Goal: Task Accomplishment & Management: Manage account settings

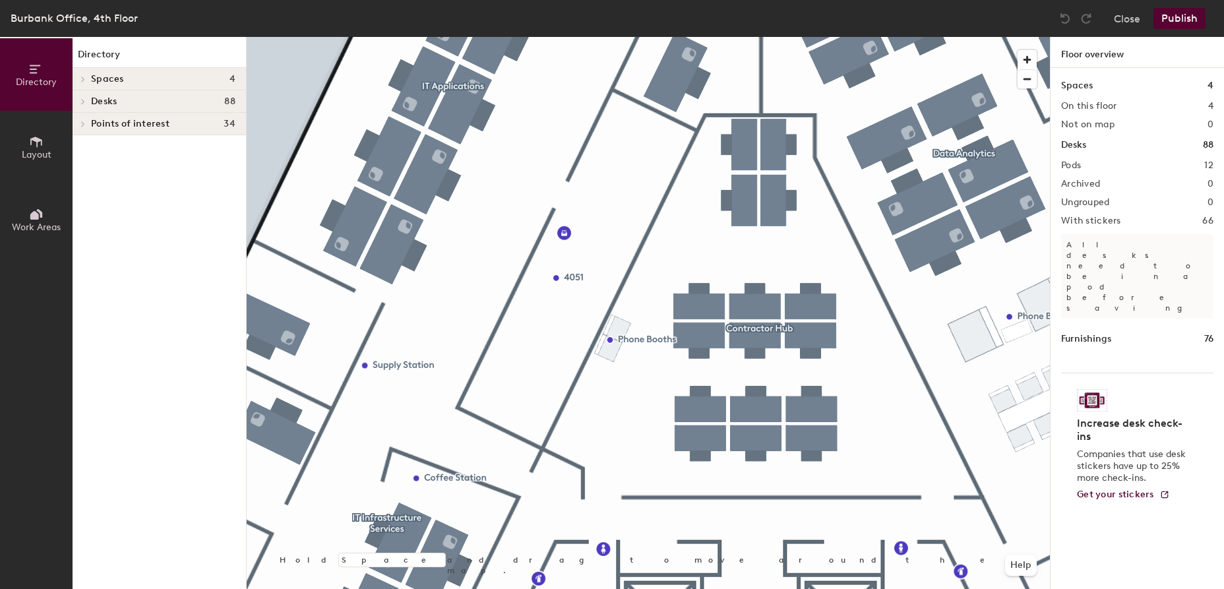
click at [84, 82] on icon at bounding box center [82, 79] width 5 height 7
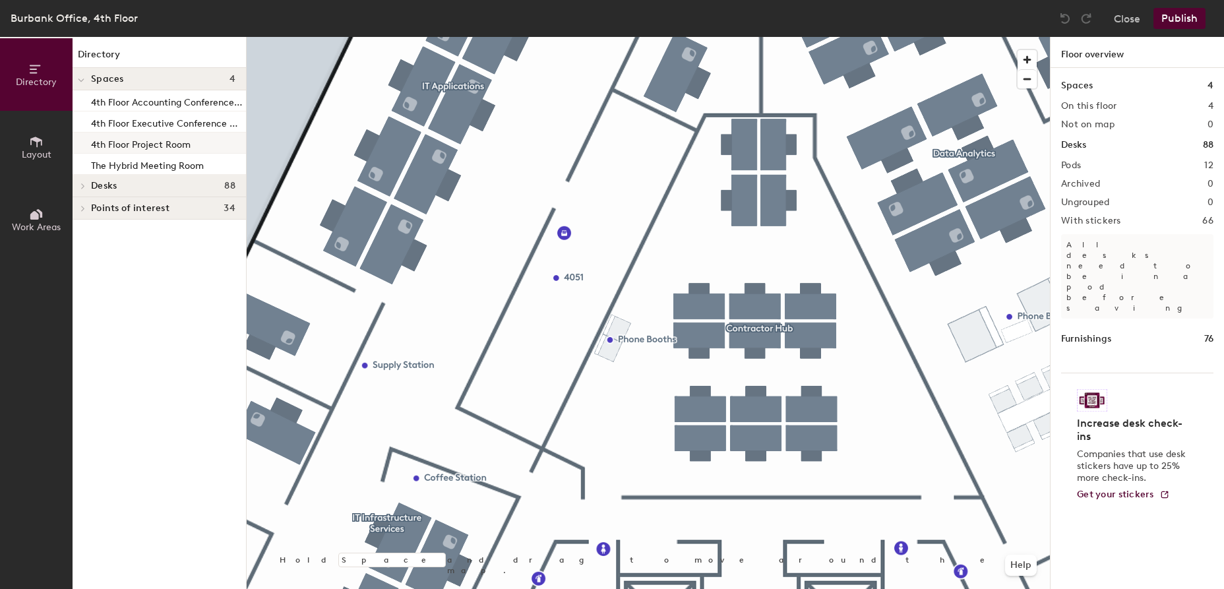
click at [152, 148] on p "4th Floor Project Room" at bounding box center [141, 142] width 100 height 15
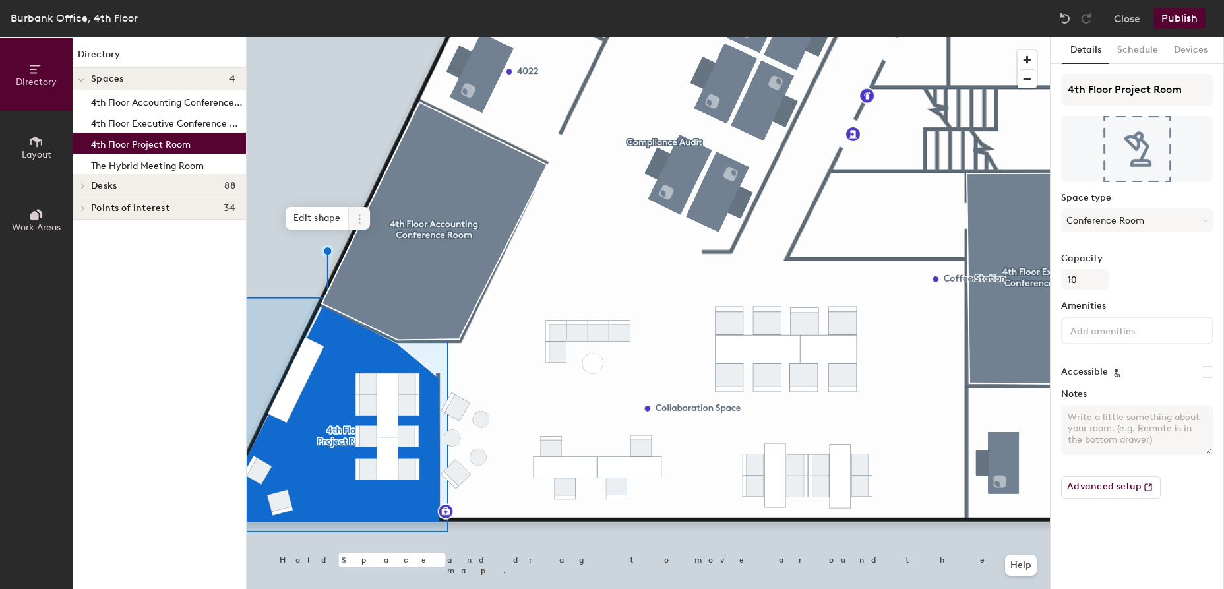
click at [356, 221] on icon at bounding box center [359, 219] width 11 height 11
click at [357, 219] on icon at bounding box center [359, 219] width 11 height 11
click at [316, 223] on span "Edit shape" at bounding box center [316, 218] width 63 height 22
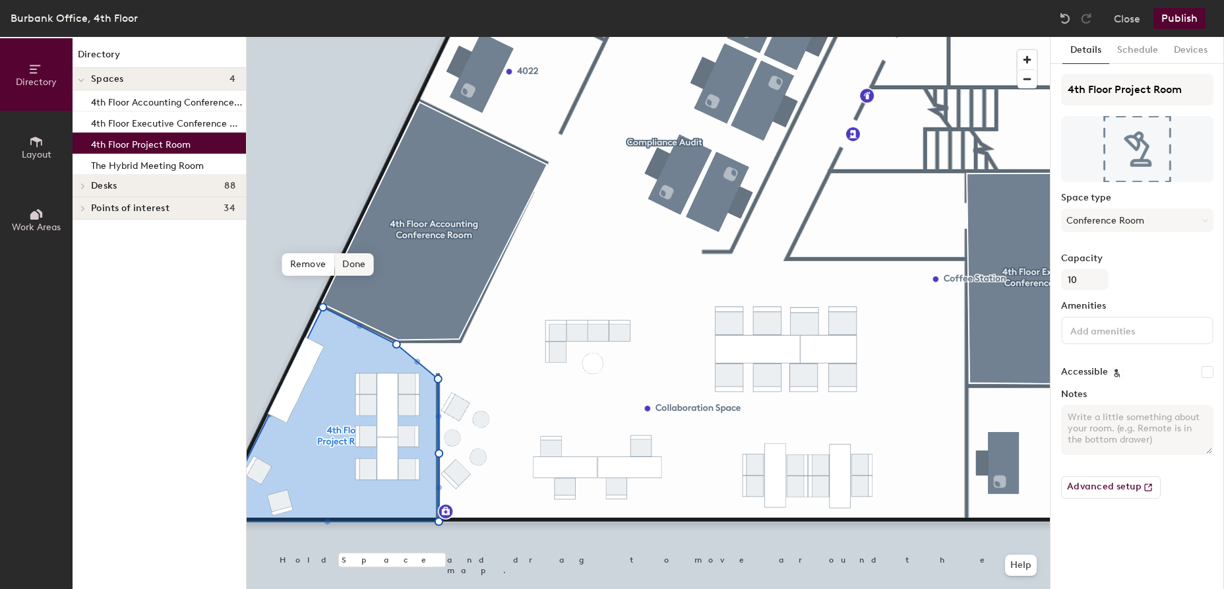
click at [353, 260] on span "Done" at bounding box center [353, 264] width 39 height 22
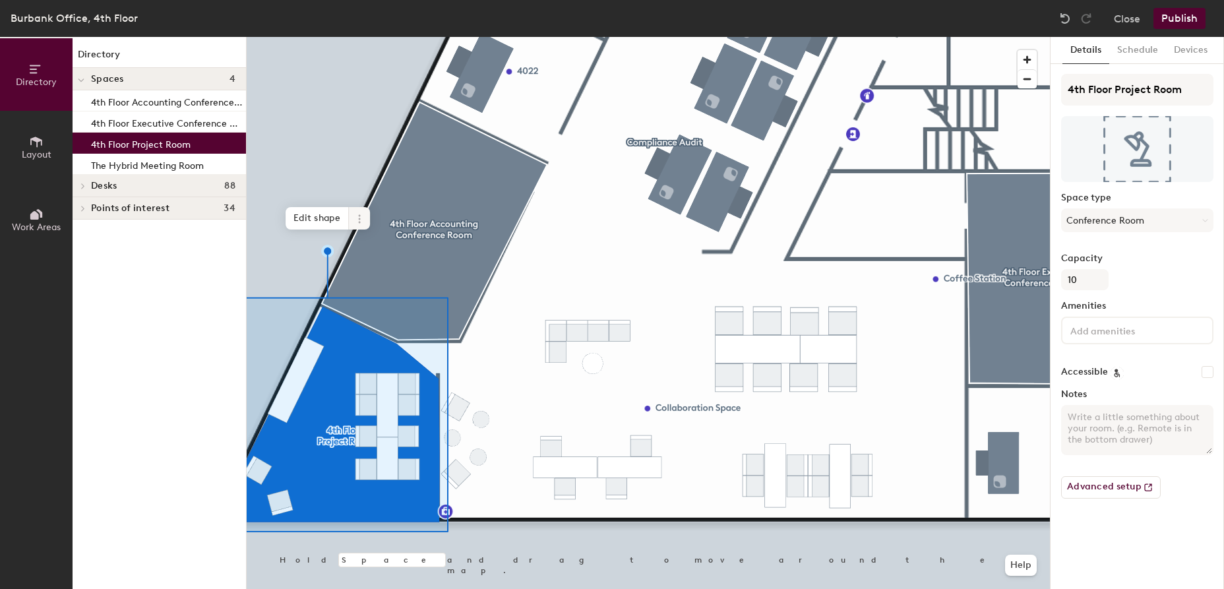
click at [360, 220] on icon at bounding box center [359, 219] width 11 height 11
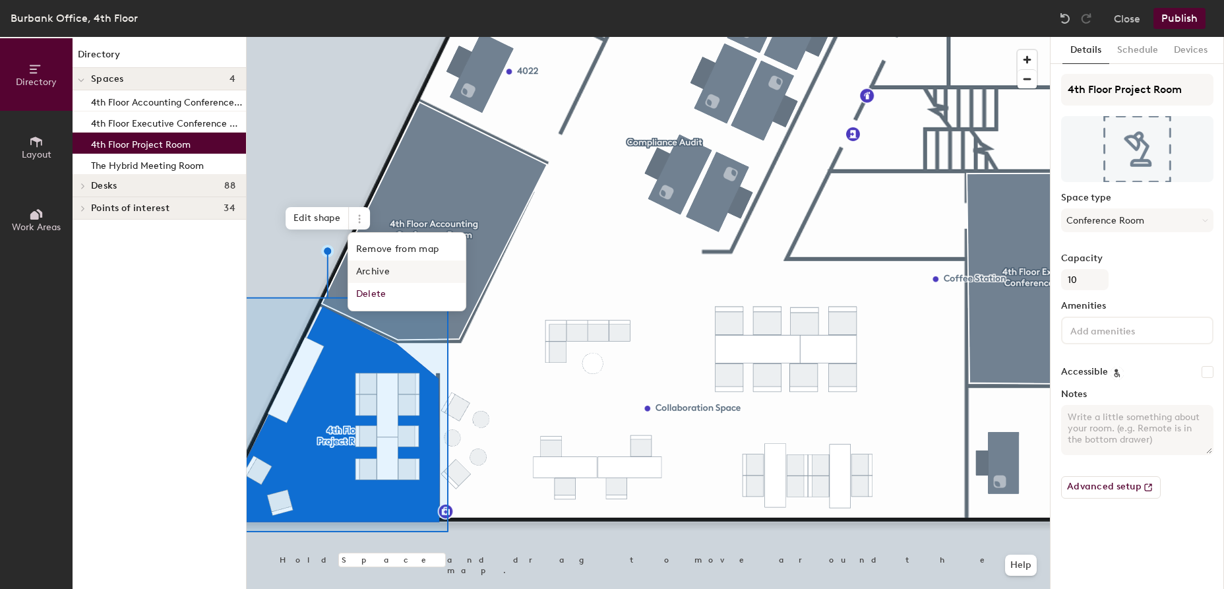
click at [382, 269] on span "Archive" at bounding box center [406, 271] width 117 height 22
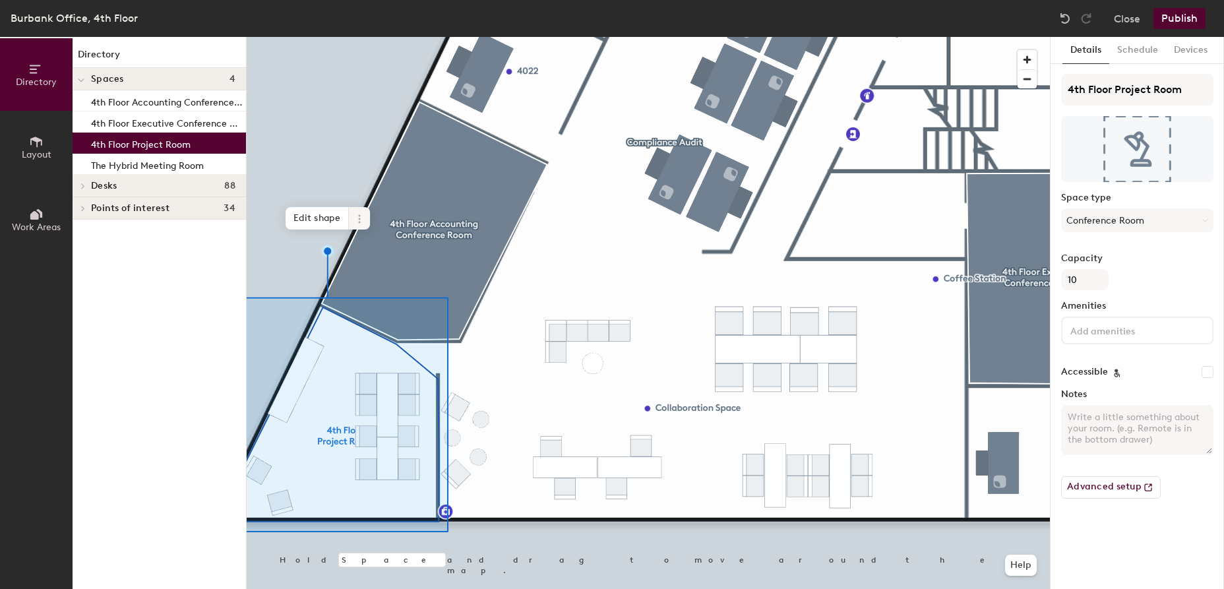
click at [360, 216] on icon at bounding box center [359, 215] width 2 height 2
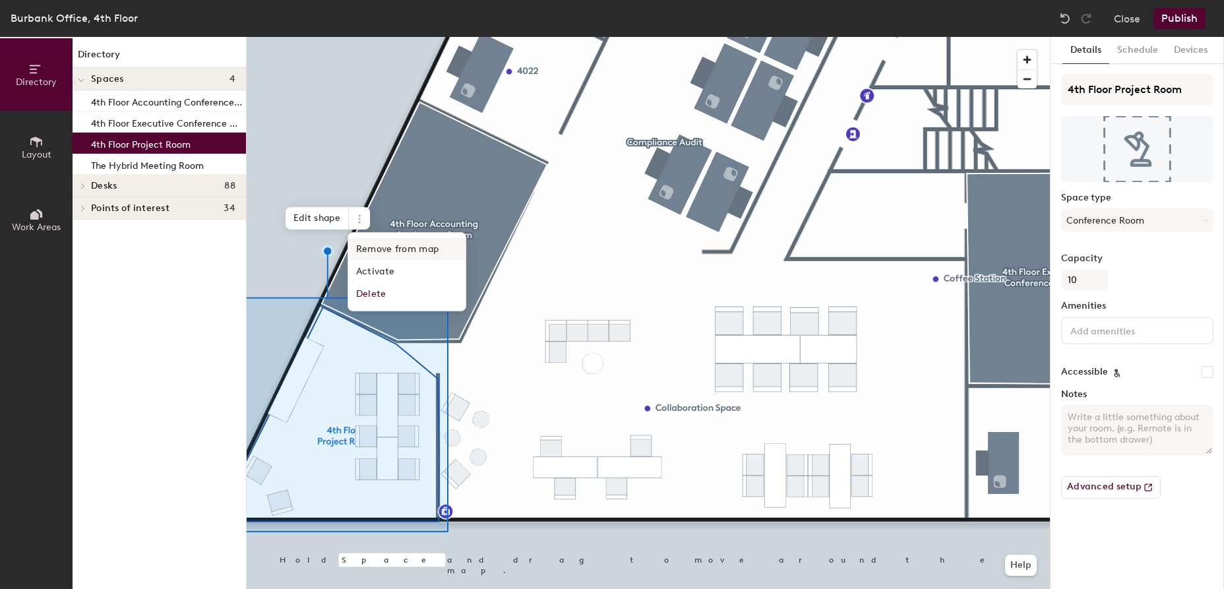
click at [393, 245] on span "Remove from map" at bounding box center [406, 249] width 117 height 22
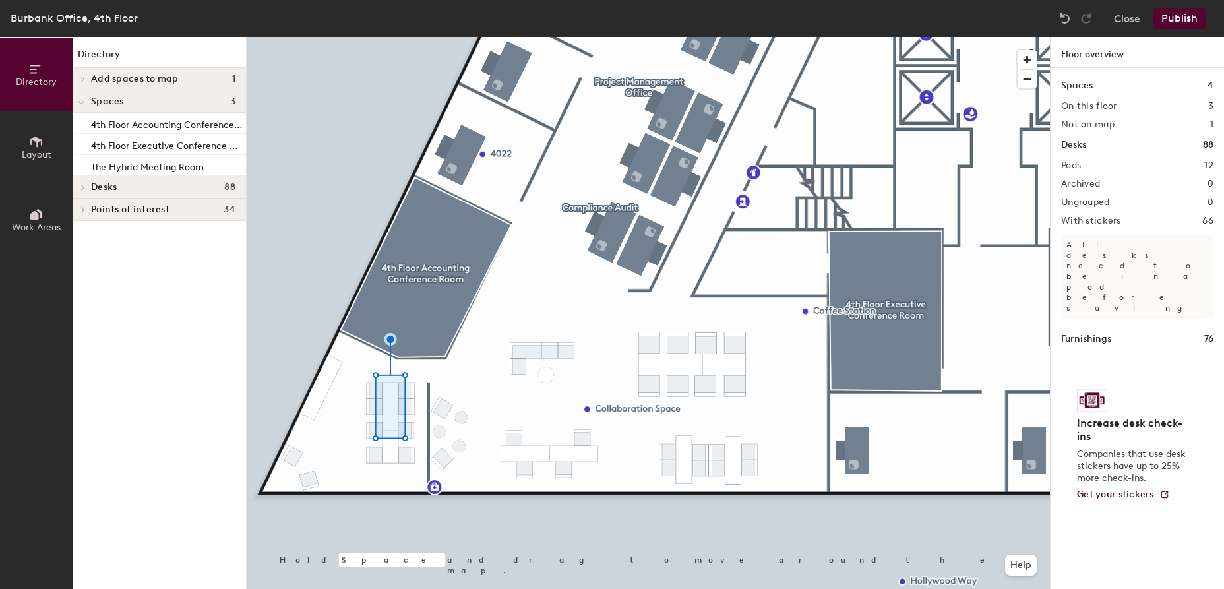
click at [450, 588] on html "Skip navigation Schedule Office People Analytics Visits Deliveries Services Man…" at bounding box center [612, 294] width 1224 height 589
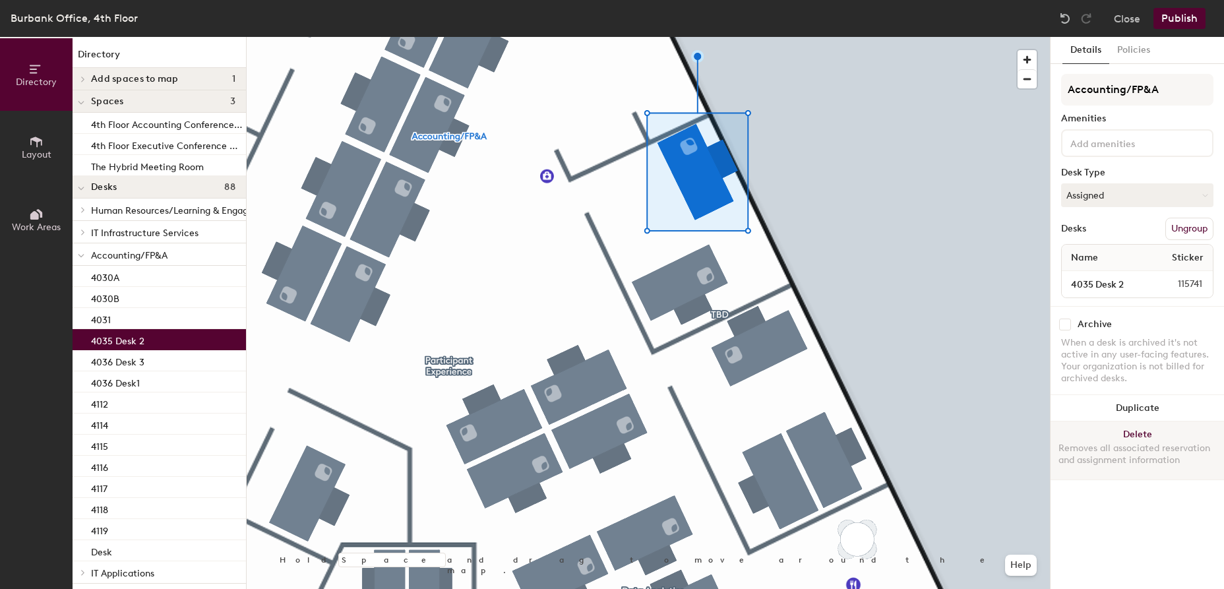
click at [1139, 433] on button "Delete Removes all associated reservation and assignment information" at bounding box center [1136, 450] width 173 height 58
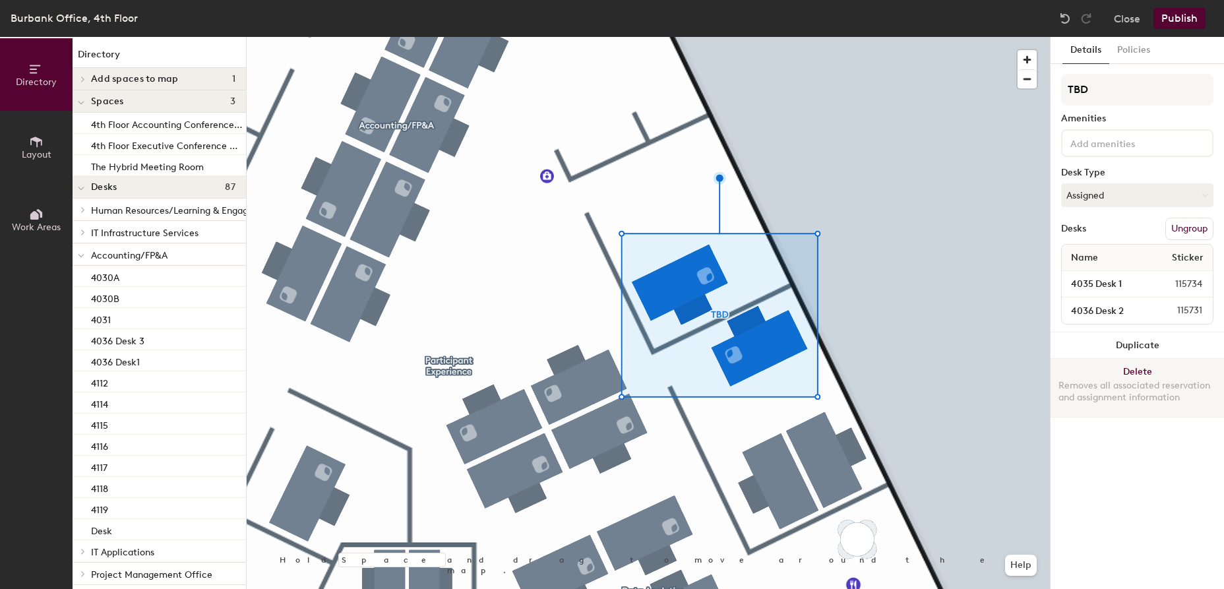
click at [1136, 373] on button "Delete Removes all associated reservation and assignment information" at bounding box center [1136, 388] width 173 height 58
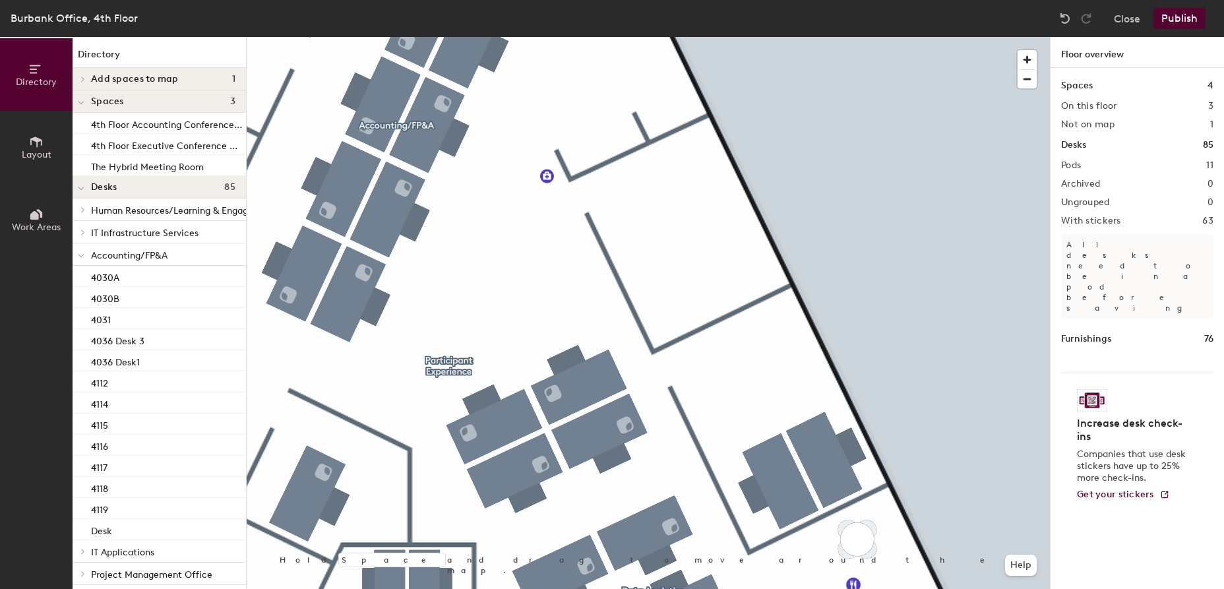
click at [657, 37] on div at bounding box center [648, 37] width 803 height 0
click at [82, 79] on icon at bounding box center [82, 79] width 5 height 7
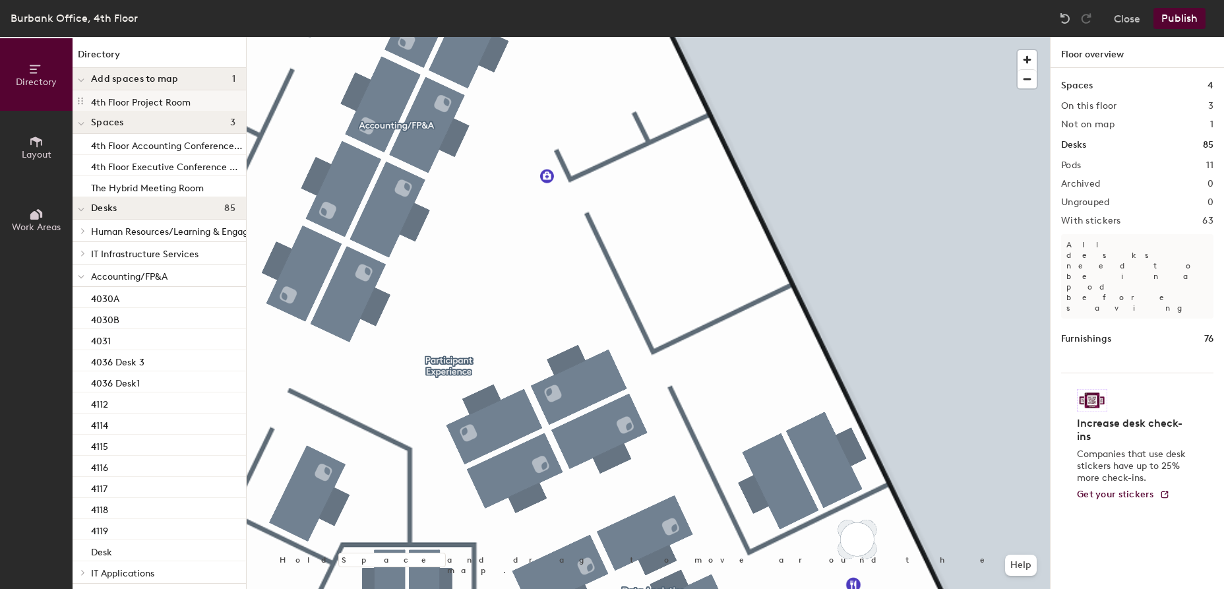
click at [110, 101] on p "4th Floor Project Room" at bounding box center [141, 100] width 100 height 15
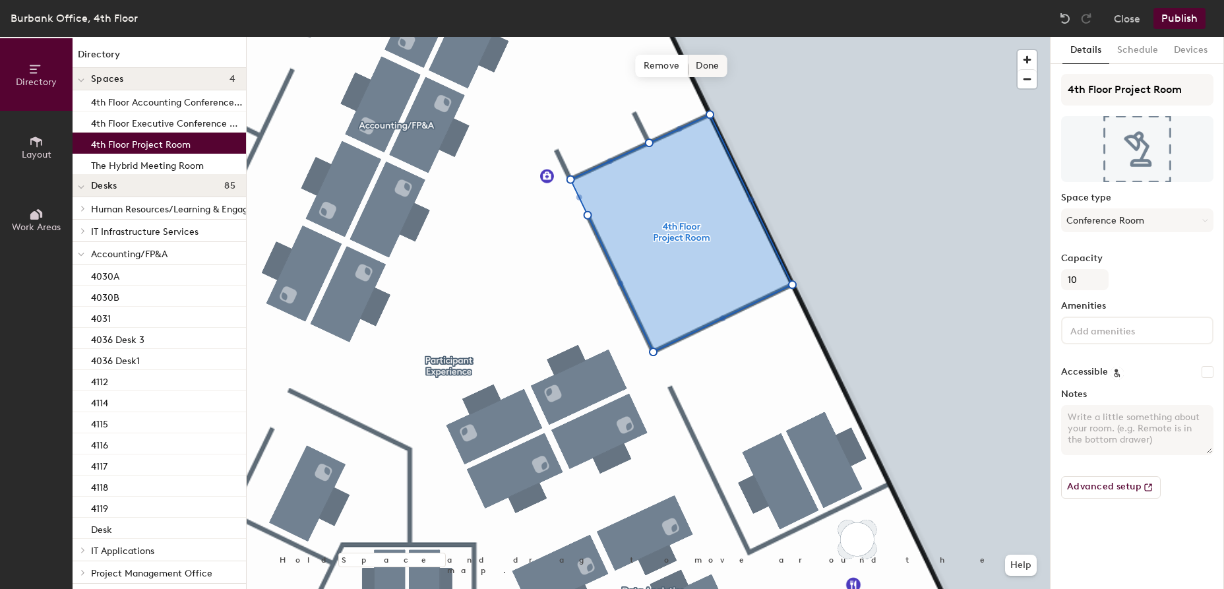
click at [711, 70] on span "Done" at bounding box center [707, 66] width 39 height 22
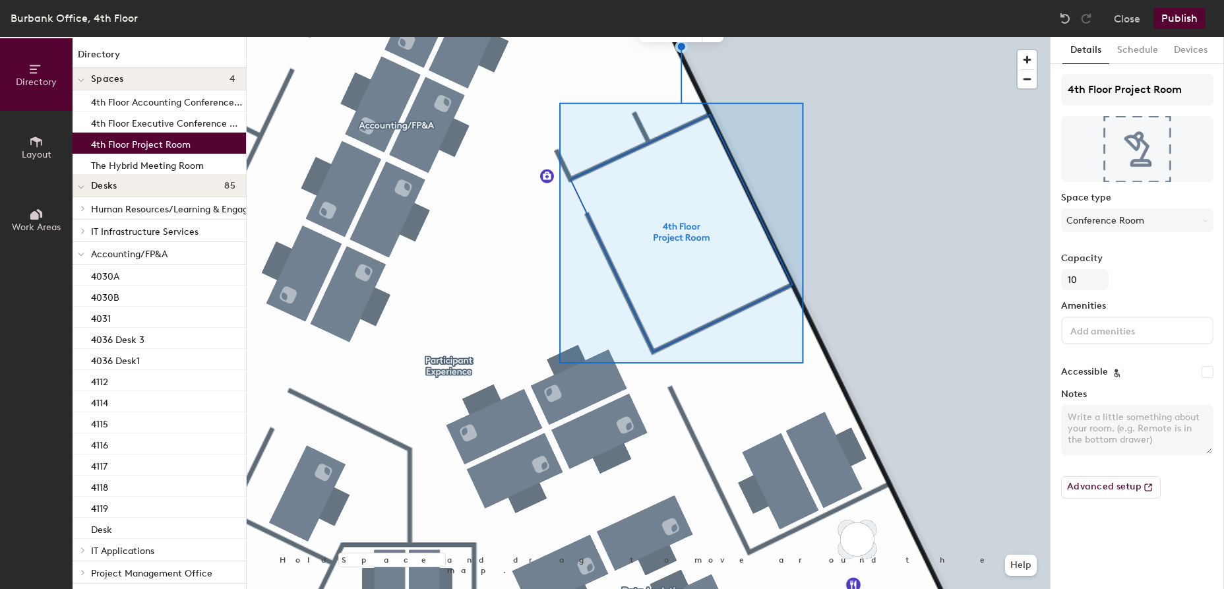
click at [1181, 22] on button "Publish" at bounding box center [1179, 18] width 52 height 21
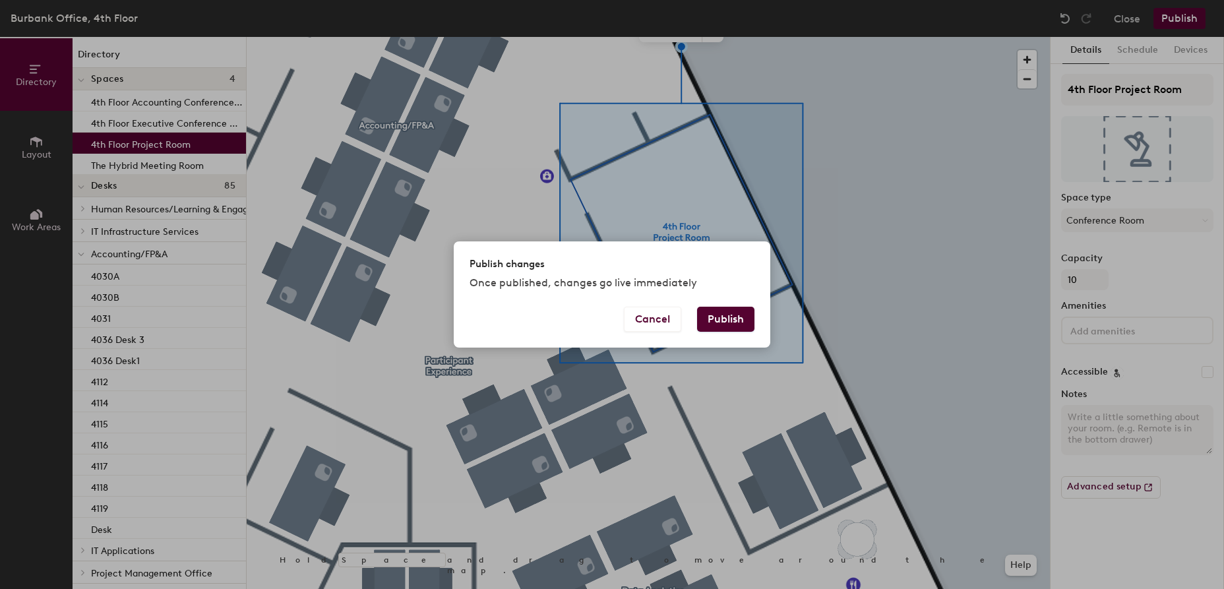
click at [732, 317] on button "Publish" at bounding box center [725, 319] width 57 height 25
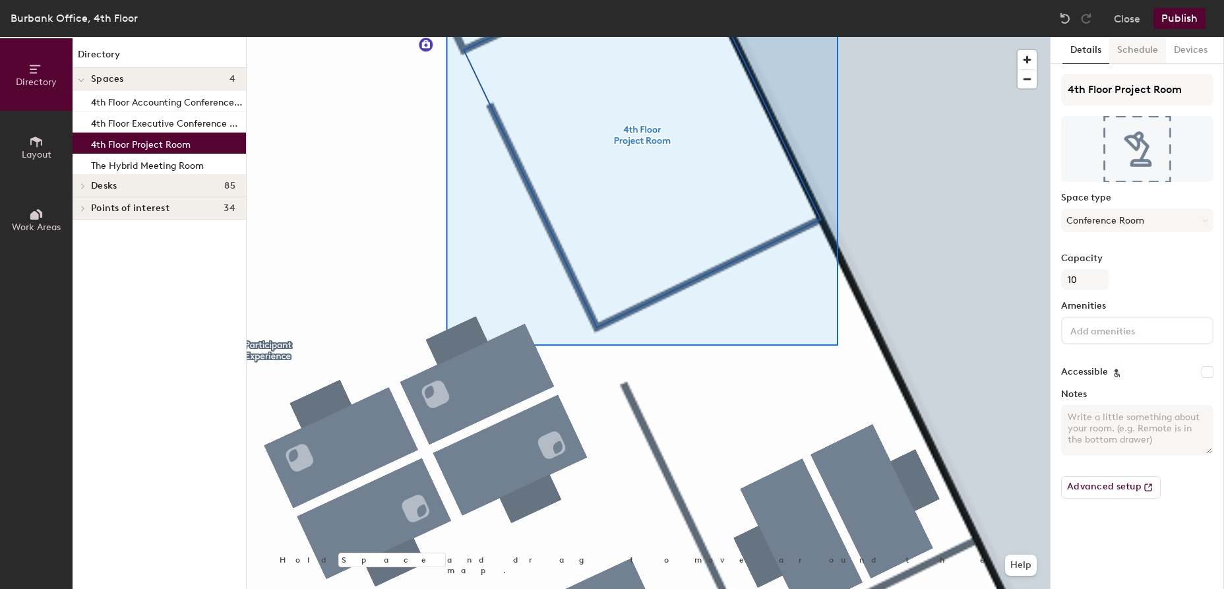
click at [1136, 53] on button "Schedule" at bounding box center [1137, 50] width 57 height 27
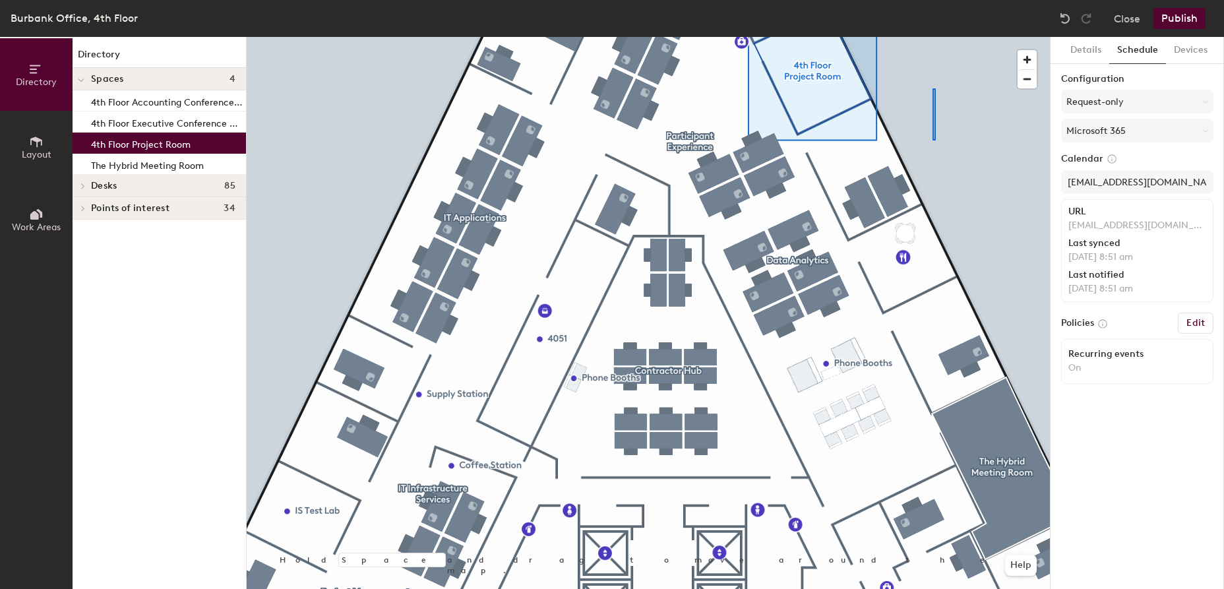
click at [932, 37] on div at bounding box center [648, 37] width 803 height 0
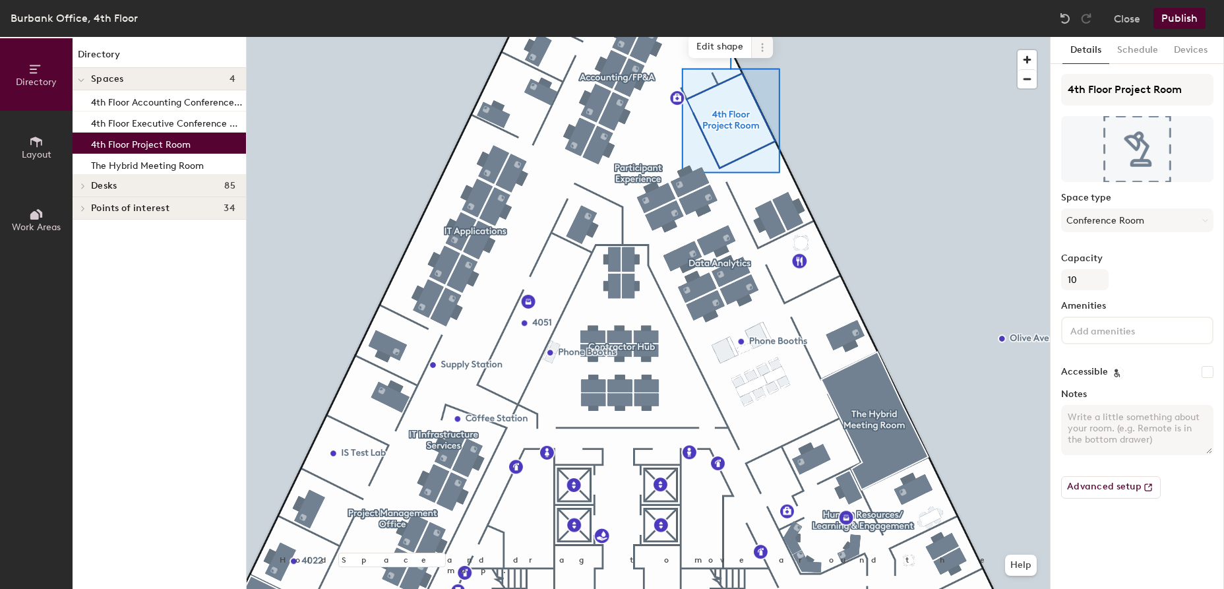
click at [763, 44] on icon at bounding box center [762, 44] width 2 height 2
click at [783, 98] on span "Activate" at bounding box center [809, 100] width 117 height 22
click at [1162, 28] on button "Publish" at bounding box center [1179, 18] width 52 height 21
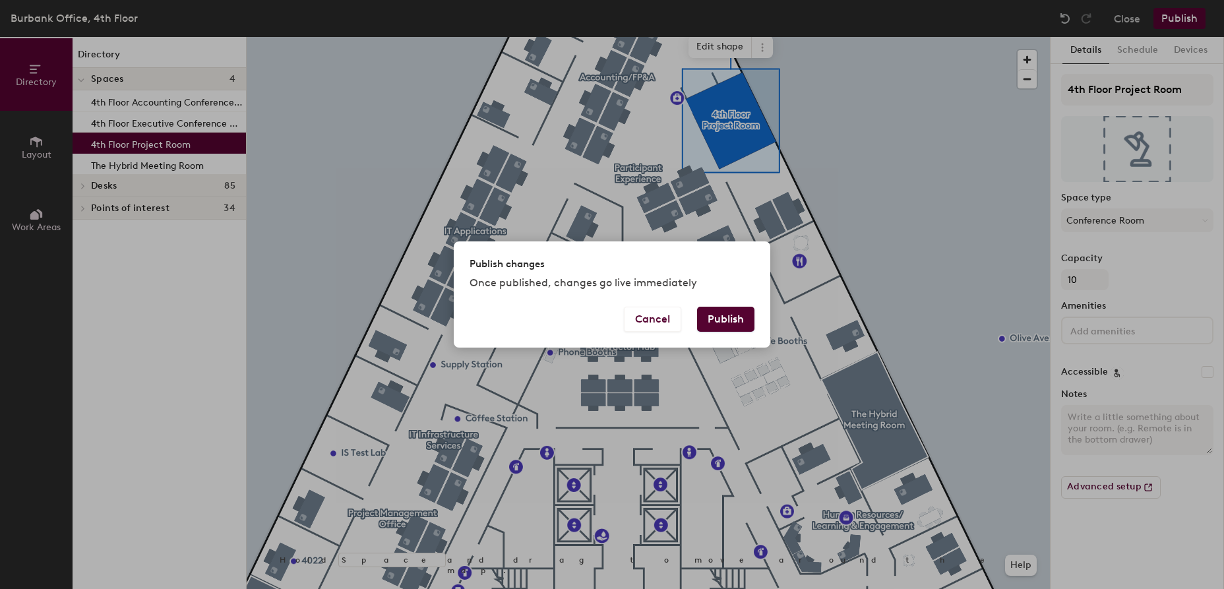
click at [738, 320] on button "Publish" at bounding box center [725, 319] width 57 height 25
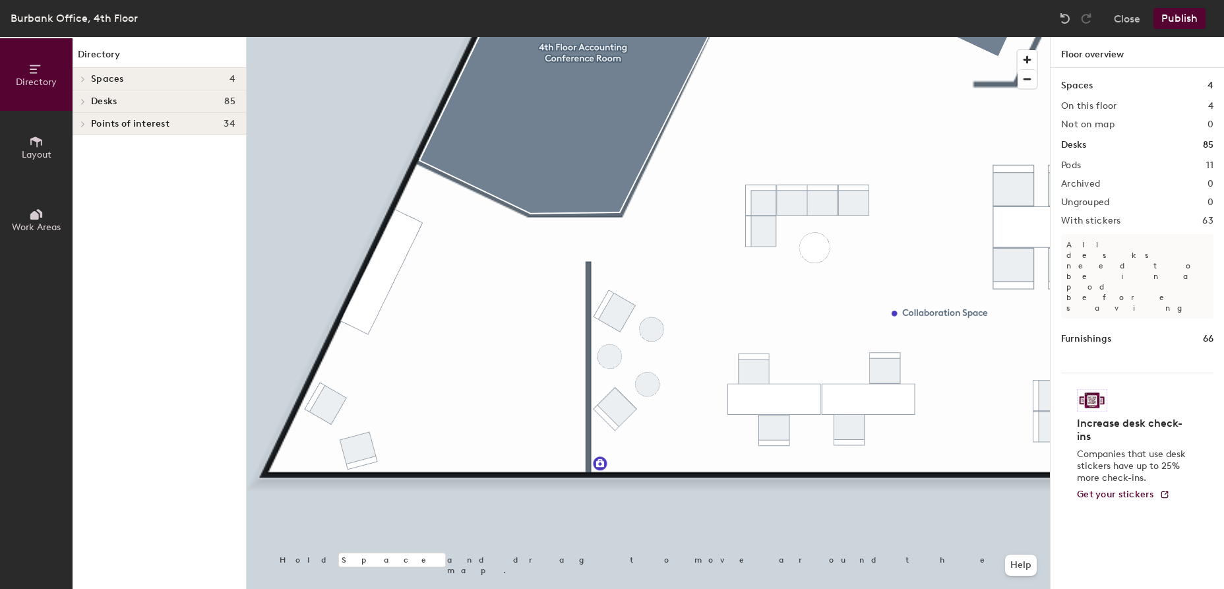
click at [33, 150] on span "Layout" at bounding box center [37, 154] width 30 height 11
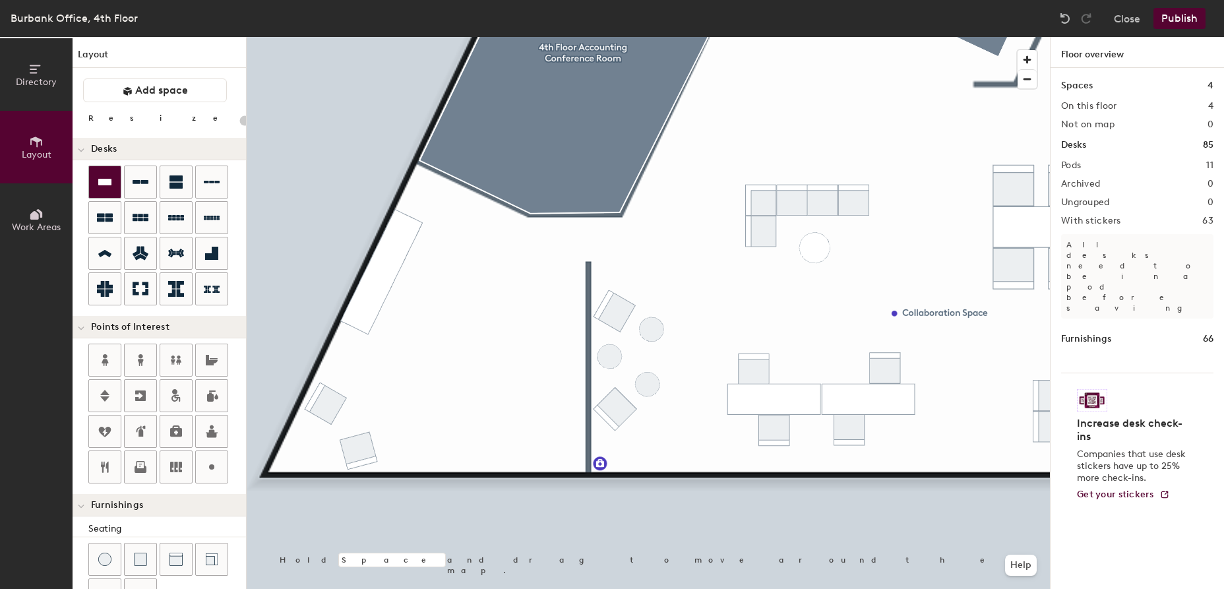
click at [109, 181] on icon at bounding box center [104, 182] width 13 height 7
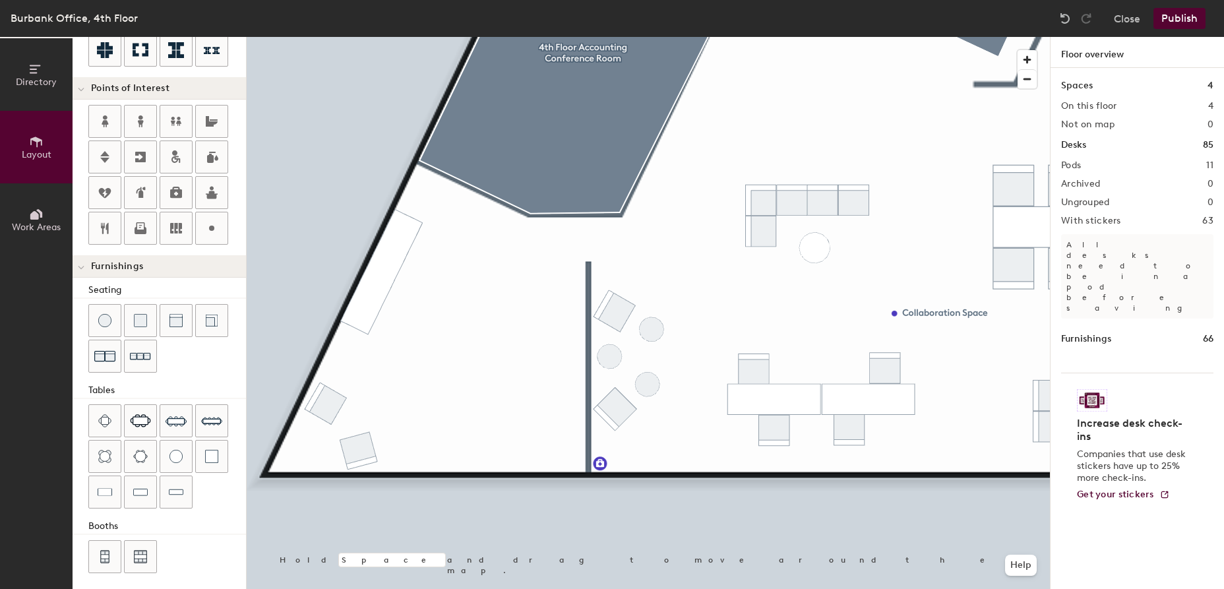
scroll to position [244, 0]
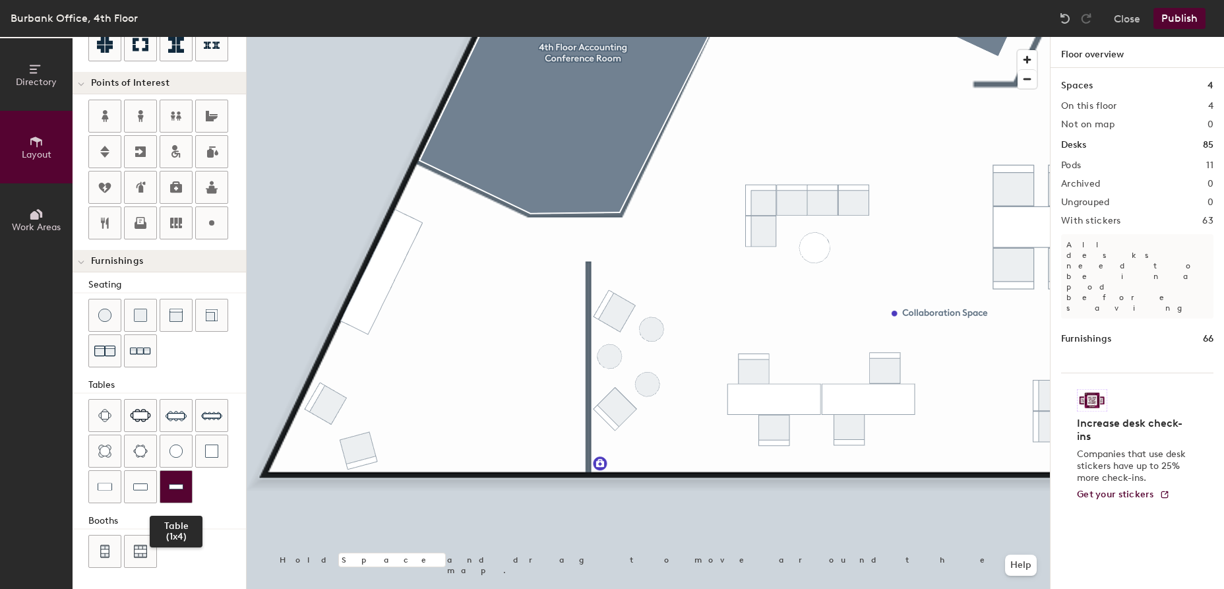
click at [174, 485] on img at bounding box center [176, 486] width 15 height 13
click at [140, 487] on img at bounding box center [140, 486] width 15 height 13
click at [109, 485] on img at bounding box center [105, 486] width 15 height 13
click at [477, 37] on div at bounding box center [648, 37] width 803 height 0
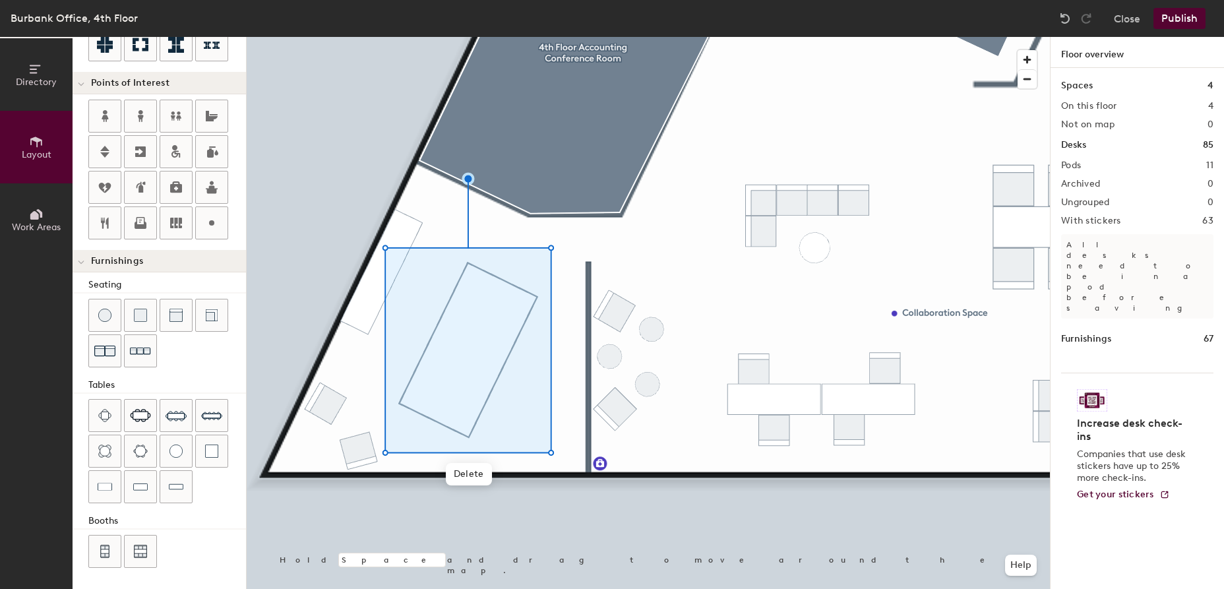
click at [1183, 18] on button "Publish" at bounding box center [1179, 18] width 52 height 21
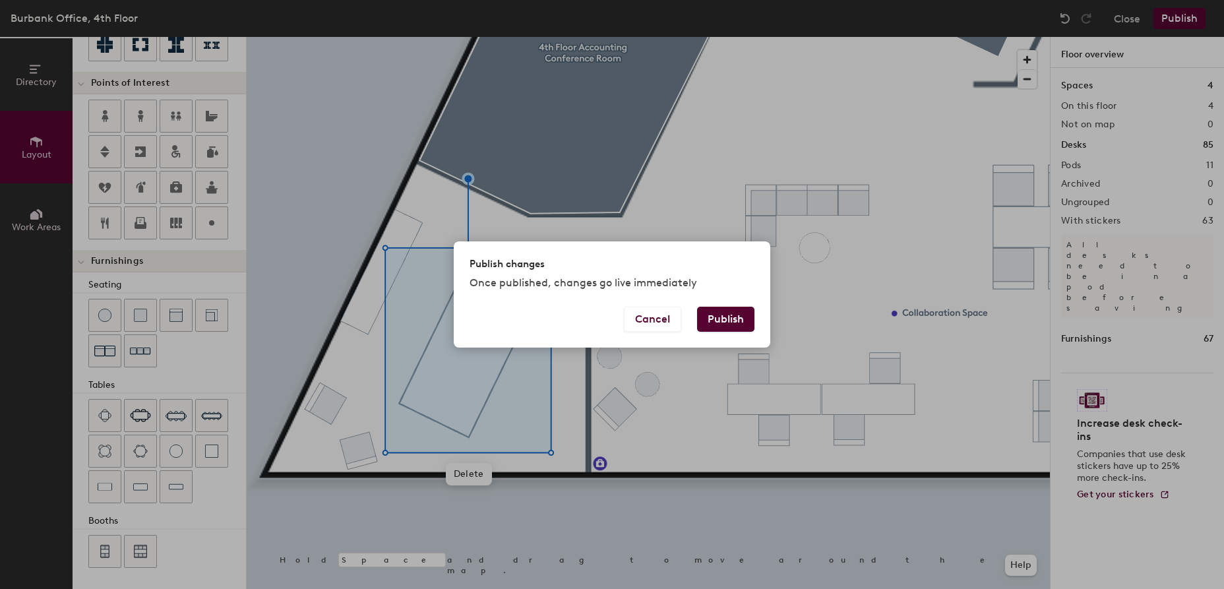
click at [733, 320] on button "Publish" at bounding box center [725, 319] width 57 height 25
type input "20"
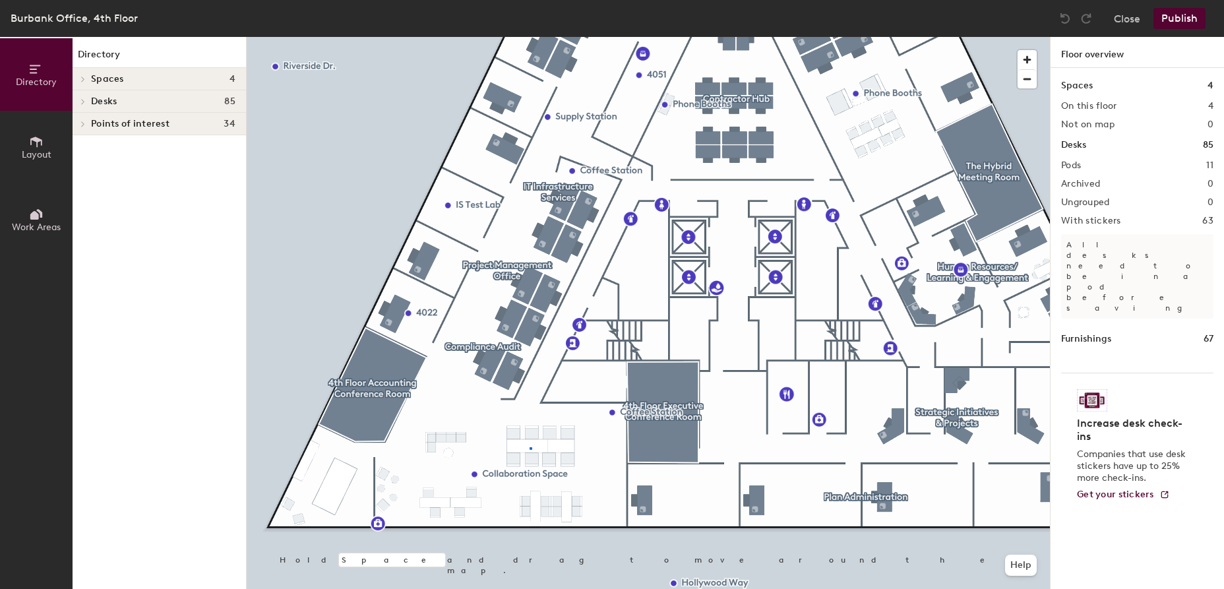
click at [529, 37] on div at bounding box center [648, 37] width 803 height 0
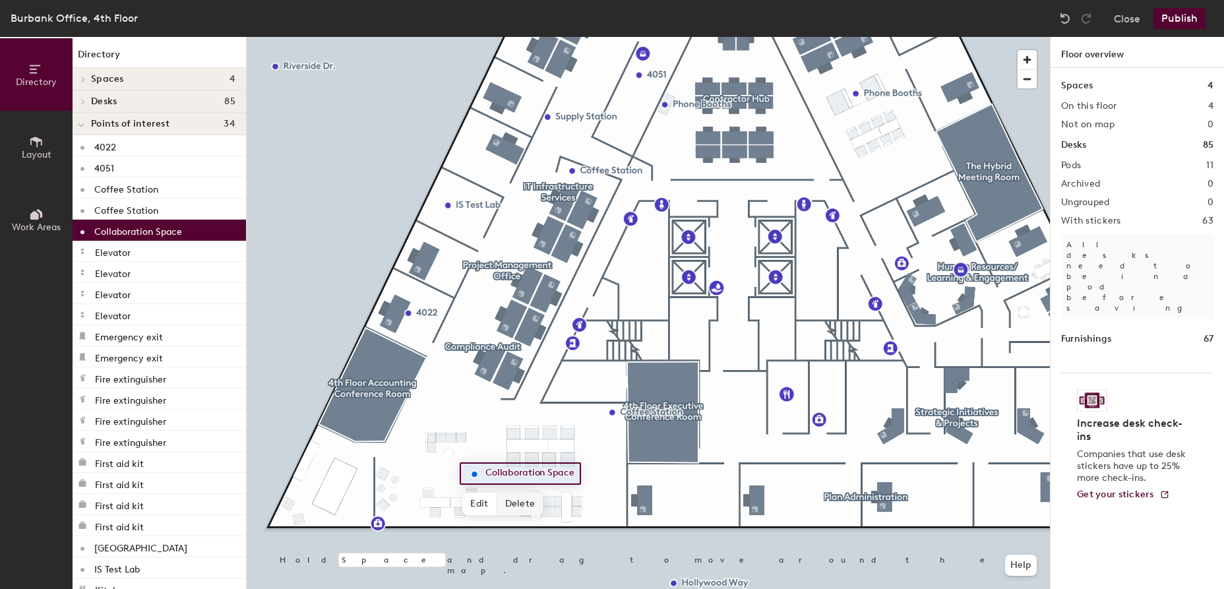
click at [516, 504] on span "Delete" at bounding box center [520, 503] width 46 height 22
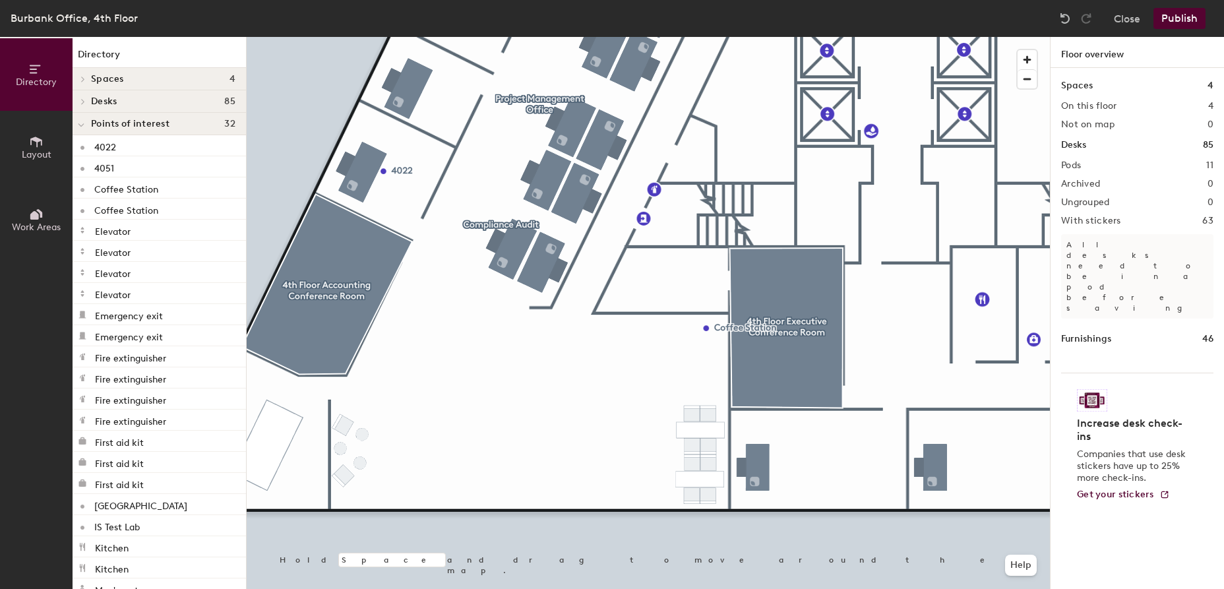
click at [1179, 19] on button "Publish" at bounding box center [1179, 18] width 52 height 21
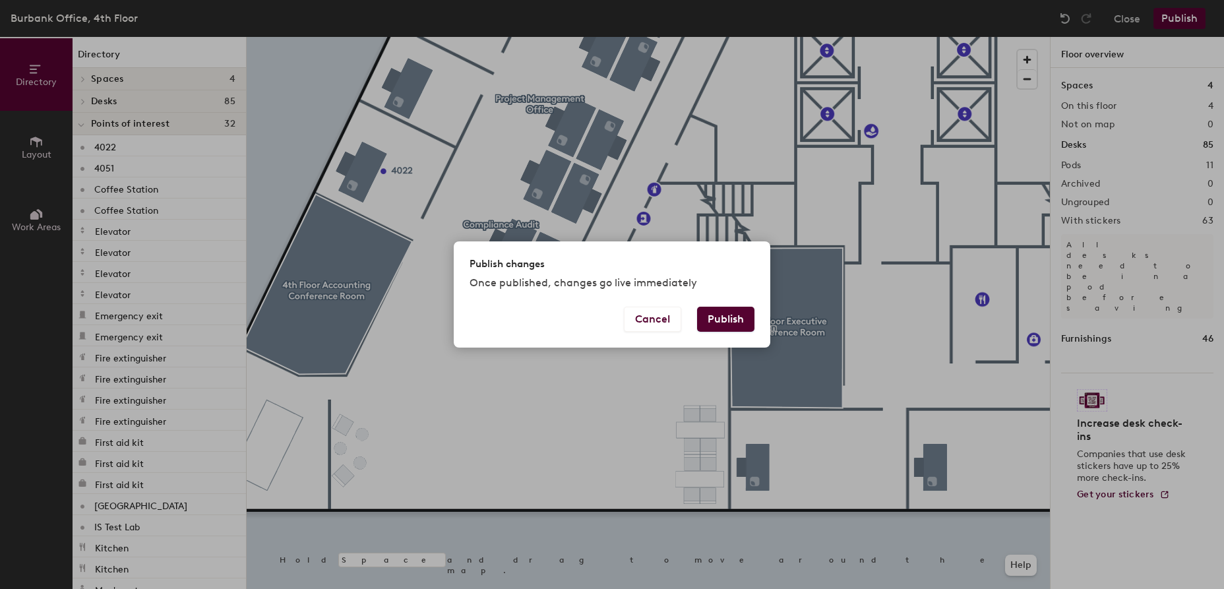
click at [725, 317] on button "Publish" at bounding box center [725, 319] width 57 height 25
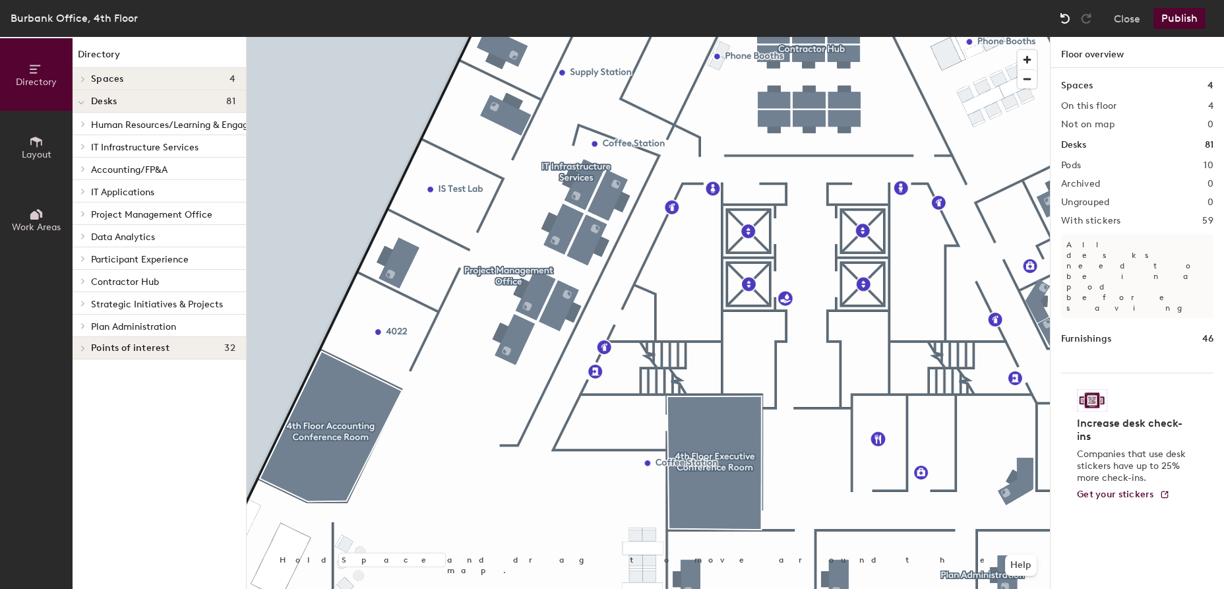
click at [1067, 18] on img at bounding box center [1064, 18] width 13 height 13
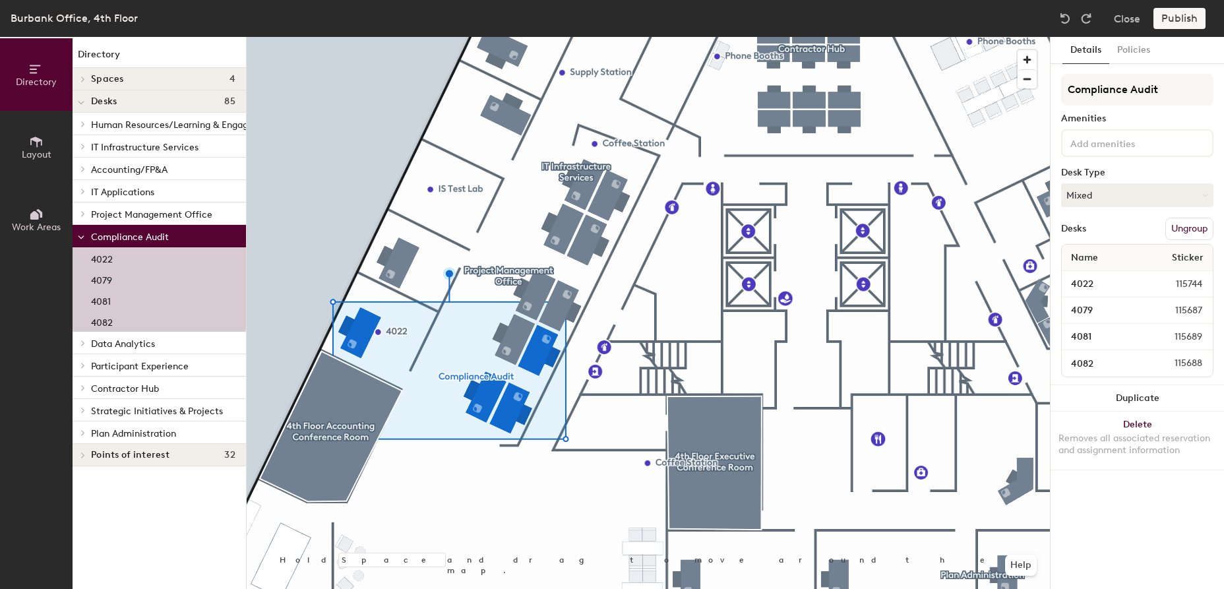
click at [1187, 233] on button "Ungroup" at bounding box center [1189, 229] width 48 height 22
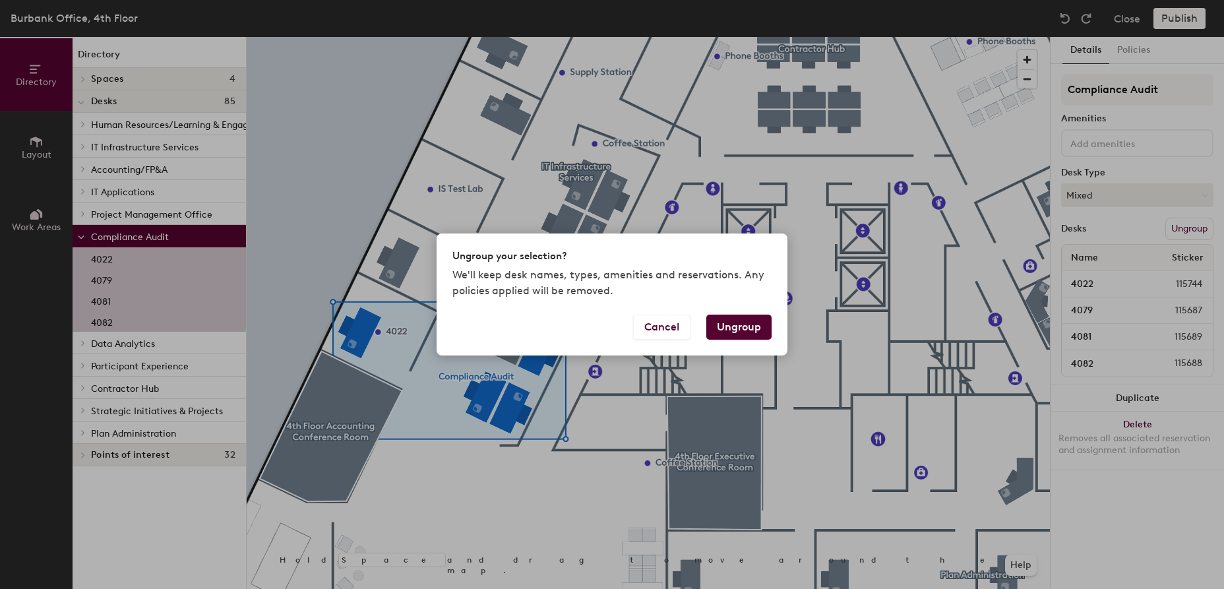
click at [746, 332] on button "Ungroup" at bounding box center [738, 326] width 65 height 25
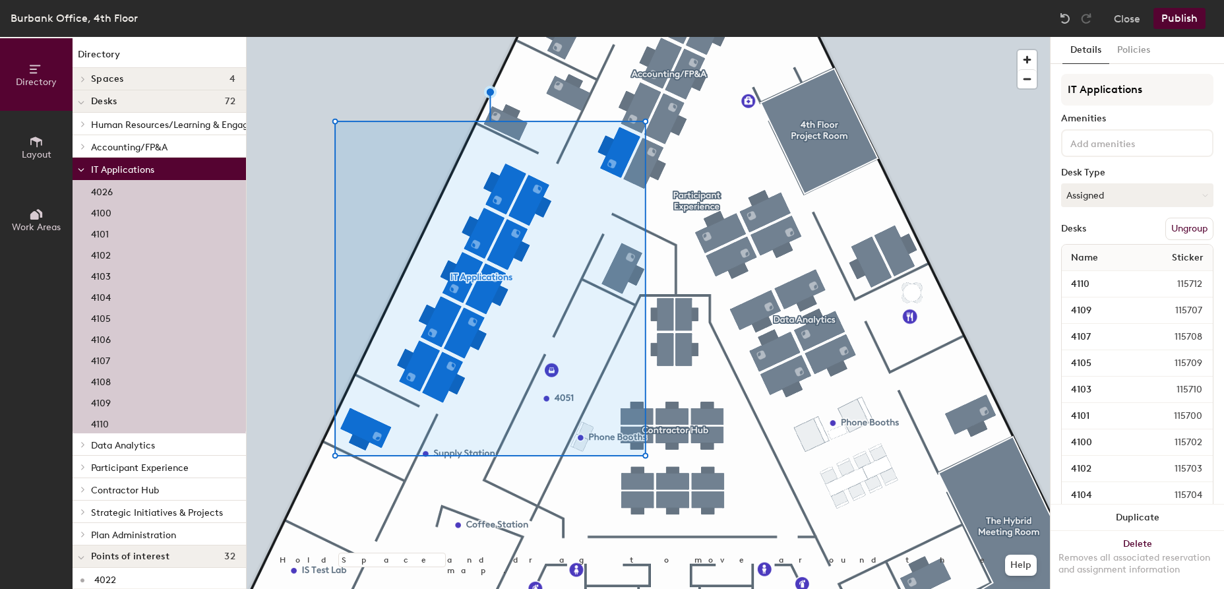
click at [1183, 227] on button "Ungroup" at bounding box center [1189, 229] width 48 height 22
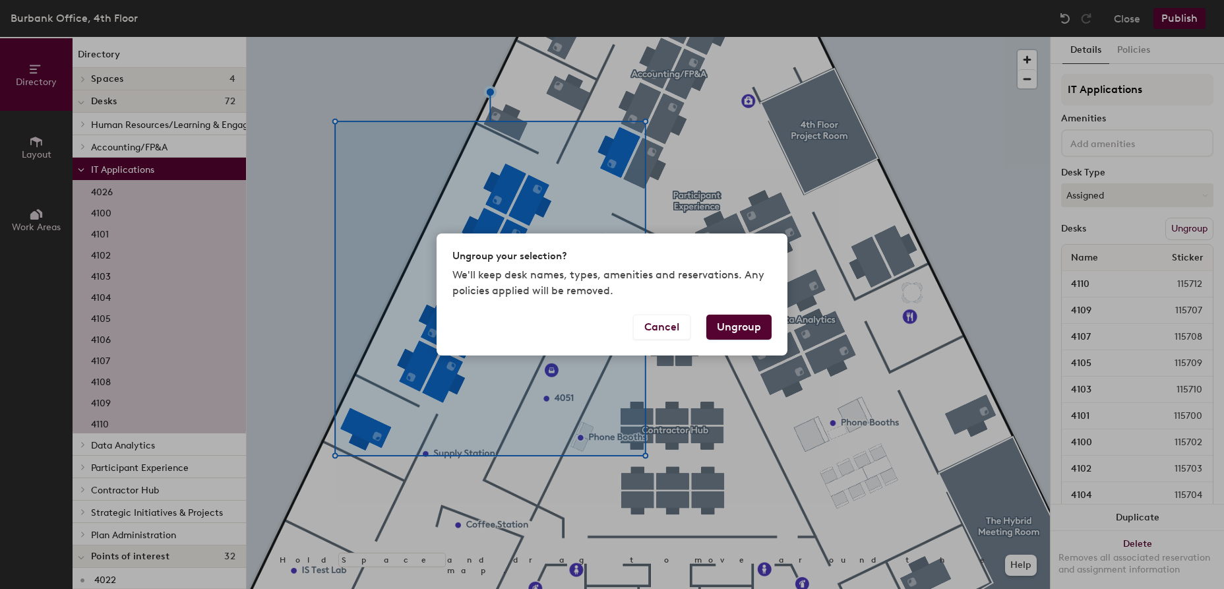
click at [750, 322] on button "Ungroup" at bounding box center [738, 326] width 65 height 25
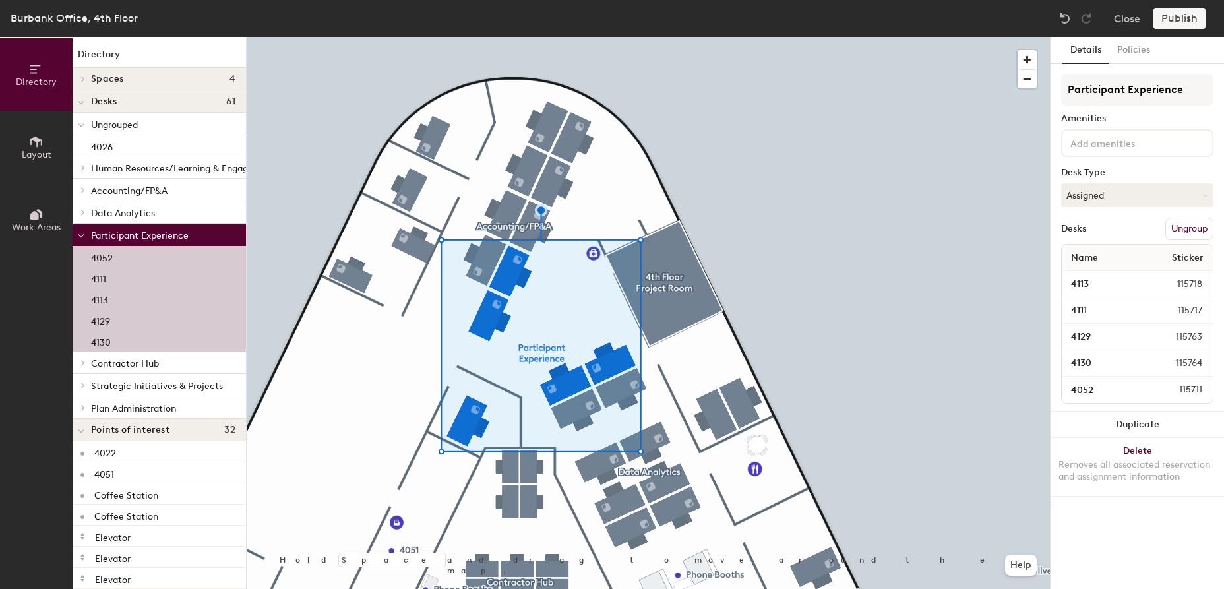
click at [1185, 228] on button "Ungroup" at bounding box center [1189, 229] width 48 height 22
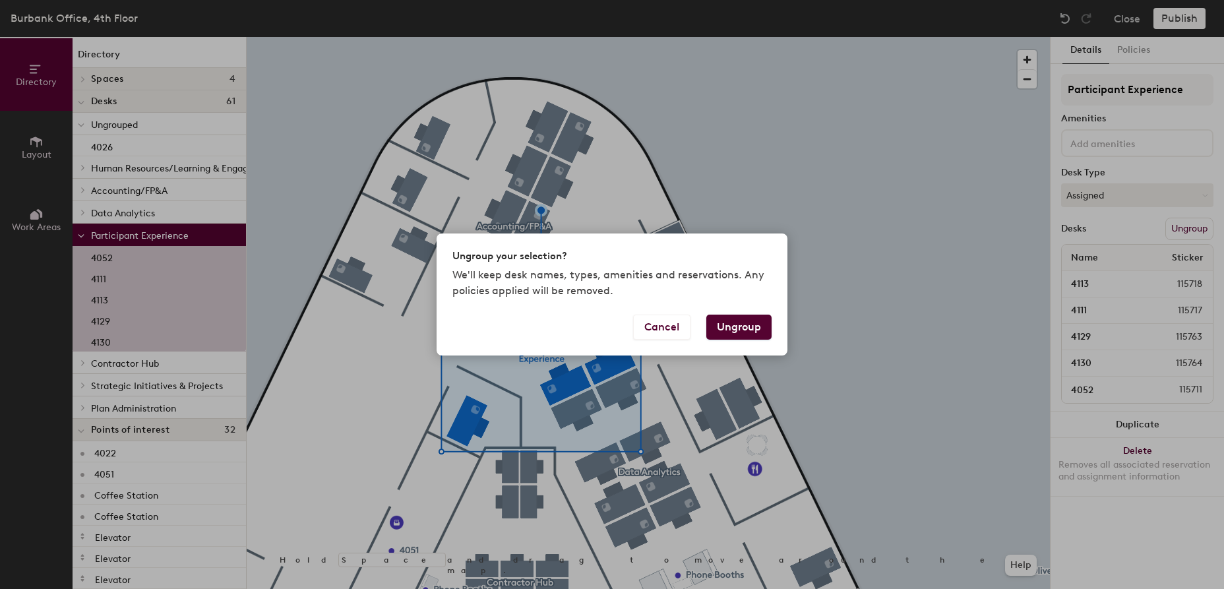
click at [745, 328] on button "Ungroup" at bounding box center [738, 326] width 65 height 25
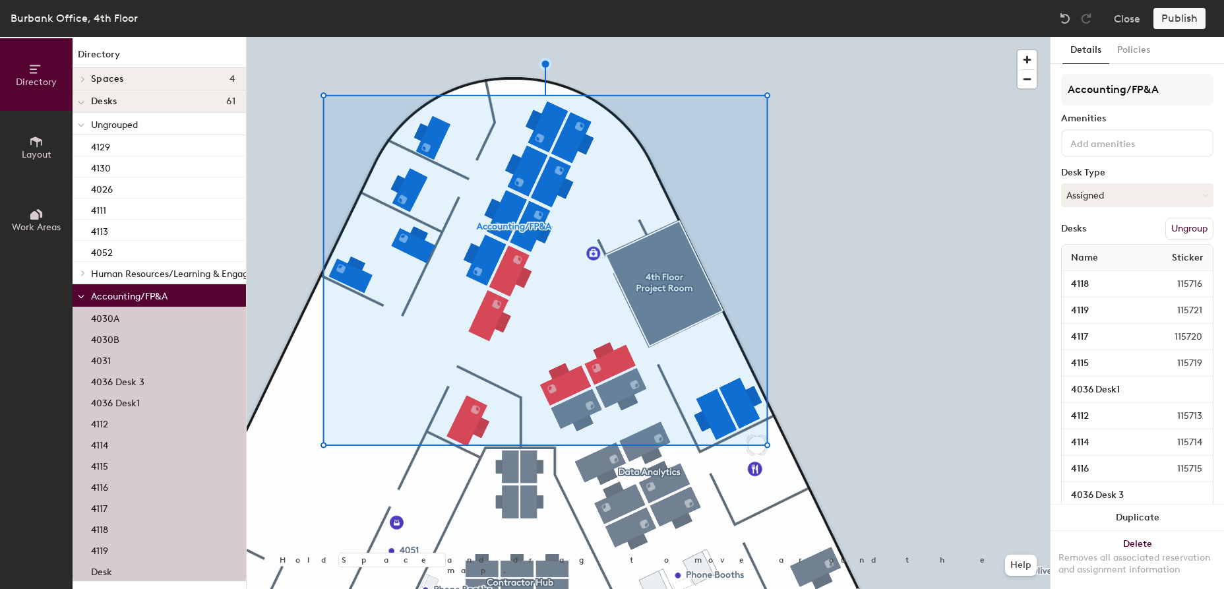
click at [1180, 225] on button "Ungroup" at bounding box center [1189, 229] width 48 height 22
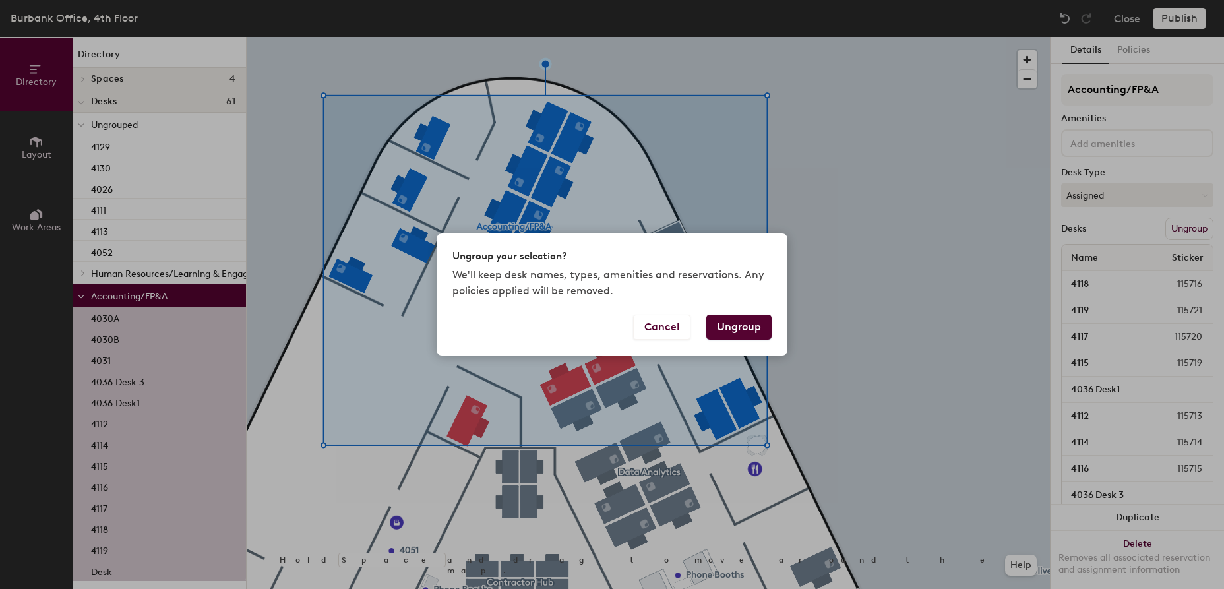
click at [734, 324] on button "Ungroup" at bounding box center [738, 326] width 65 height 25
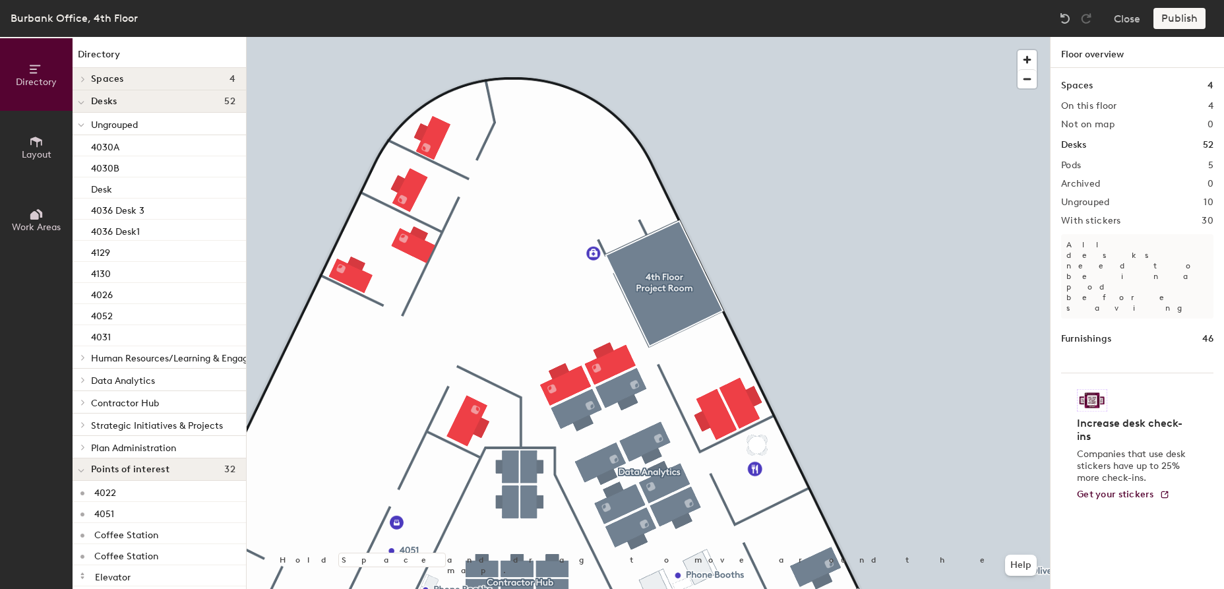
click at [1179, 18] on div "Publish" at bounding box center [1183, 18] width 60 height 21
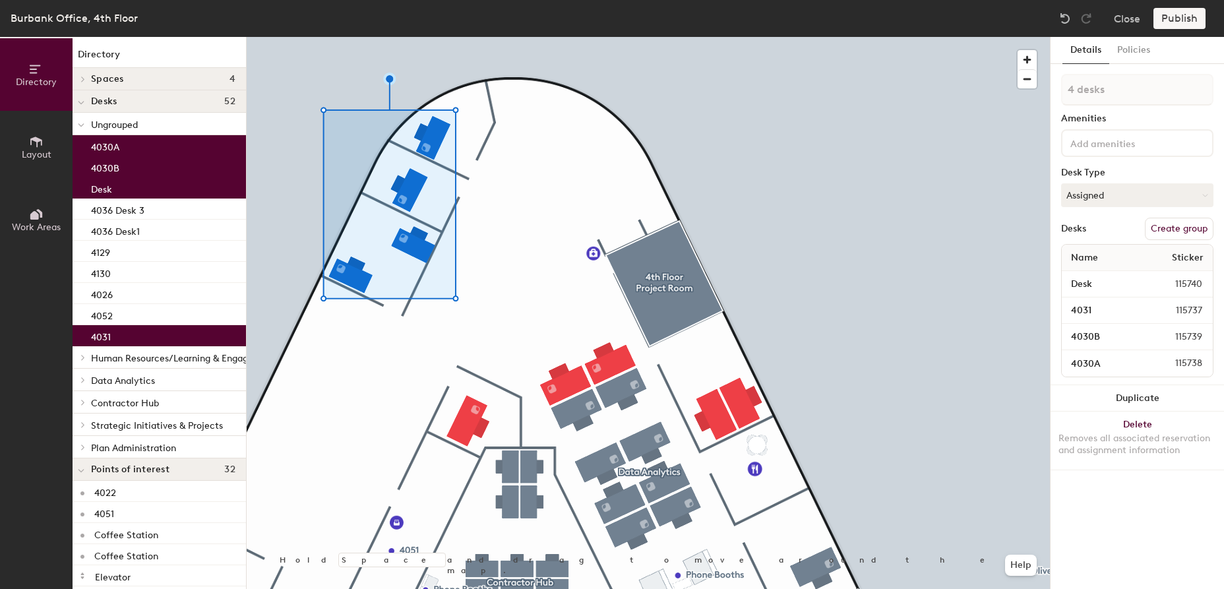
click at [1177, 231] on button "Create group" at bounding box center [1179, 229] width 69 height 22
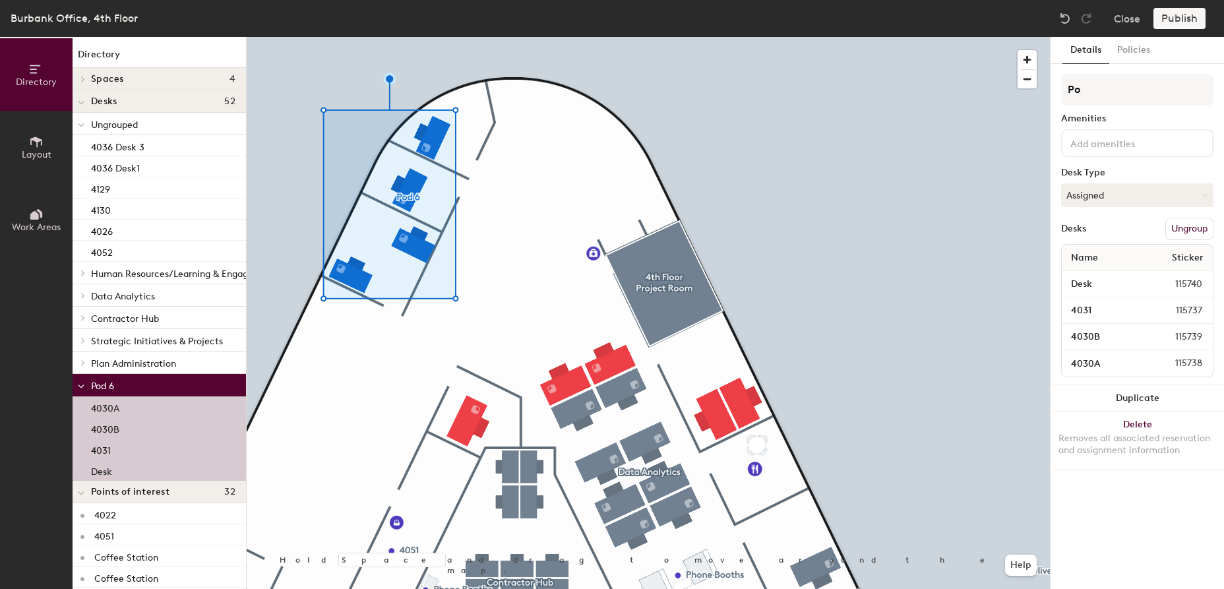
type input "P"
type input "Accounting"
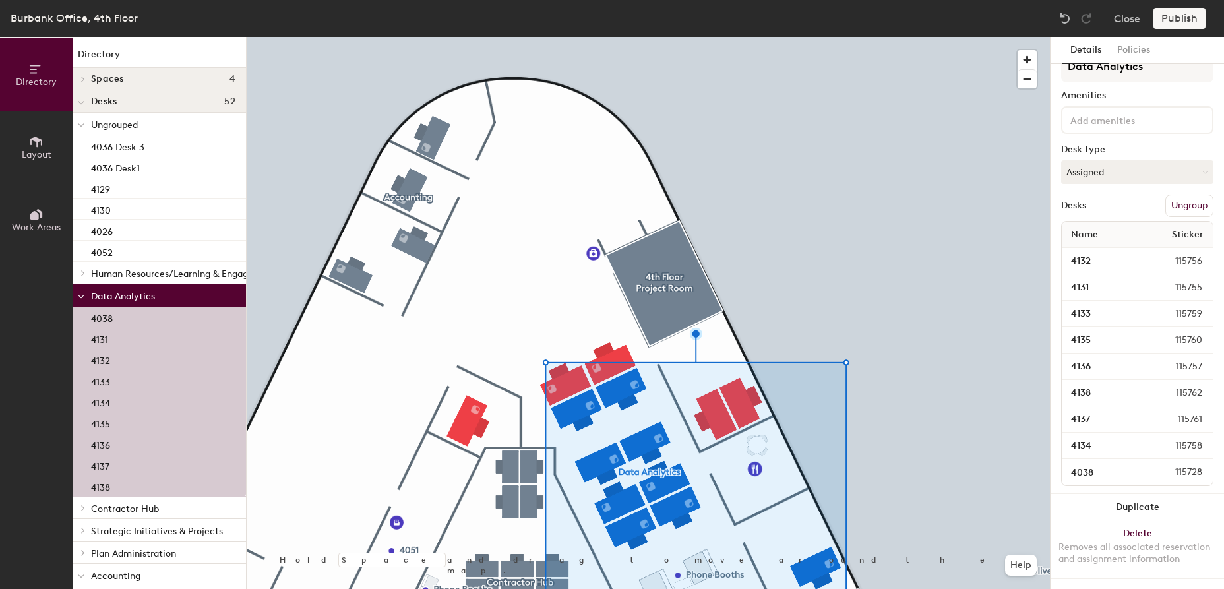
scroll to position [35, 0]
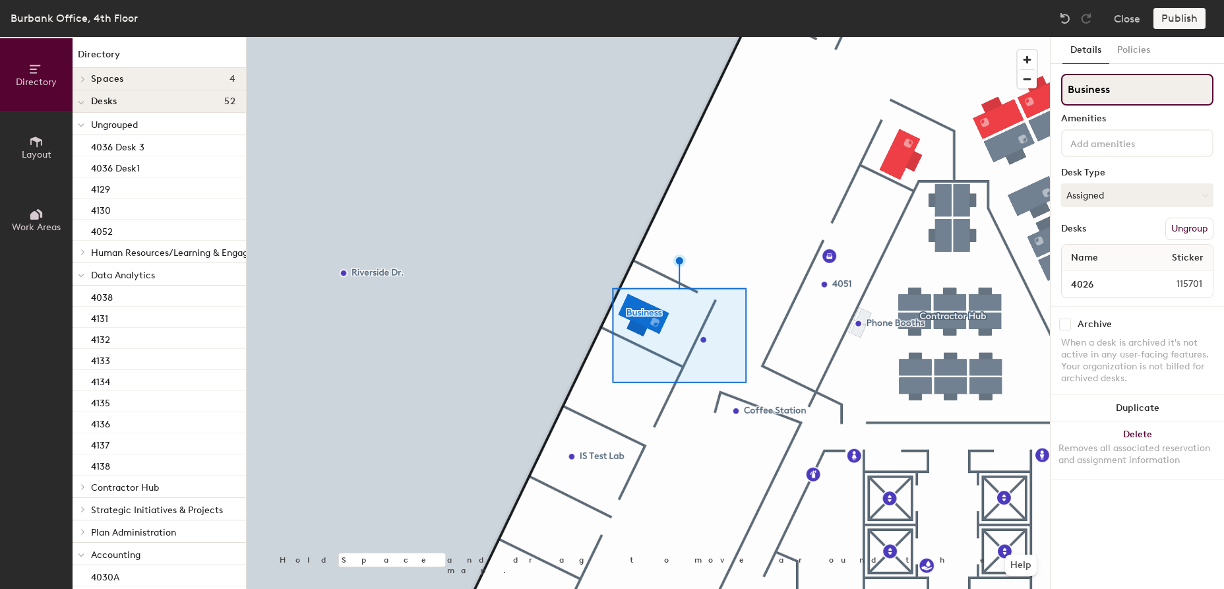
click at [1131, 94] on input "Business" at bounding box center [1137, 90] width 152 height 32
type input "B"
paste input "Business Requirements Management"
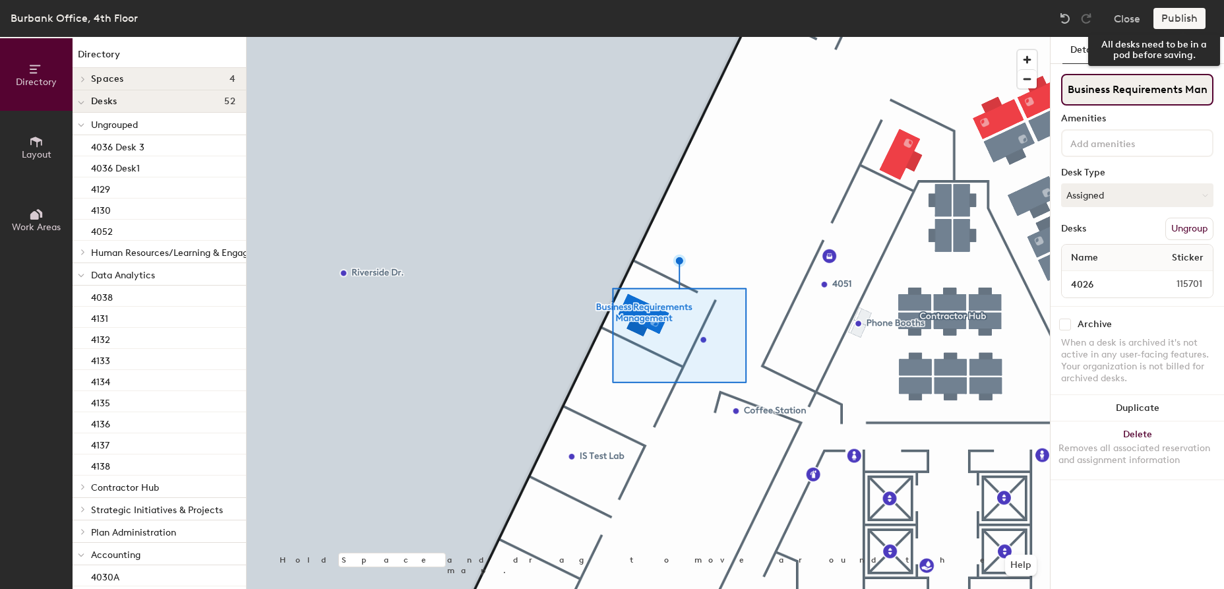
type input "Business Requirements Management"
click at [1186, 22] on div "Publish" at bounding box center [1183, 18] width 60 height 21
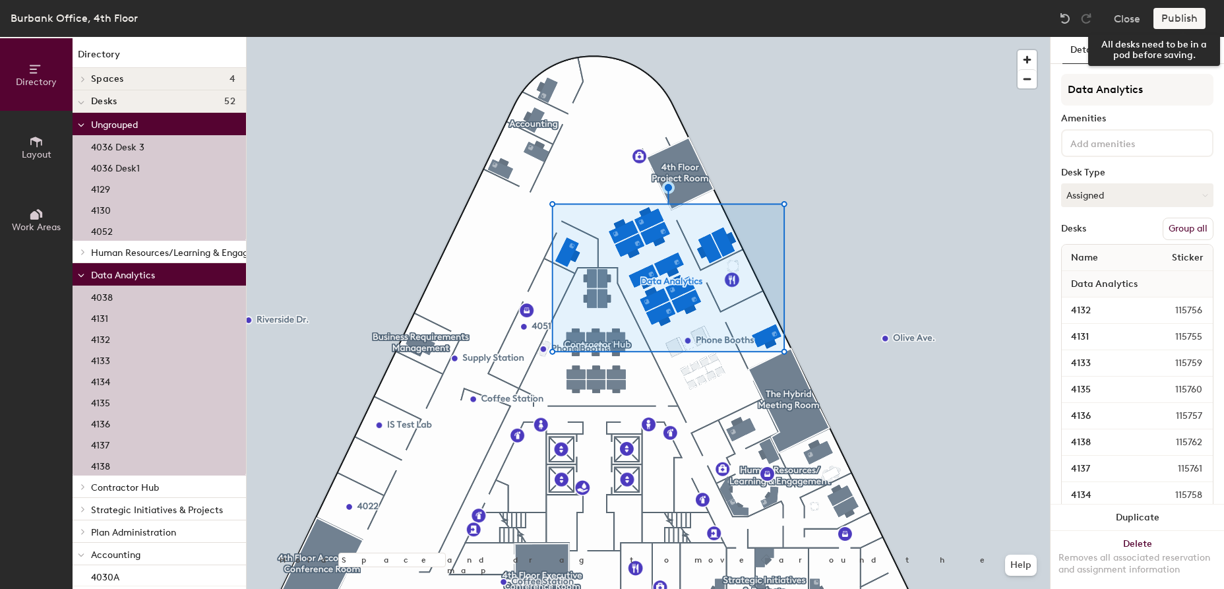
click at [1177, 21] on div "Publish" at bounding box center [1183, 18] width 60 height 21
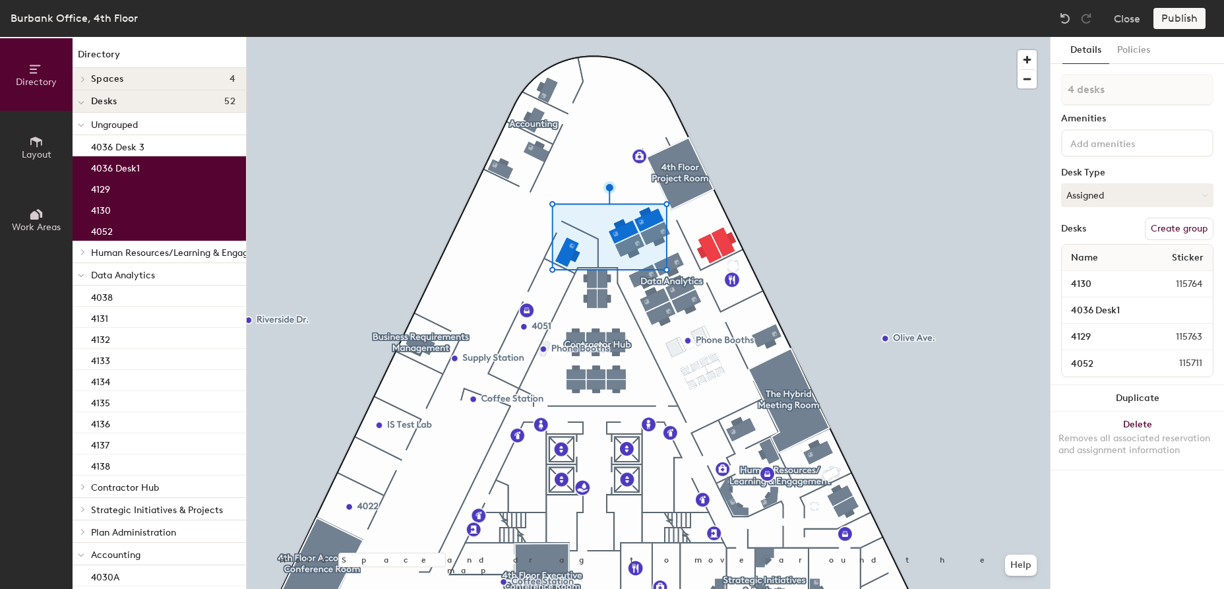
type input "5 desks"
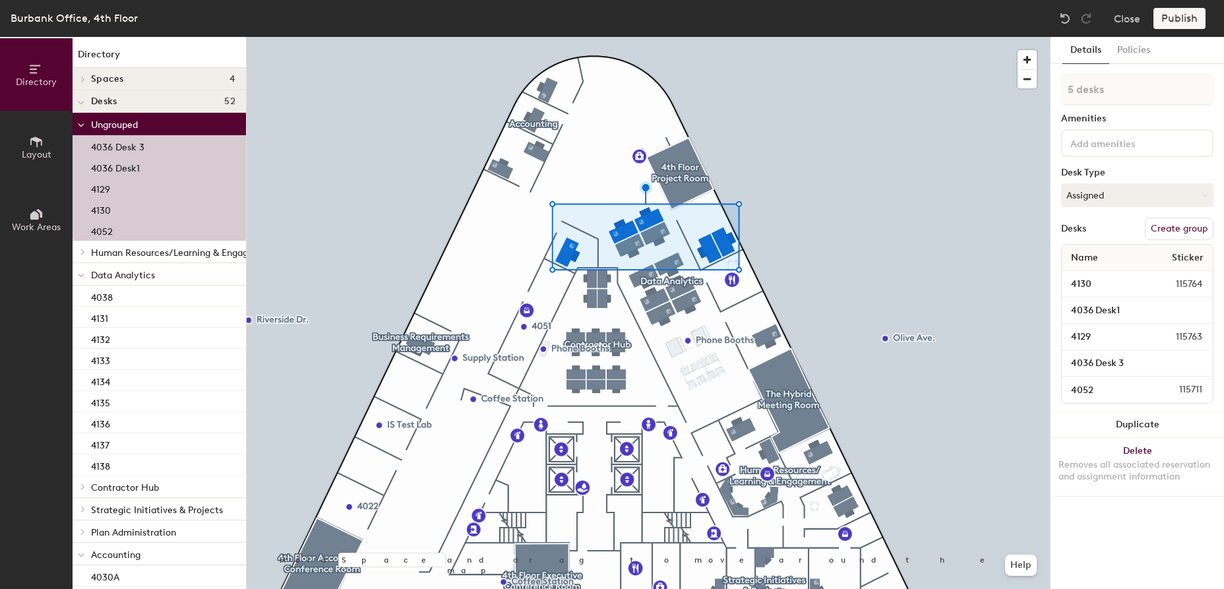
click at [1172, 227] on button "Create group" at bounding box center [1179, 229] width 69 height 22
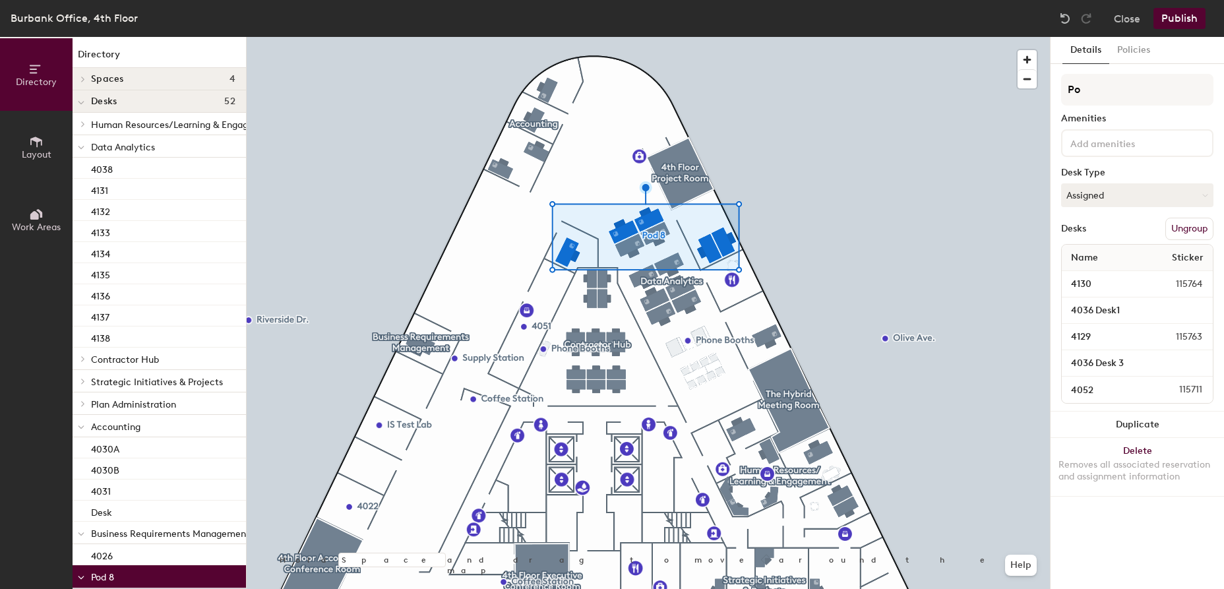
type input "P"
type input "TBD"
click at [1176, 24] on button "Publish" at bounding box center [1179, 18] width 52 height 21
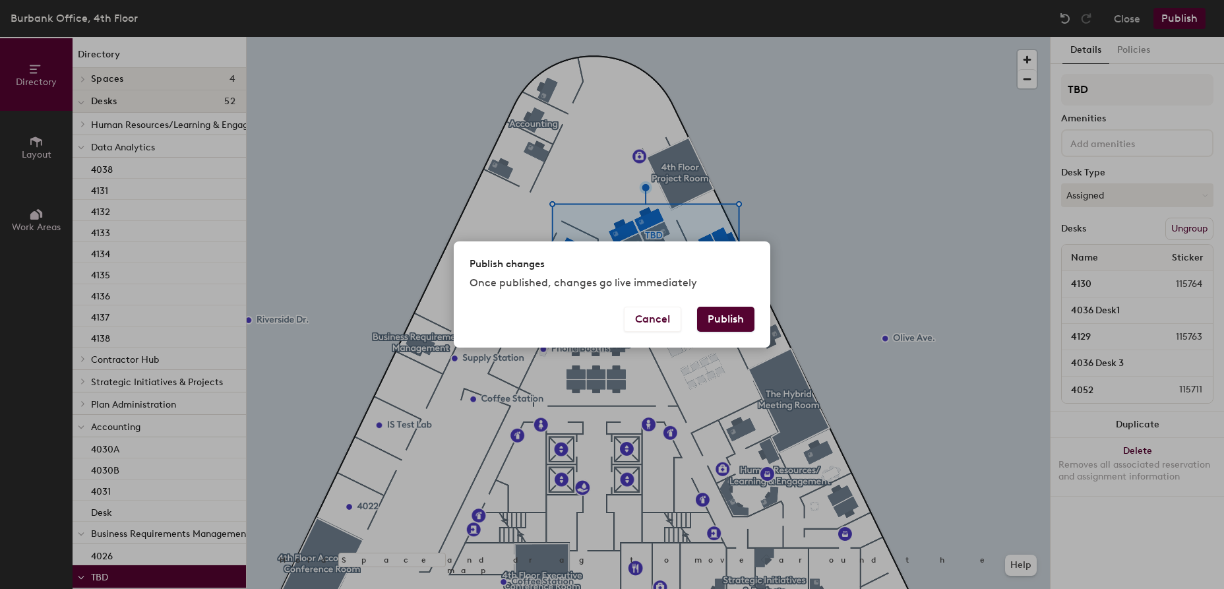
click at [723, 322] on button "Publish" at bounding box center [725, 319] width 57 height 25
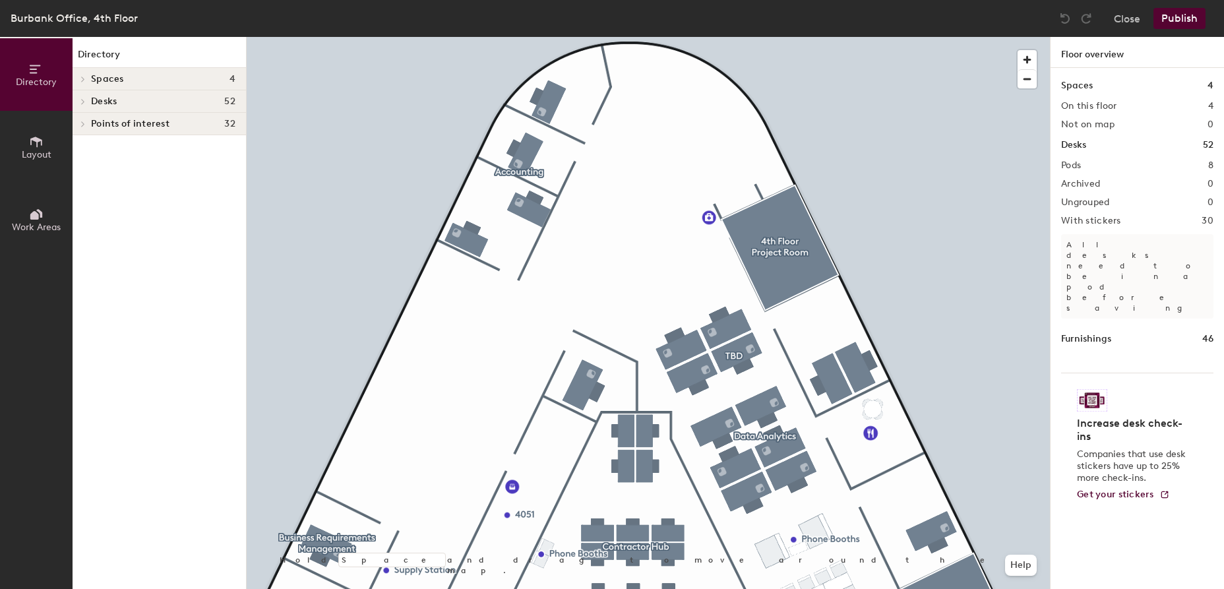
click at [36, 144] on icon at bounding box center [36, 141] width 15 height 15
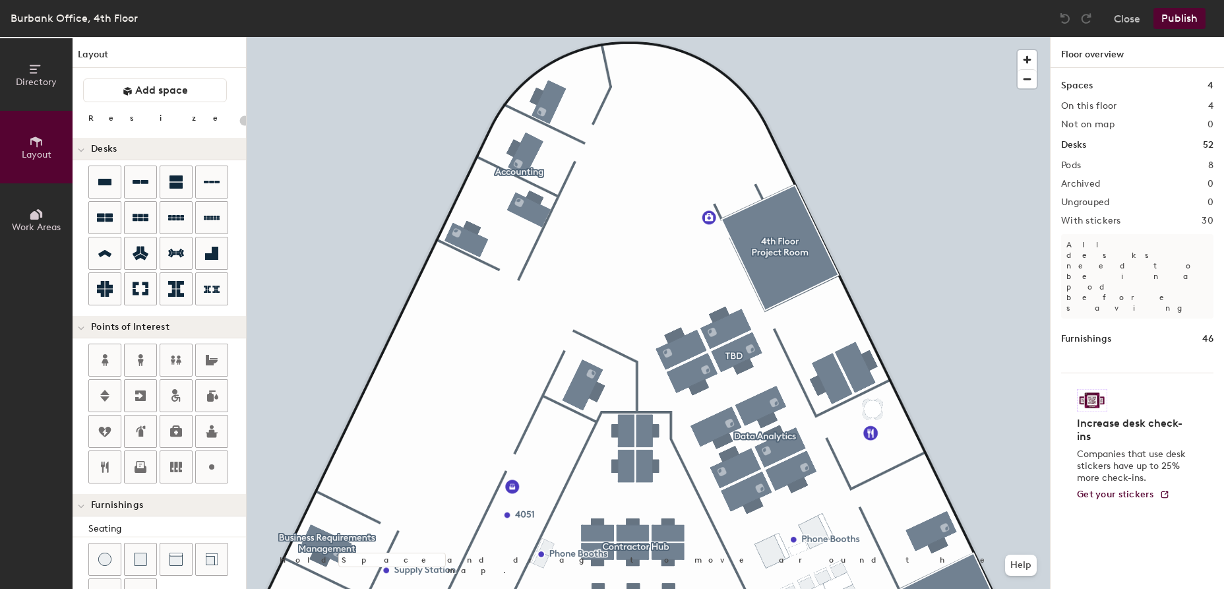
click at [39, 213] on icon at bounding box center [36, 214] width 15 height 15
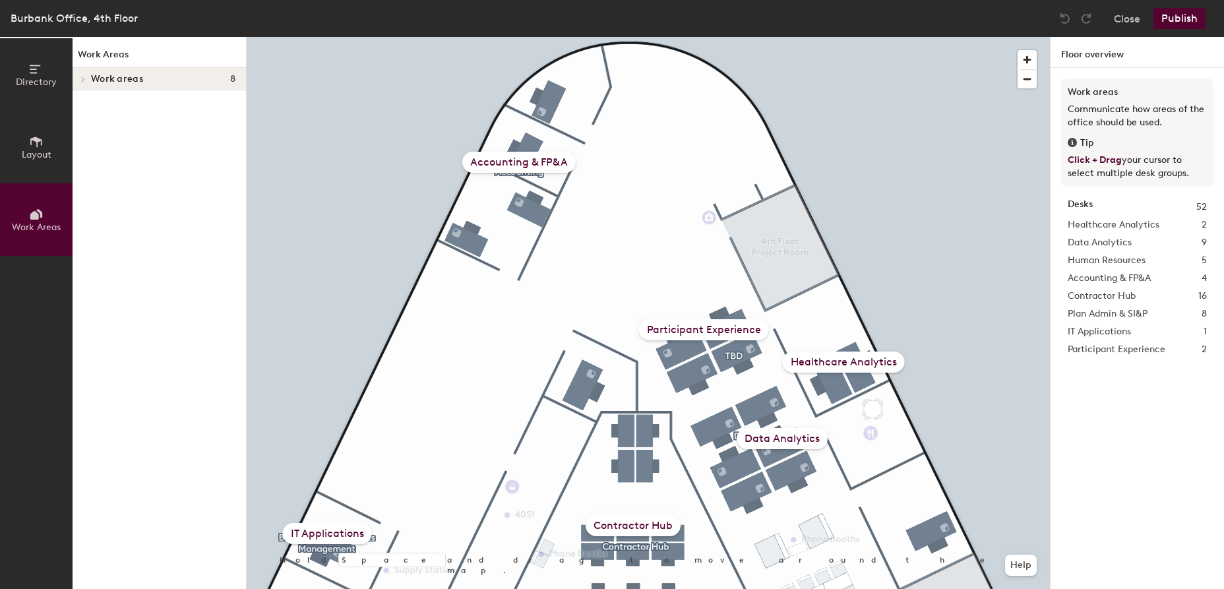
click at [83, 80] on icon at bounding box center [83, 78] width 3 height 5
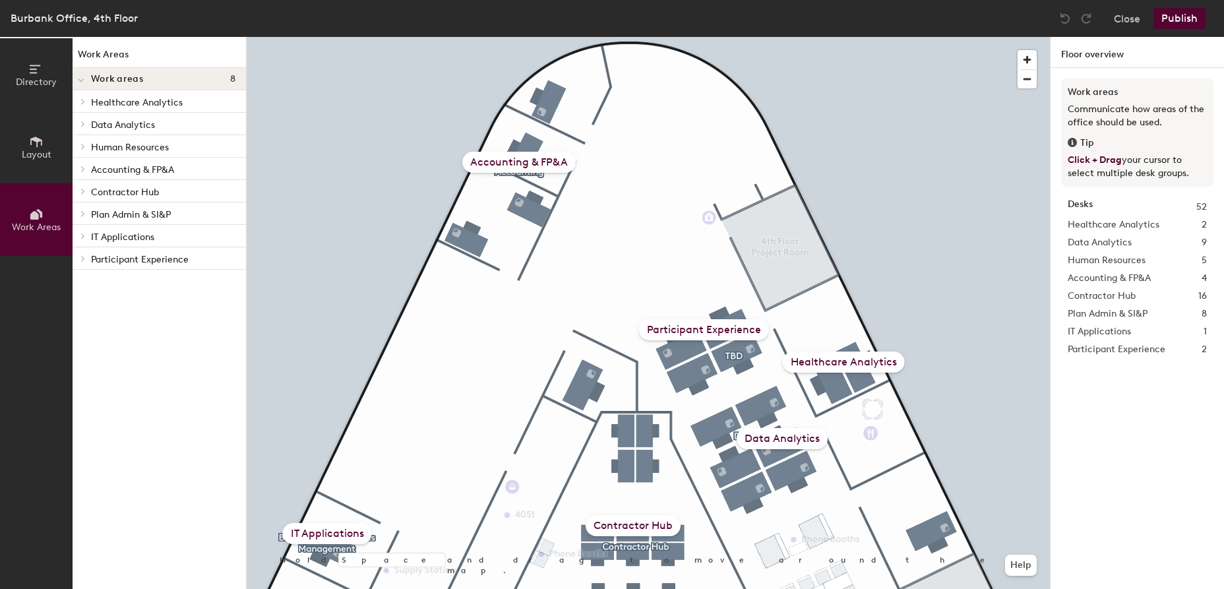
click at [83, 80] on icon at bounding box center [80, 80] width 5 height 3
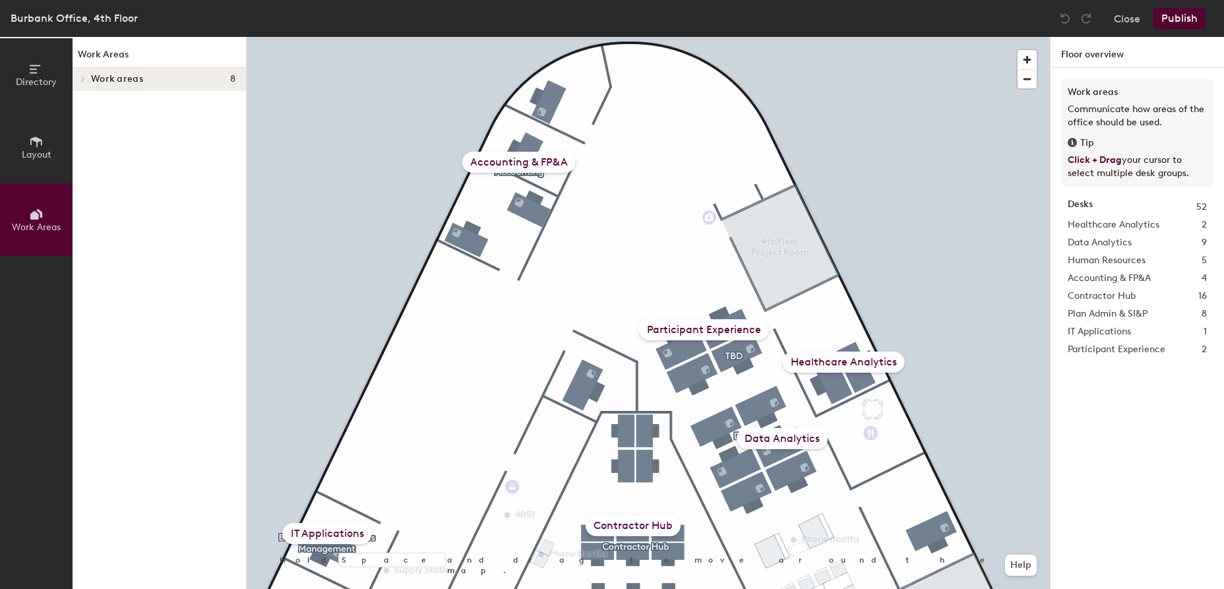
click at [35, 144] on icon at bounding box center [36, 141] width 15 height 15
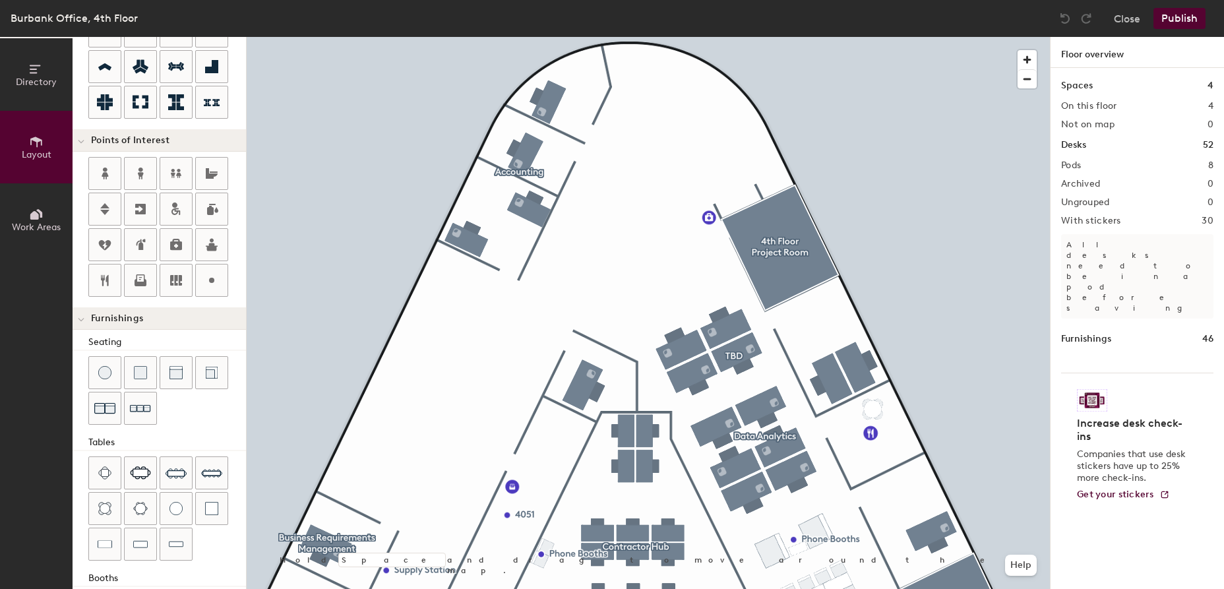
scroll to position [244, 0]
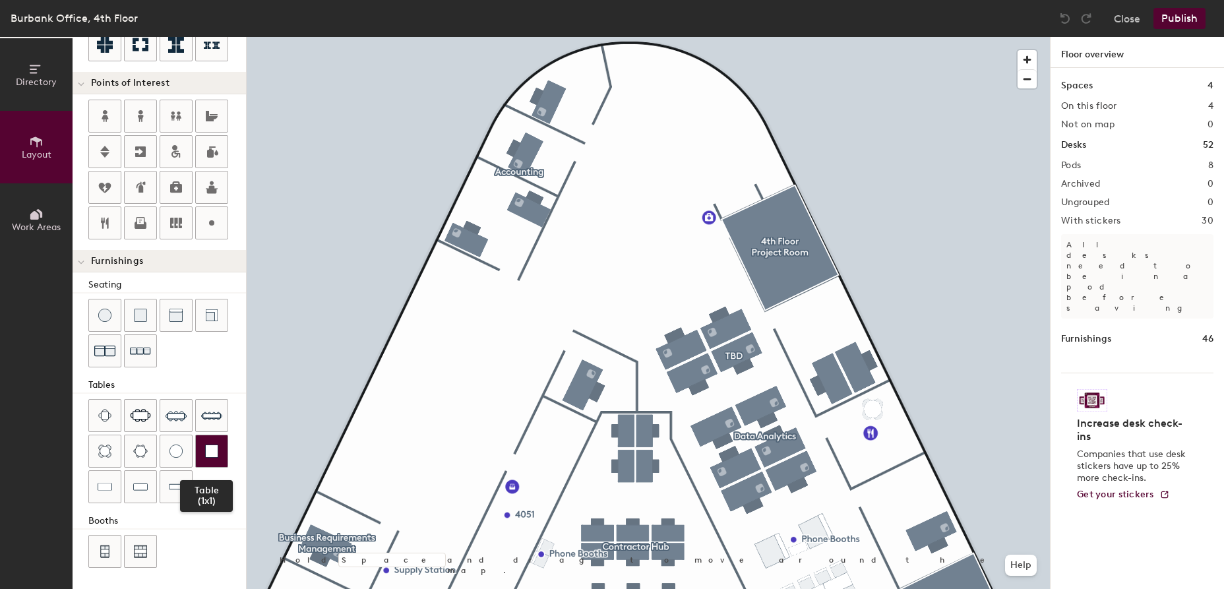
click at [208, 454] on img at bounding box center [211, 450] width 13 height 13
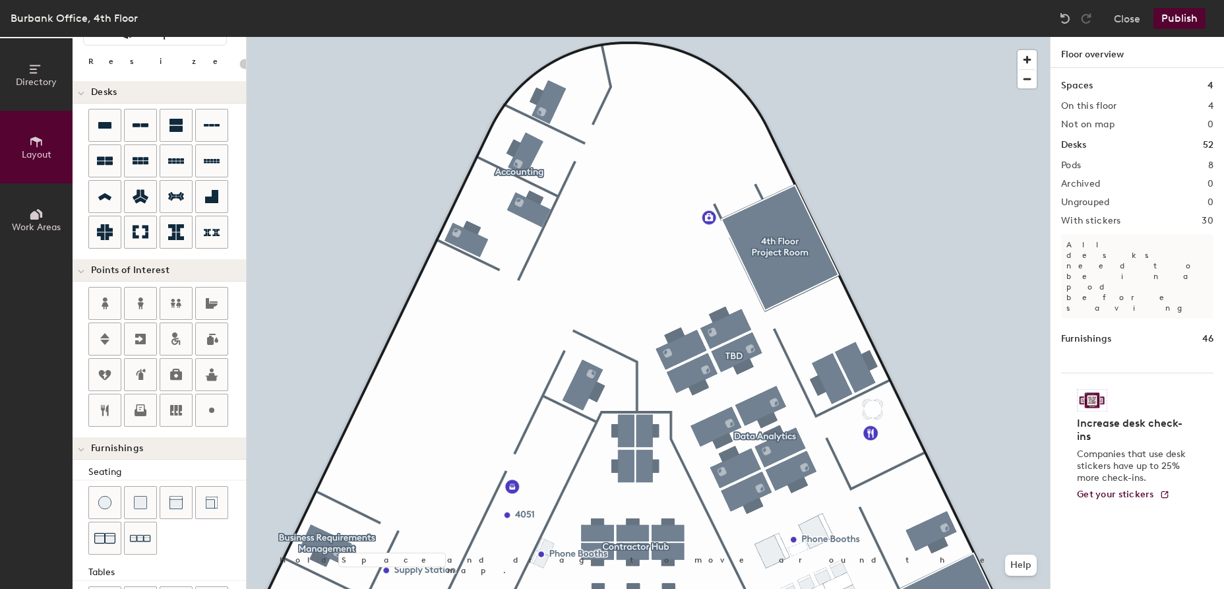
scroll to position [31, 0]
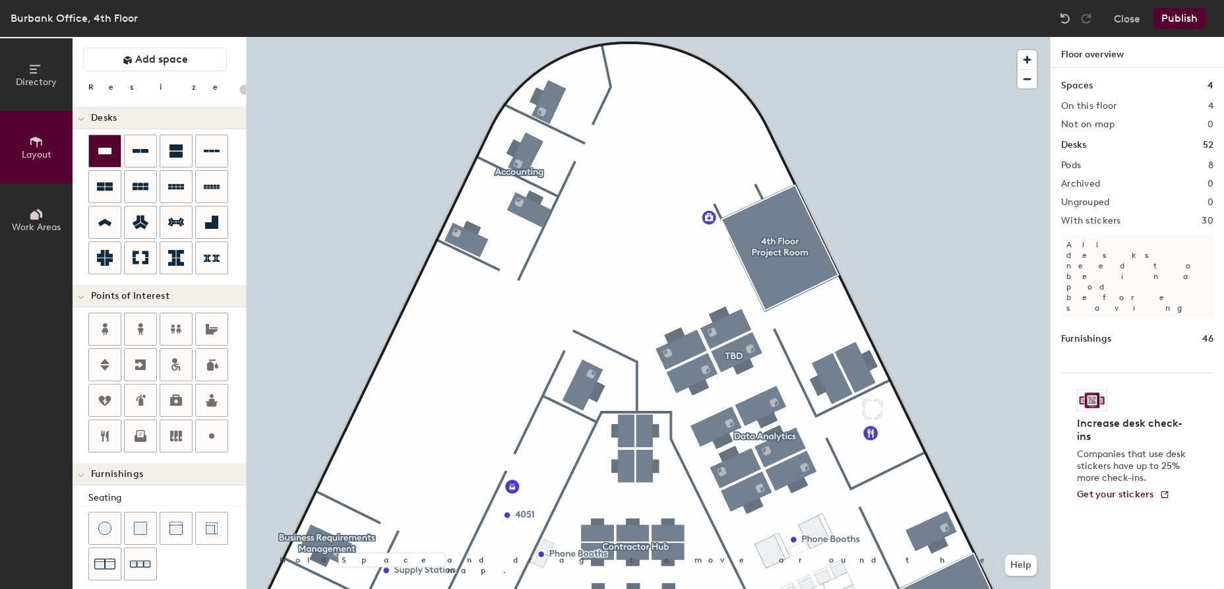
click at [104, 150] on icon at bounding box center [104, 151] width 13 height 7
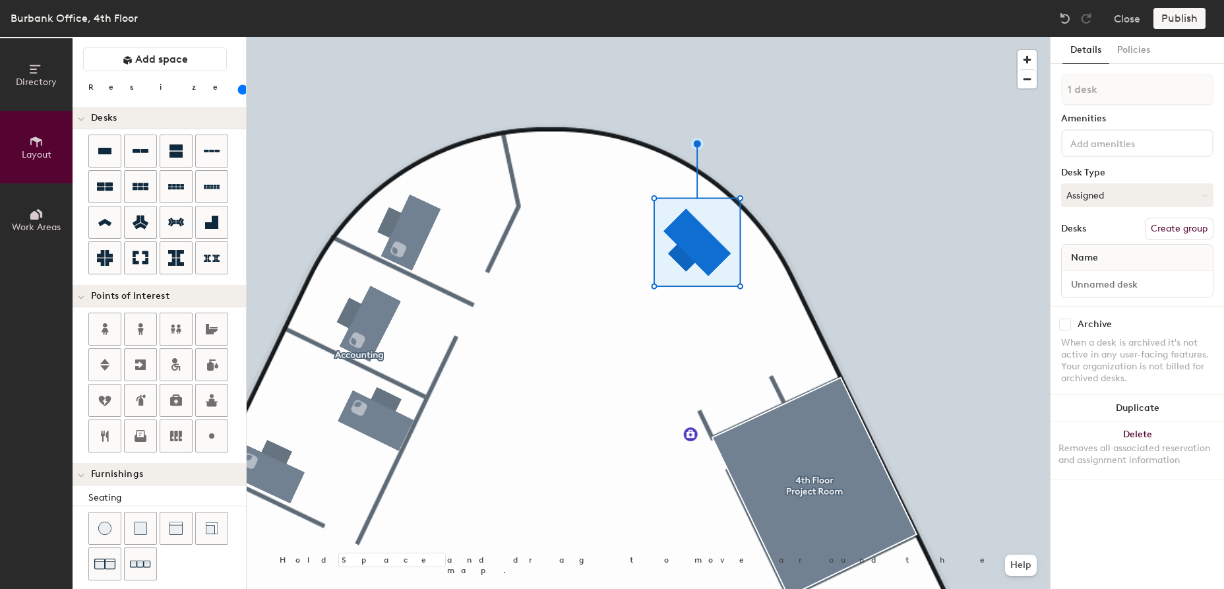
click at [582, 254] on div "Directory Layout Work Areas Layout Add space Resize Desks Points of Interest Fu…" at bounding box center [612, 313] width 1224 height 552
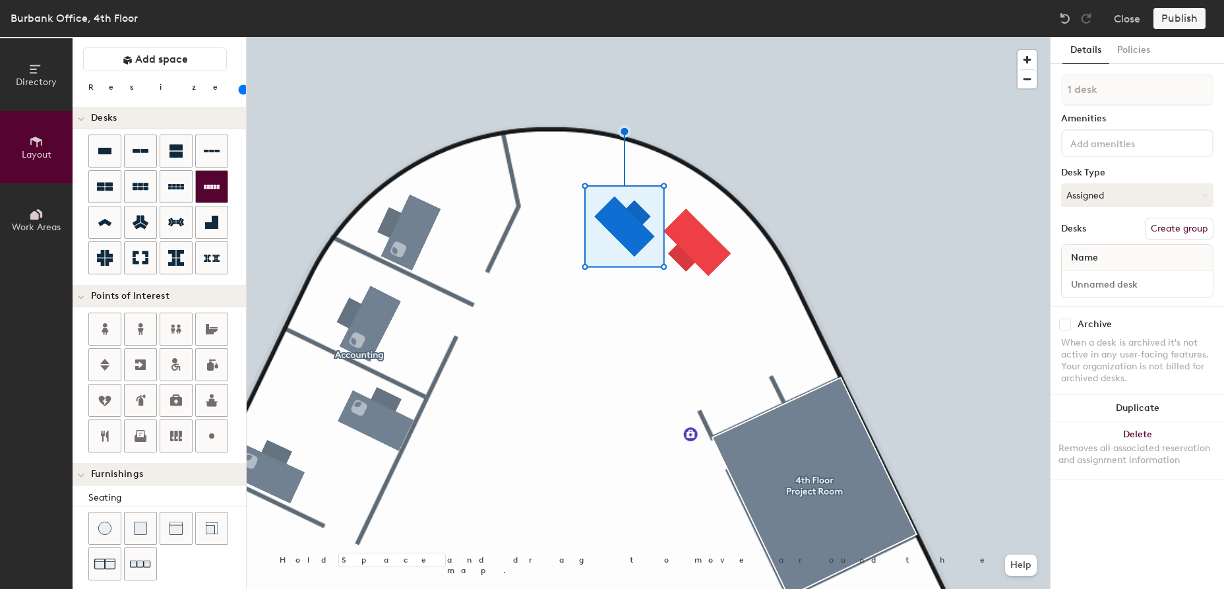
click at [576, 286] on div "Directory Layout Work Areas Layout Add space Resize Desks Points of Interest Fu…" at bounding box center [612, 313] width 1224 height 552
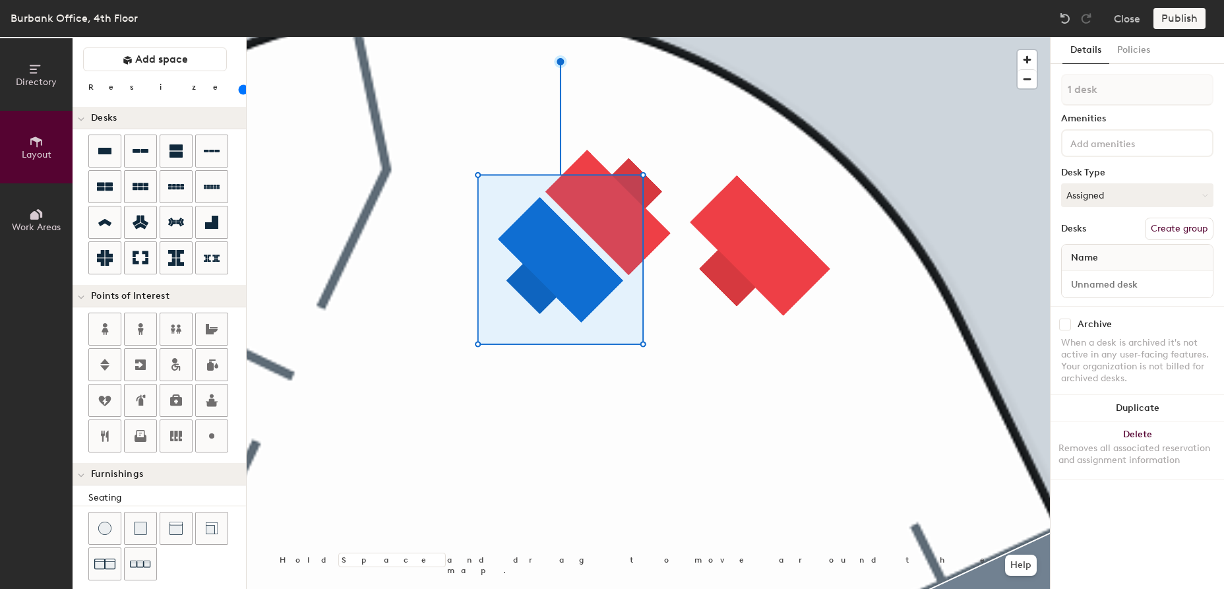
click at [554, 485] on div "Directory Layout Work Areas Layout Add space Resize Desks Points of Interest Fu…" at bounding box center [612, 313] width 1224 height 552
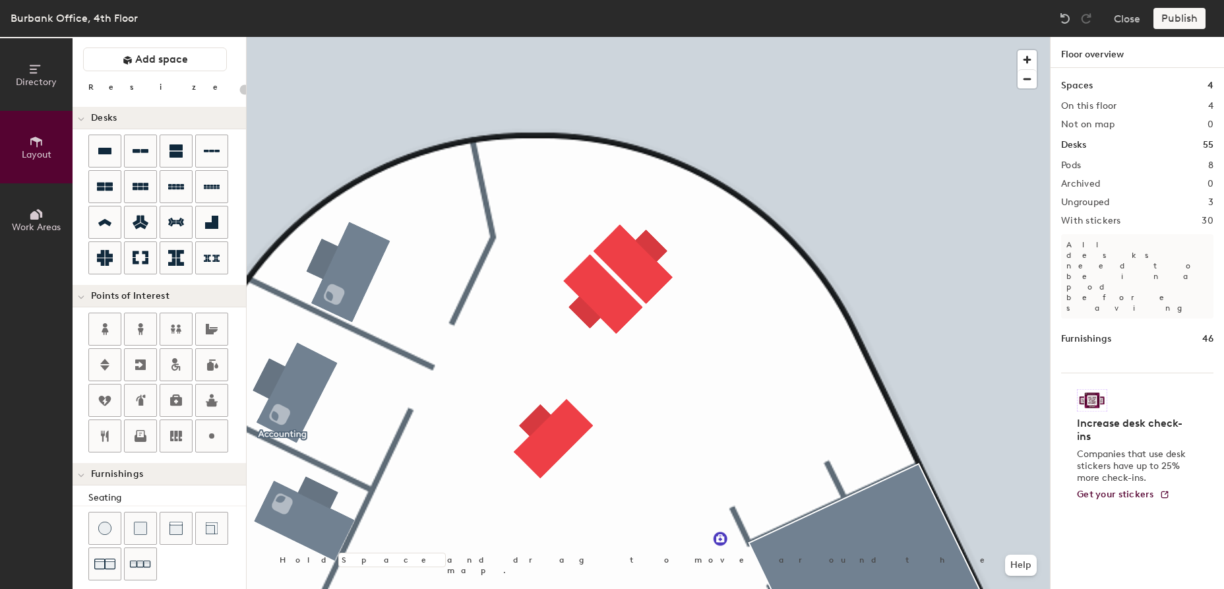
click at [776, 289] on div "Directory Layout Work Areas Layout Add space Resize Desks Points of Interest Fu…" at bounding box center [612, 313] width 1224 height 552
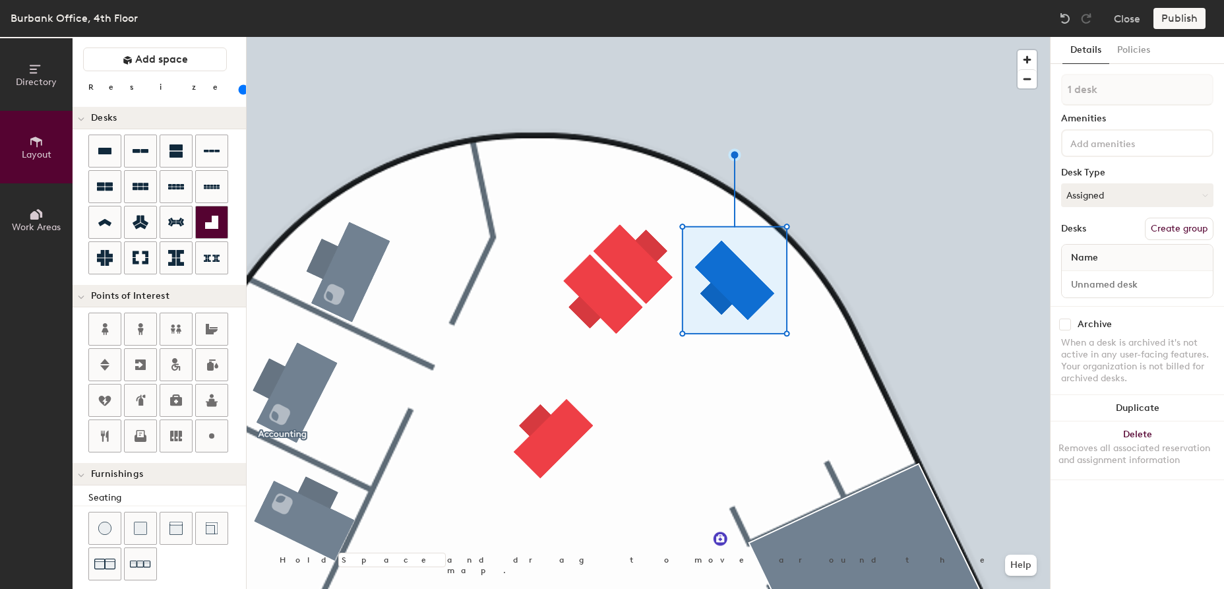
click at [601, 485] on div "Directory Layout Work Areas Layout Add space Resize Desks Points of Interest Fu…" at bounding box center [612, 313] width 1224 height 552
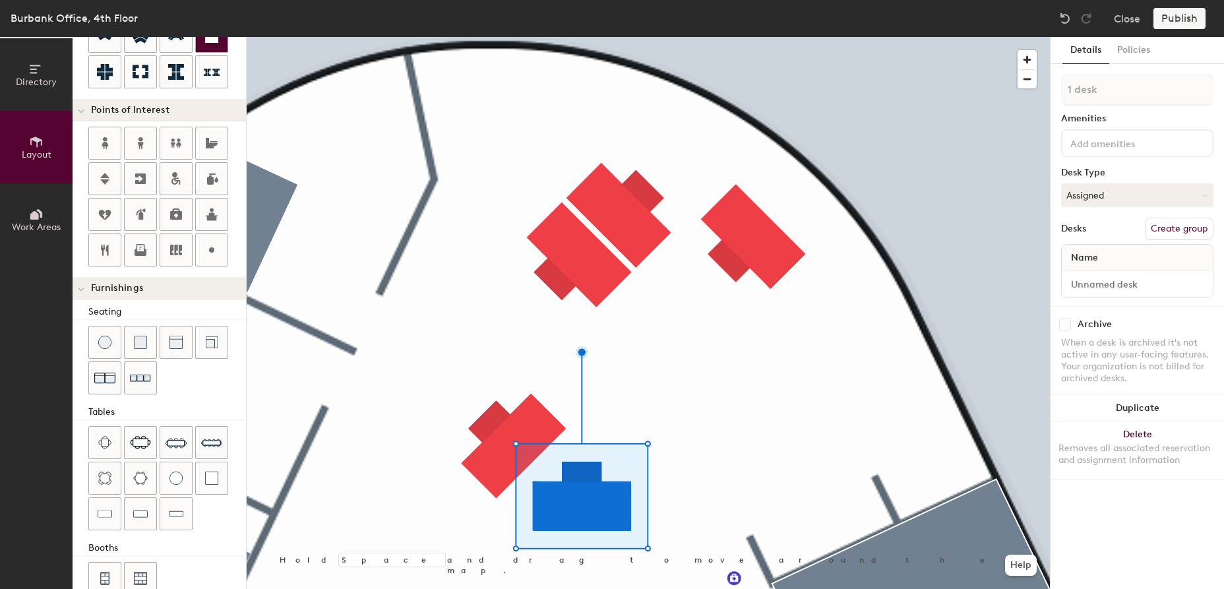
scroll to position [244, 0]
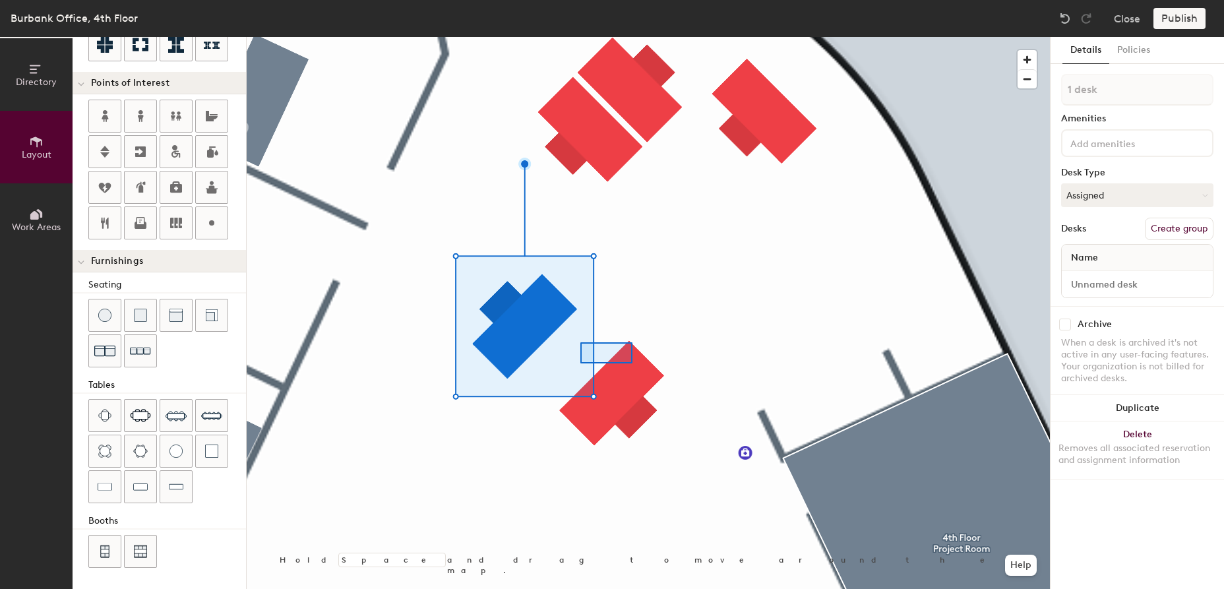
drag, startPoint x: 105, startPoint y: 156, endPoint x: 603, endPoint y: 349, distance: 533.3
click at [603, 37] on div at bounding box center [648, 37] width 803 height 0
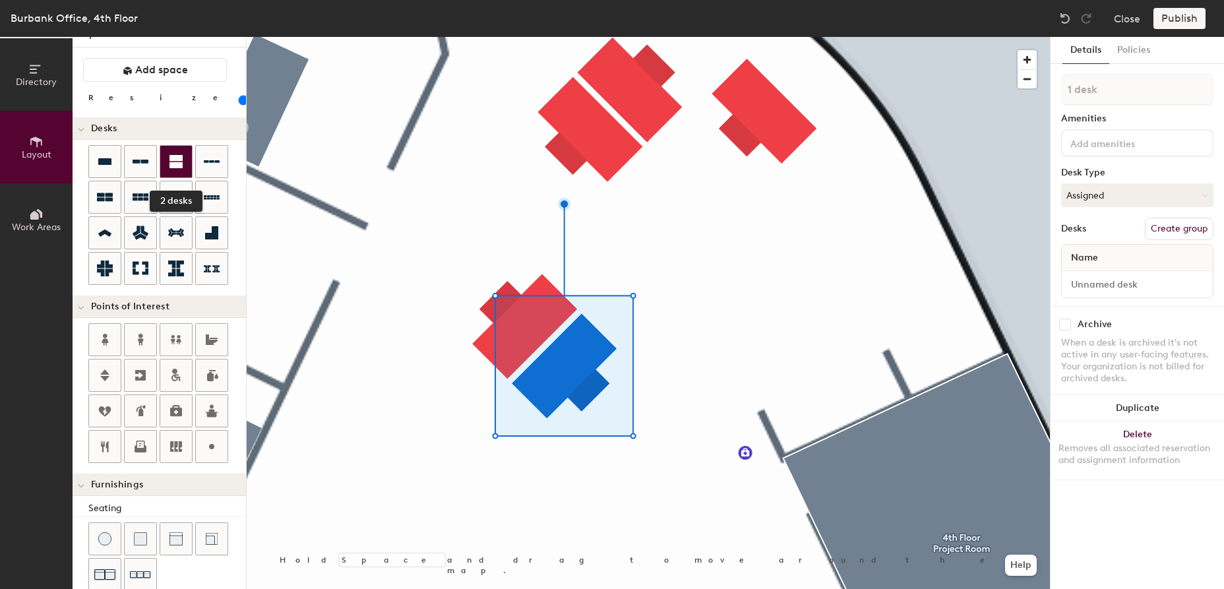
scroll to position [0, 0]
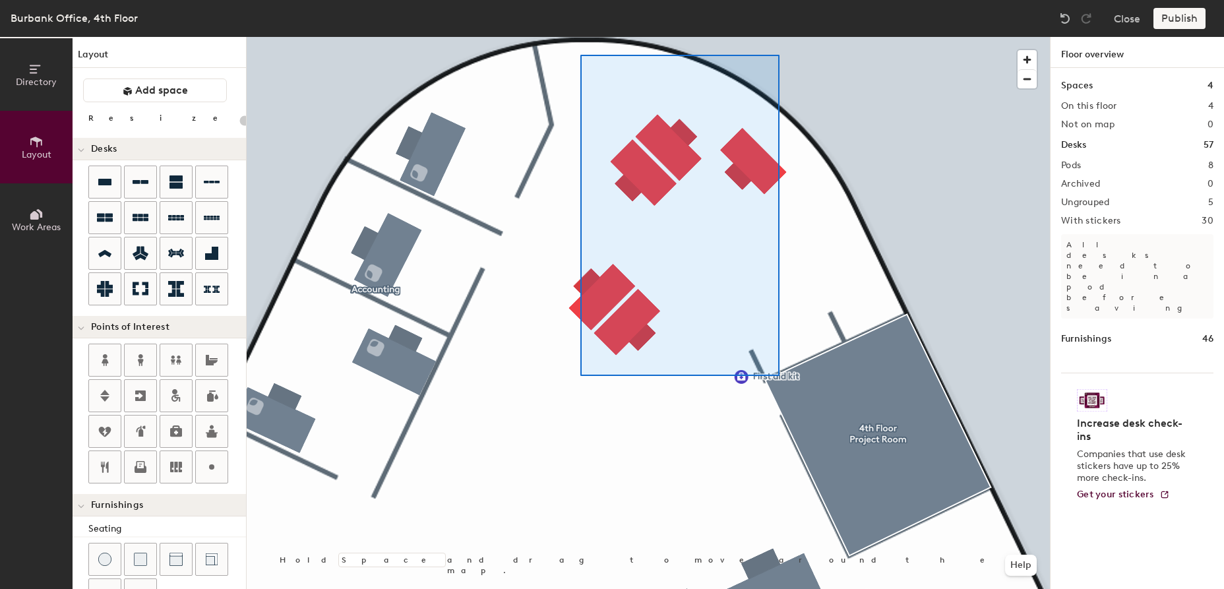
type input "100"
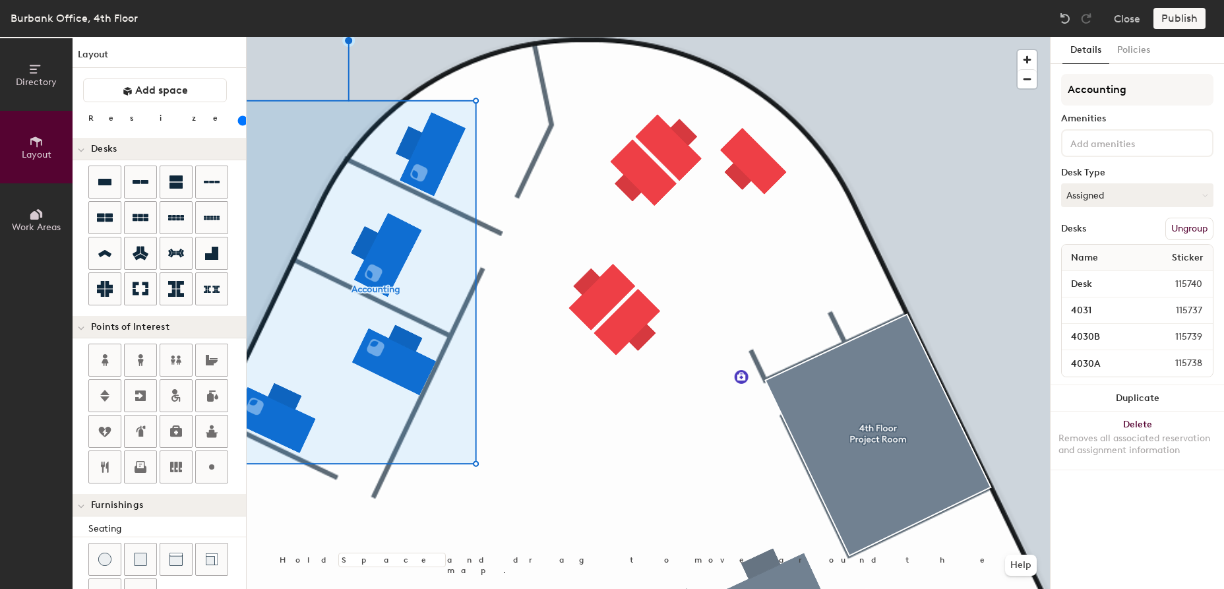
type input "100"
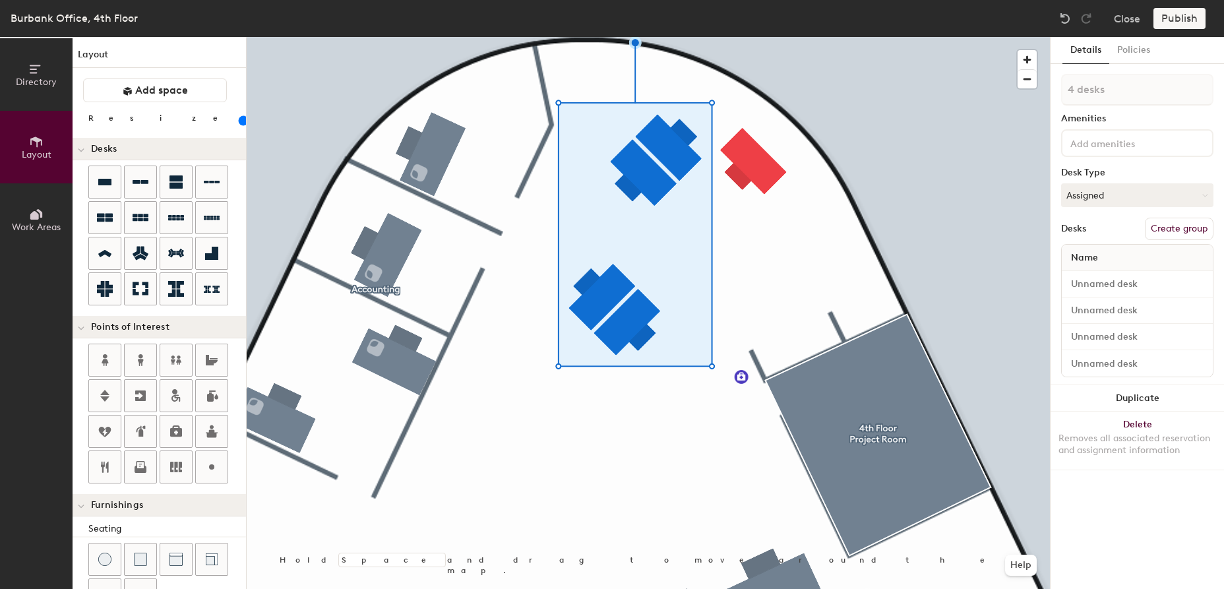
type input "5 desks"
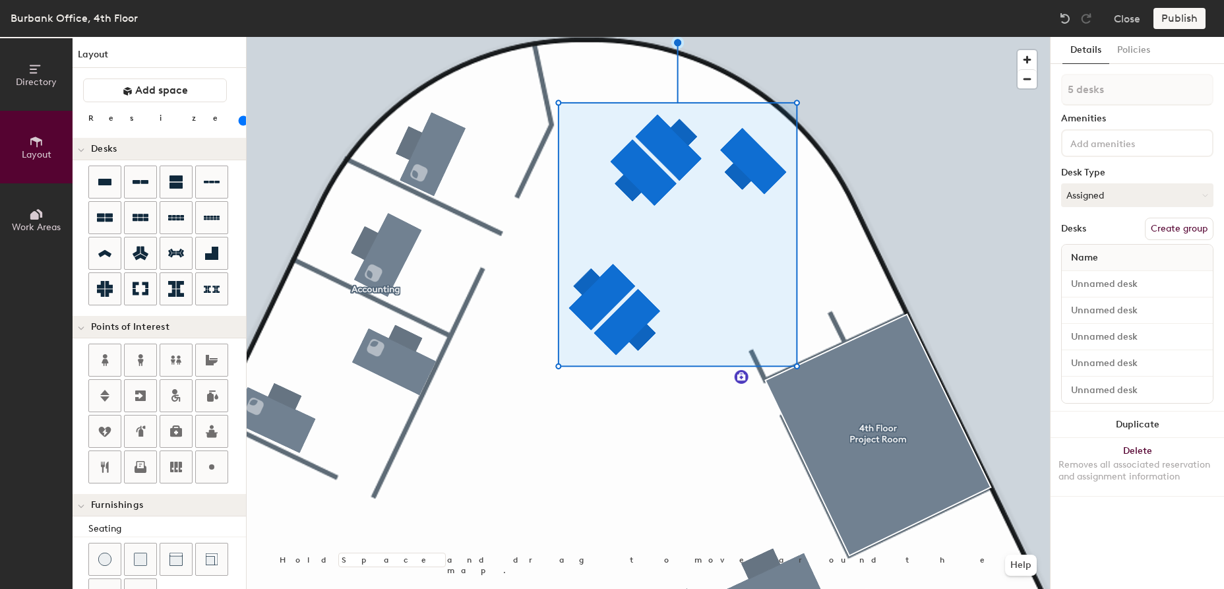
click at [1174, 231] on button "Create group" at bounding box center [1179, 229] width 69 height 22
type input "P"
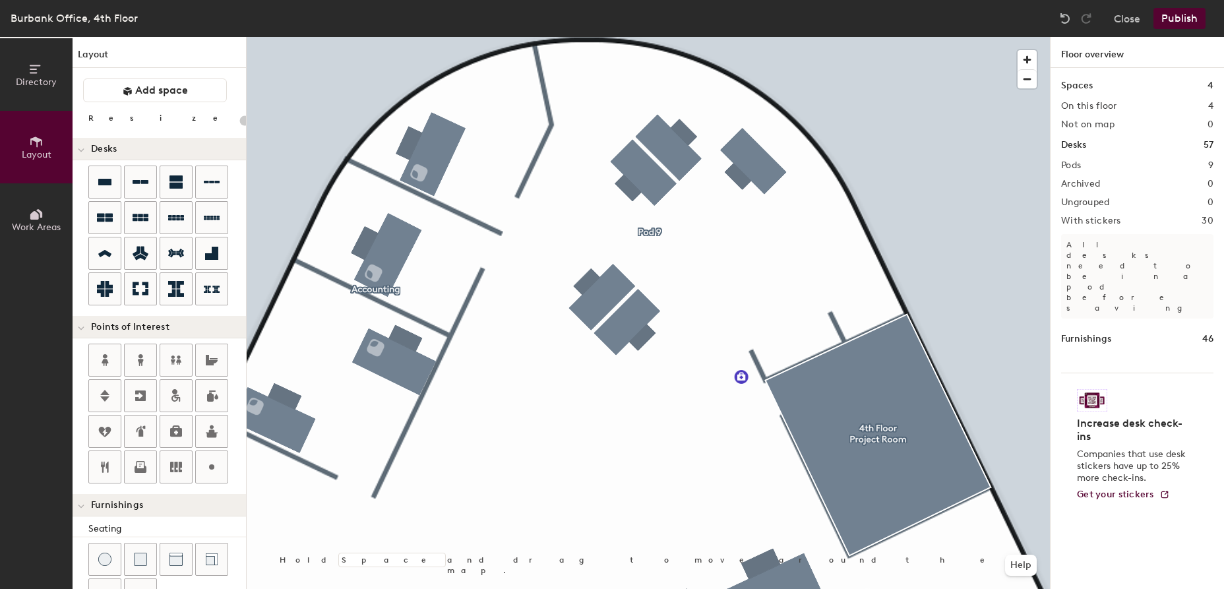
click at [1183, 18] on button "Publish" at bounding box center [1179, 18] width 52 height 21
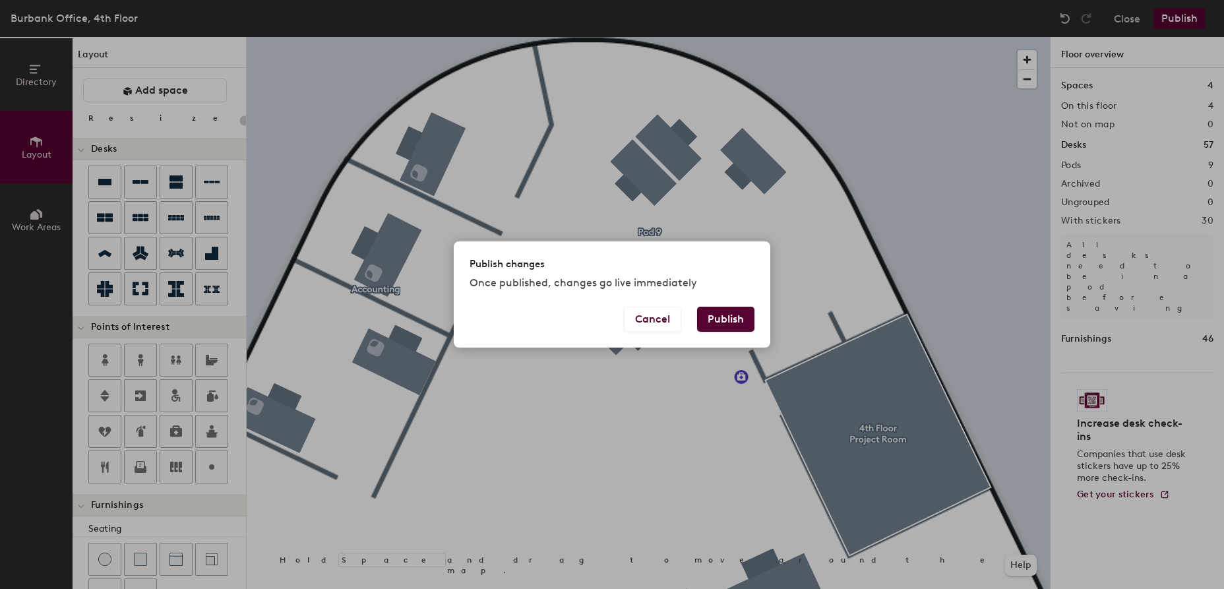
click at [722, 320] on button "Publish" at bounding box center [725, 319] width 57 height 25
type input "20"
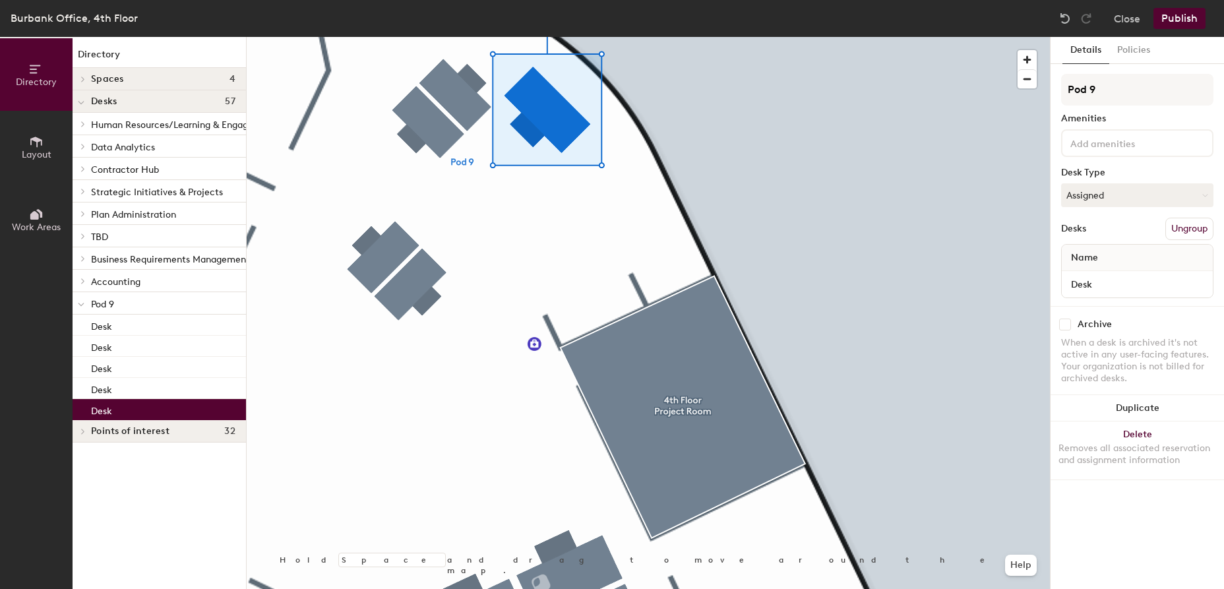
click at [37, 138] on icon at bounding box center [36, 141] width 12 height 11
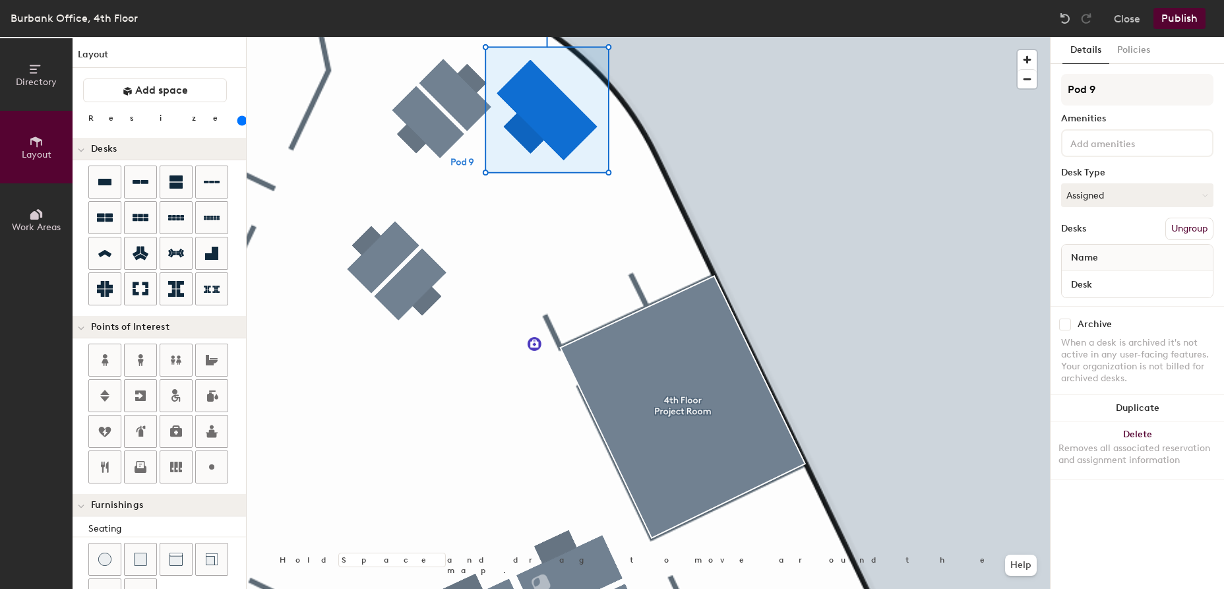
drag, startPoint x: 138, startPoint y: 117, endPoint x: 146, endPoint y: 121, distance: 9.2
click at [239, 121] on input "range" at bounding box center [239, 120] width 0 height 11
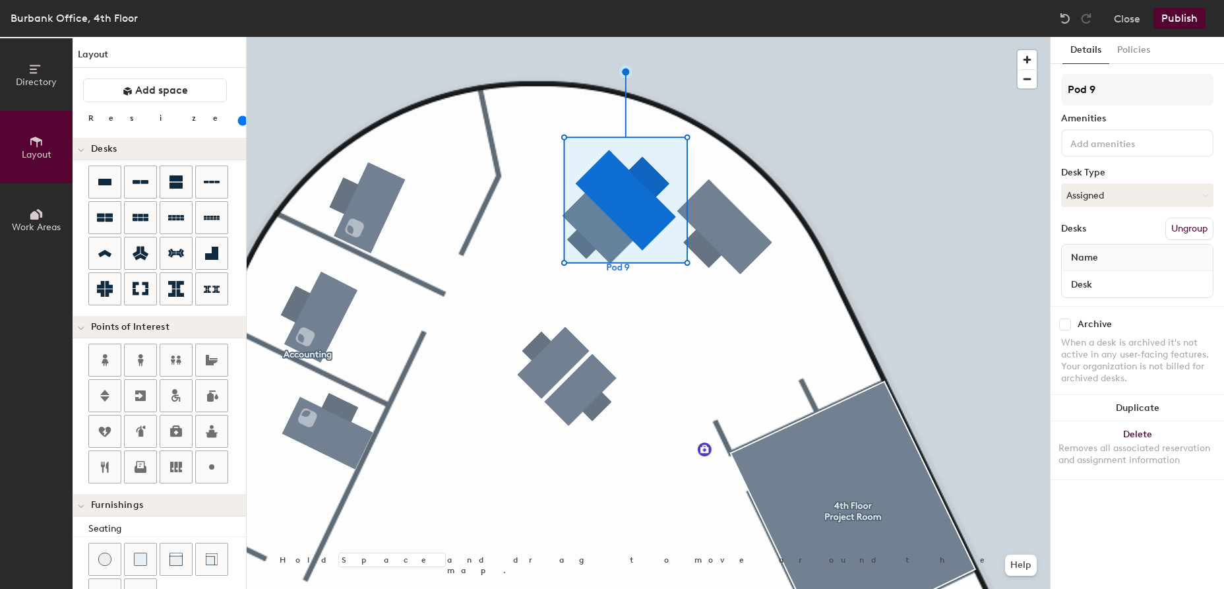
drag, startPoint x: 134, startPoint y: 123, endPoint x: 142, endPoint y: 125, distance: 7.4
click at [239, 125] on input "range" at bounding box center [239, 120] width 0 height 11
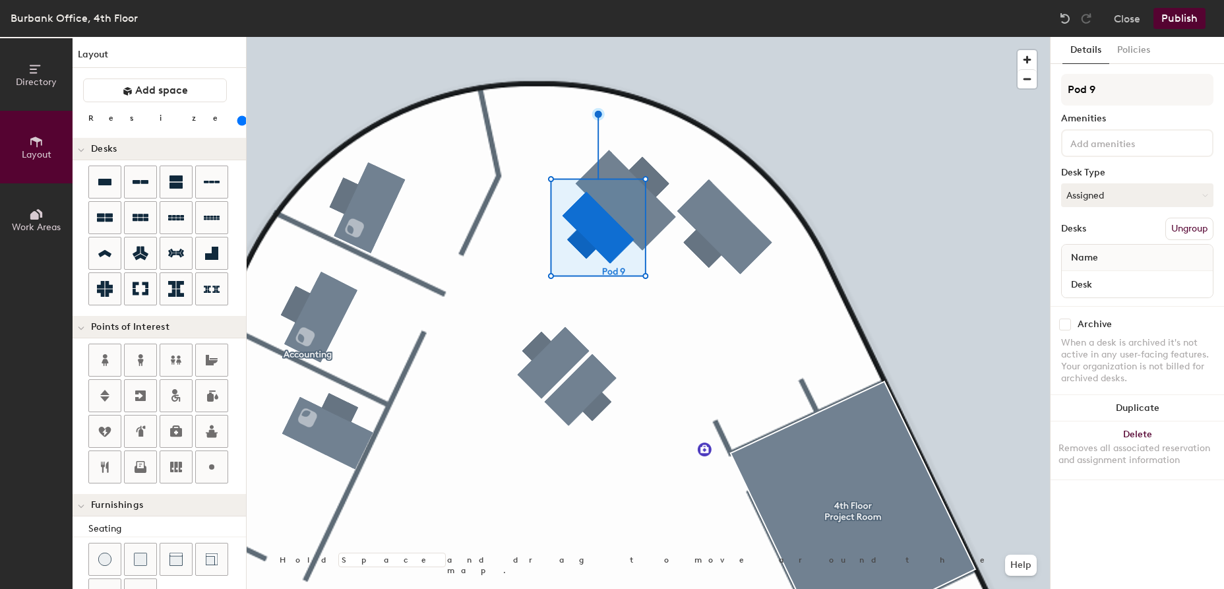
drag, startPoint x: 136, startPoint y: 119, endPoint x: 144, endPoint y: 120, distance: 7.9
click at [239, 120] on input "range" at bounding box center [239, 120] width 0 height 11
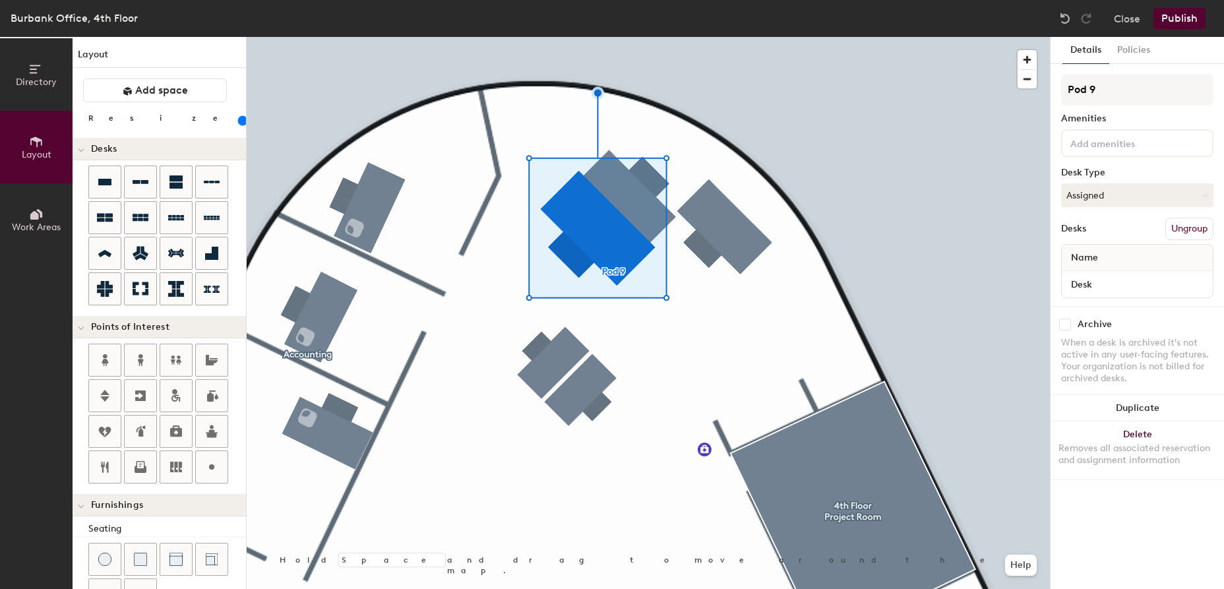
click at [239, 122] on input "range" at bounding box center [239, 120] width 0 height 11
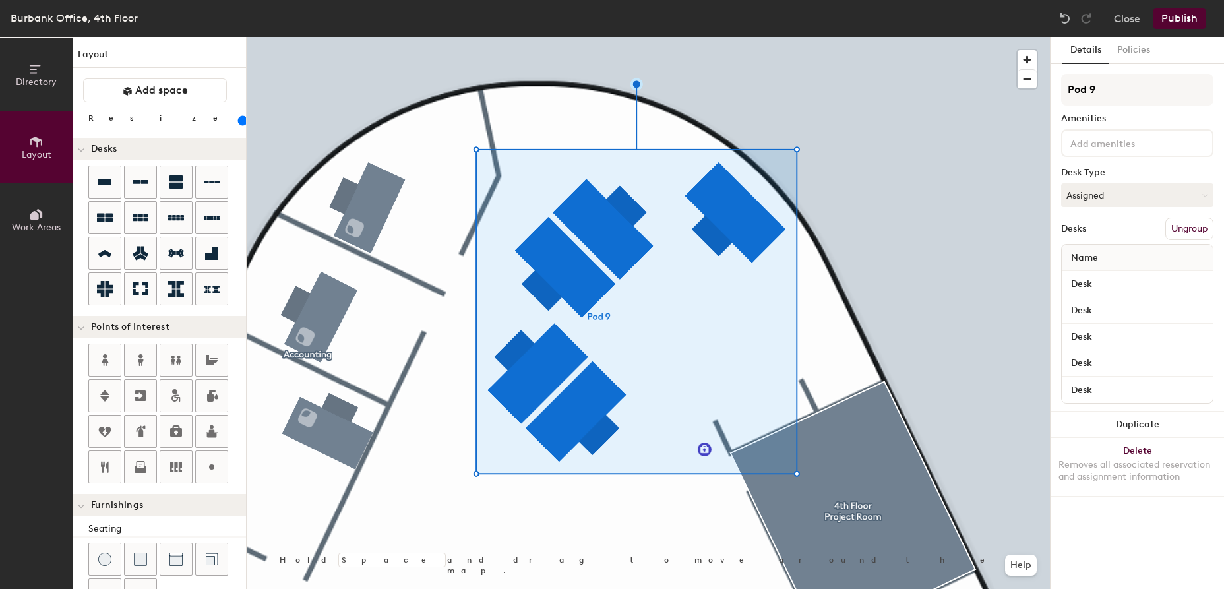
drag, startPoint x: 123, startPoint y: 121, endPoint x: 142, endPoint y: 121, distance: 19.8
click at [239, 121] on input "range" at bounding box center [239, 120] width 0 height 11
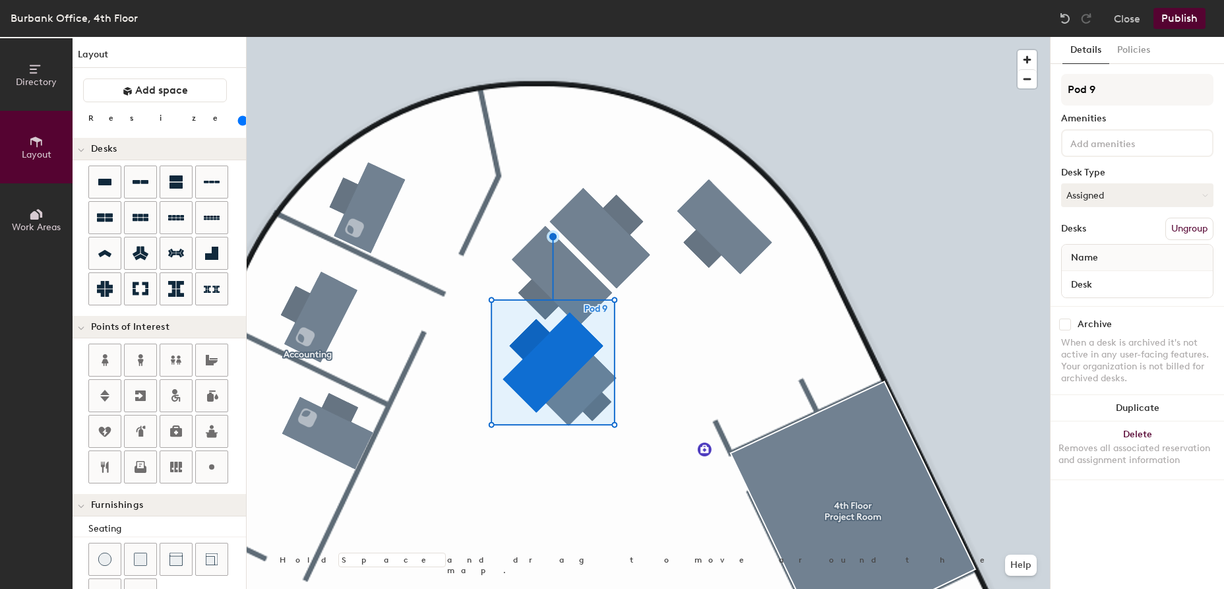
click at [239, 118] on input "range" at bounding box center [239, 120] width 0 height 11
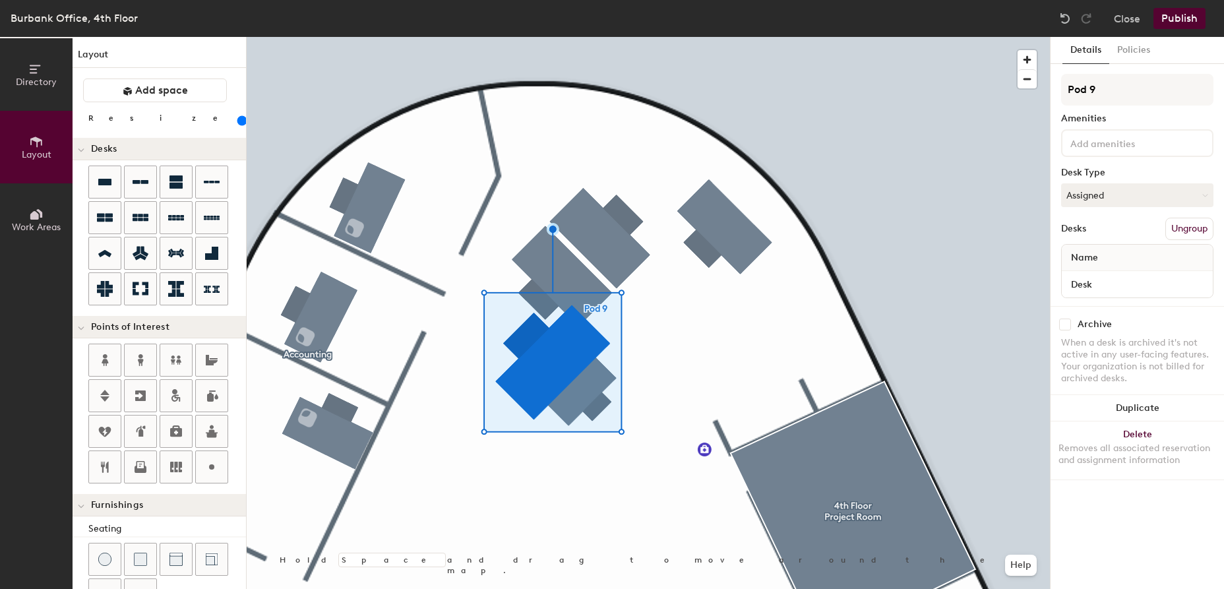
click at [239, 121] on input "range" at bounding box center [239, 120] width 0 height 11
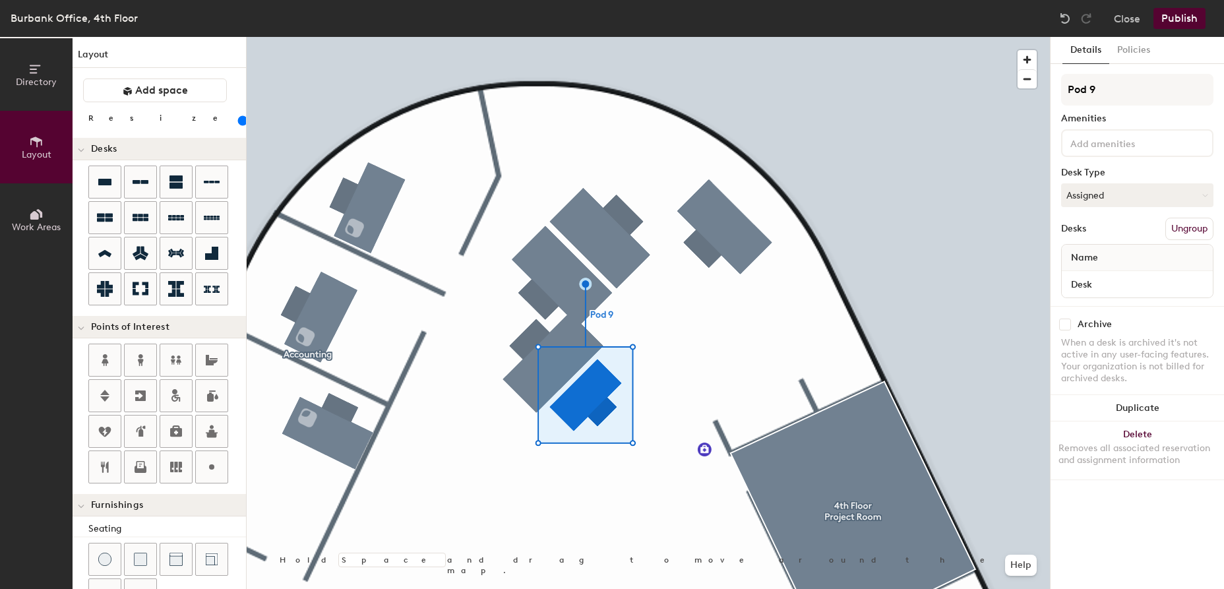
click at [239, 121] on input "range" at bounding box center [239, 120] width 0 height 11
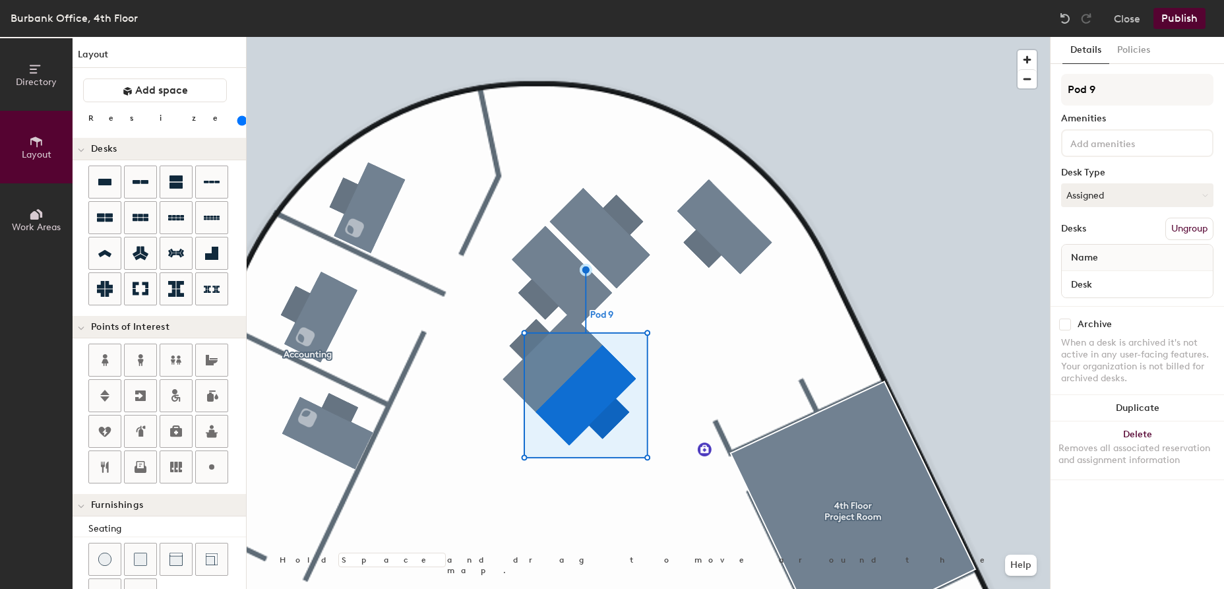
drag, startPoint x: 142, startPoint y: 121, endPoint x: 179, endPoint y: 146, distance: 44.3
click at [239, 119] on input "range" at bounding box center [239, 120] width 0 height 11
click at [239, 121] on input "range" at bounding box center [239, 120] width 0 height 11
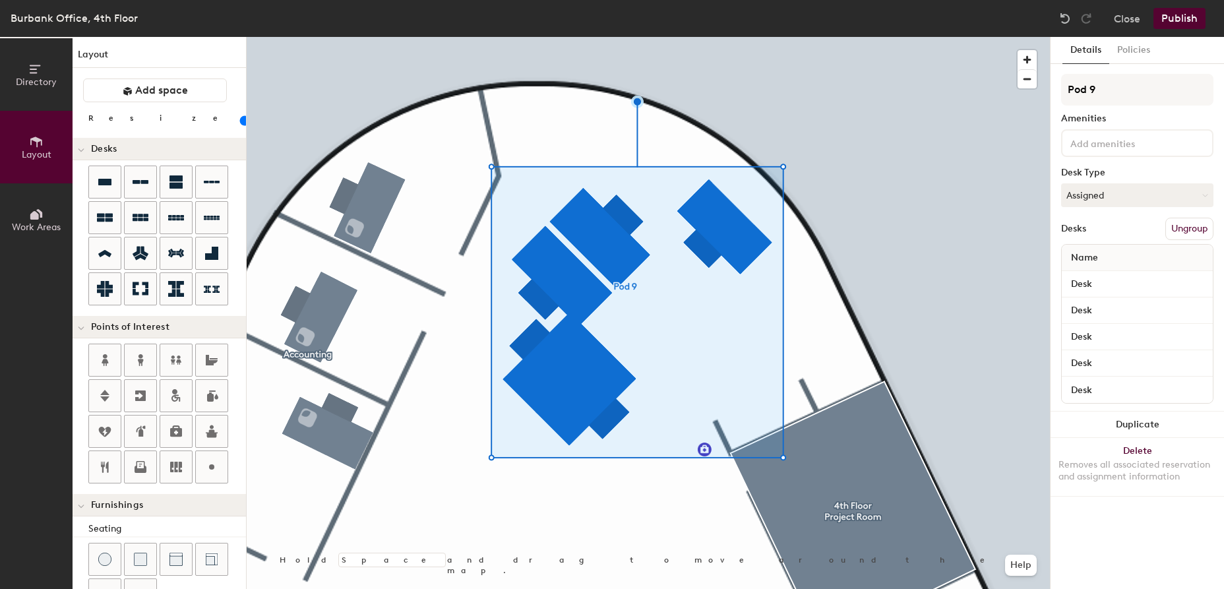
type input "140"
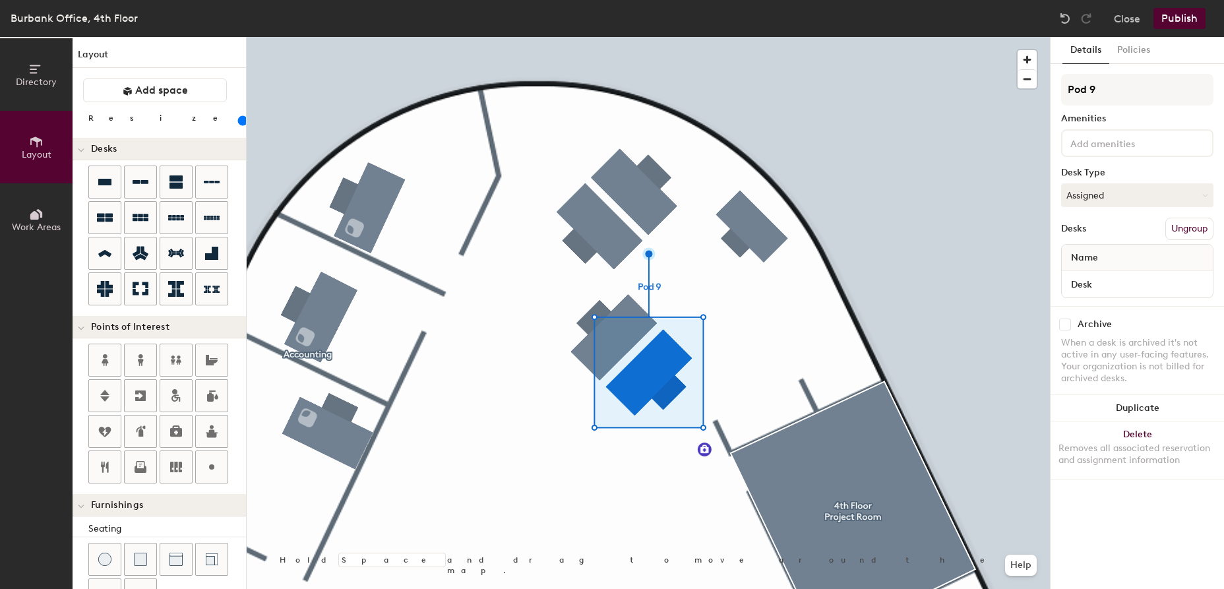
click at [239, 121] on input "range" at bounding box center [239, 120] width 0 height 11
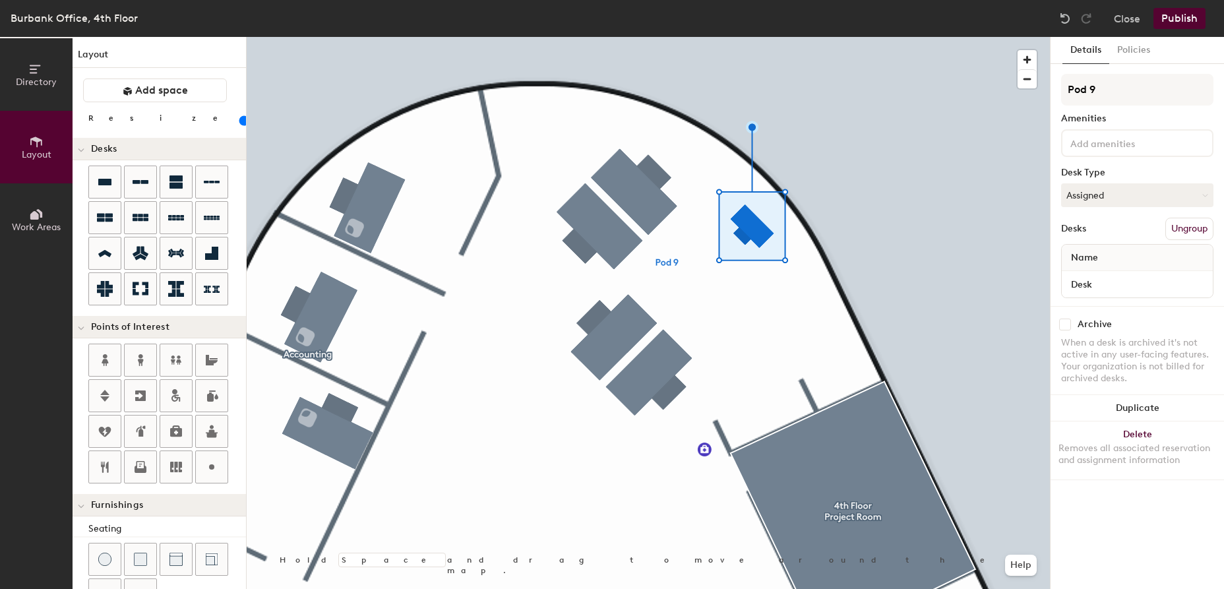
click at [239, 121] on input "range" at bounding box center [239, 120] width 0 height 11
click at [239, 123] on input "range" at bounding box center [239, 120] width 0 height 11
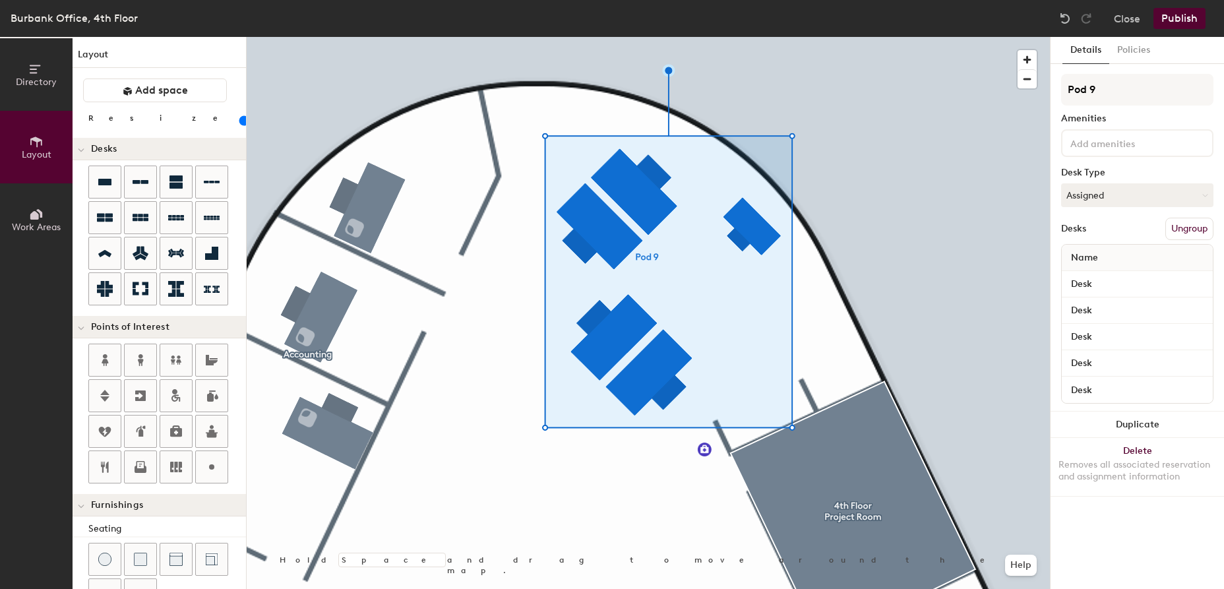
drag, startPoint x: 123, startPoint y: 121, endPoint x: 130, endPoint y: 123, distance: 7.7
click at [239, 123] on input "range" at bounding box center [239, 120] width 0 height 11
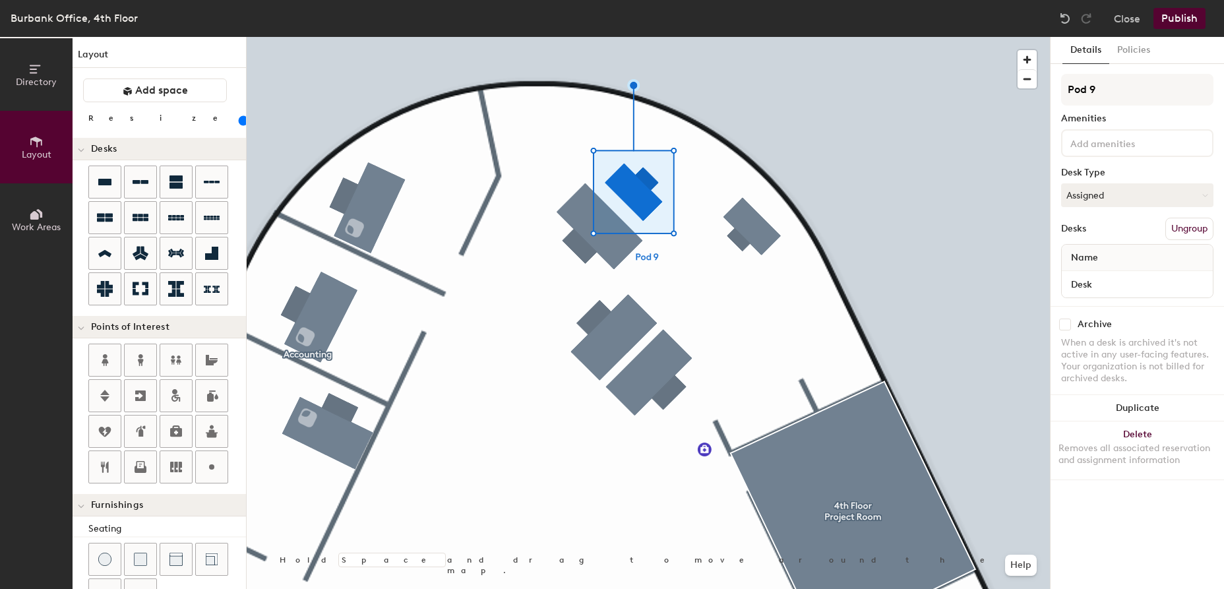
drag, startPoint x: 141, startPoint y: 120, endPoint x: 133, endPoint y: 122, distance: 8.8
click at [239, 122] on input "range" at bounding box center [239, 120] width 0 height 11
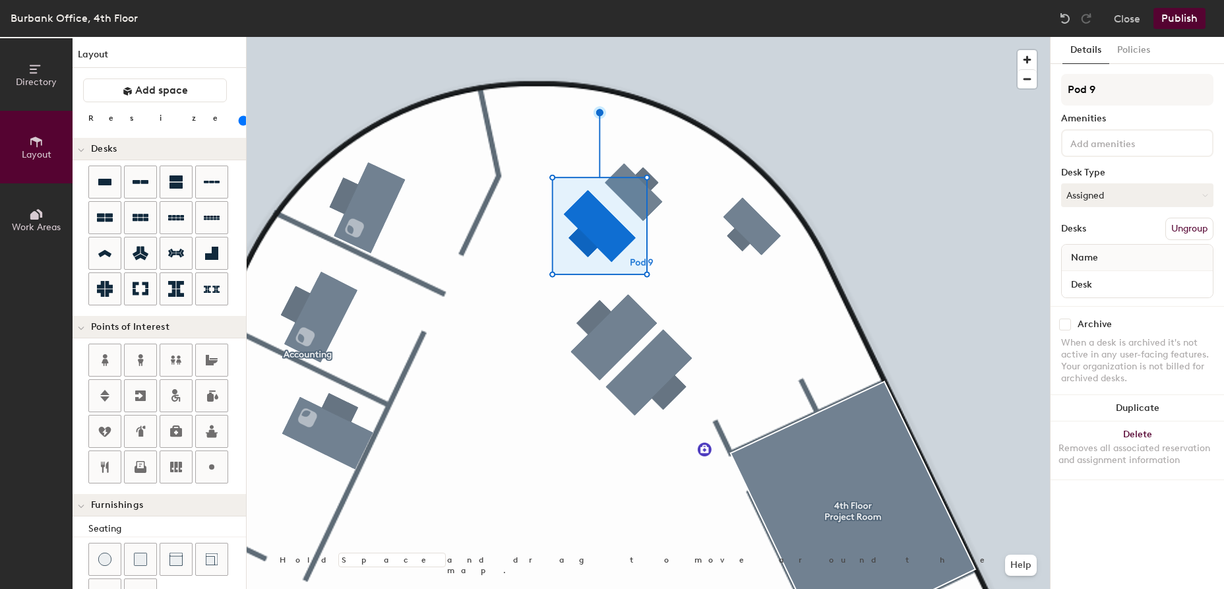
click at [239, 121] on input "range" at bounding box center [239, 120] width 0 height 11
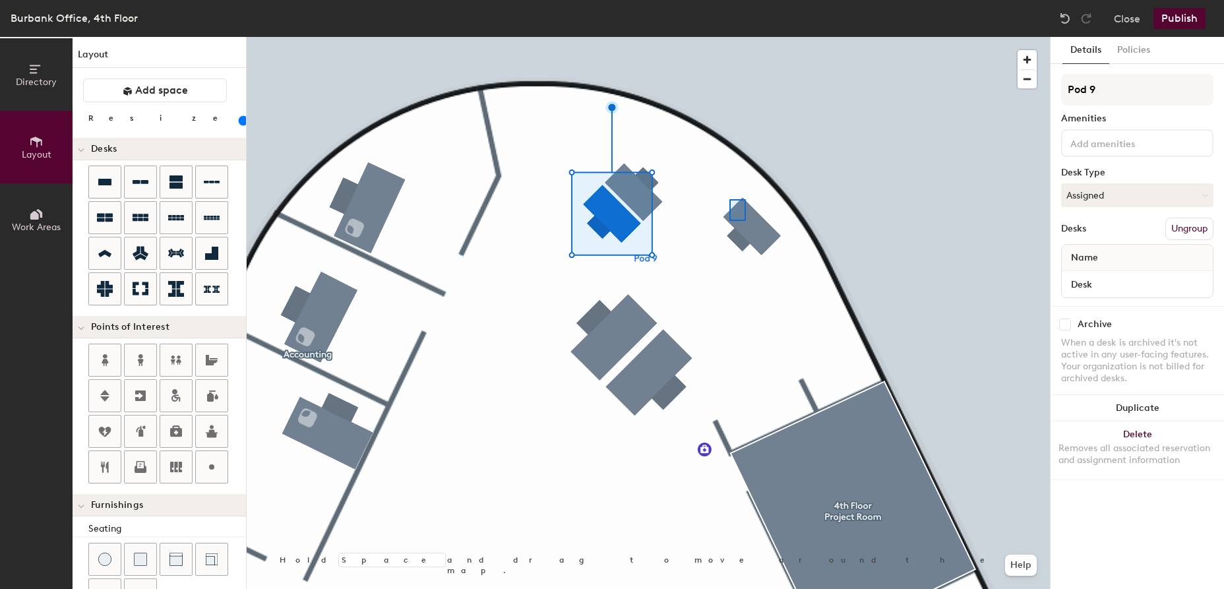
click at [742, 37] on div at bounding box center [648, 37] width 803 height 0
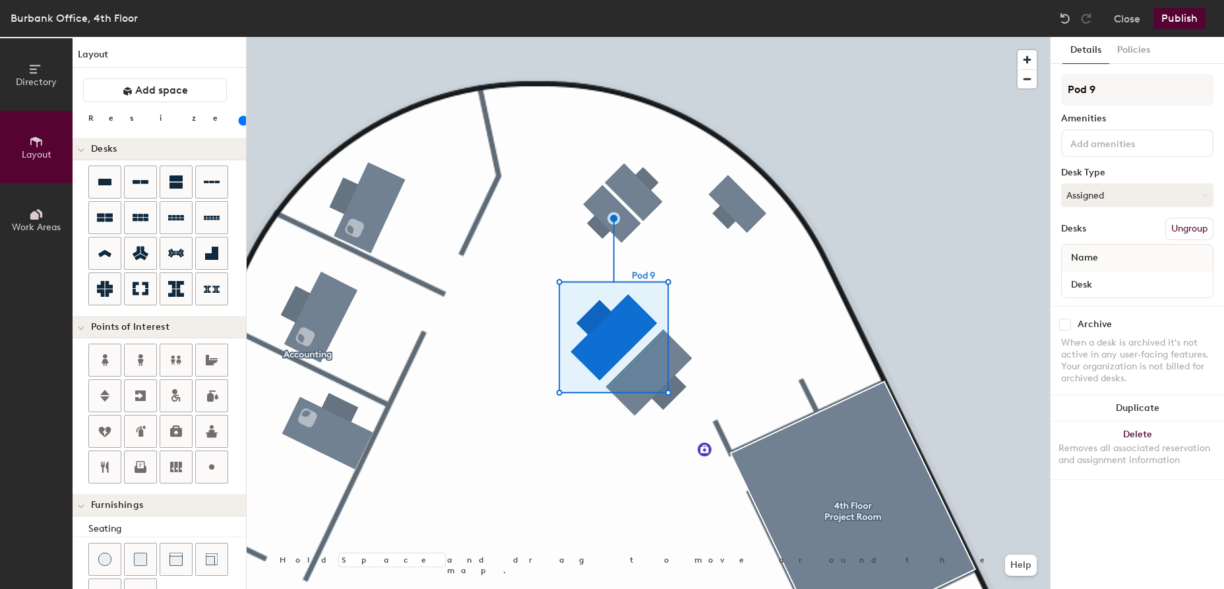
drag, startPoint x: 142, startPoint y: 122, endPoint x: 133, endPoint y: 122, distance: 8.6
click at [239, 122] on input "range" at bounding box center [239, 120] width 0 height 11
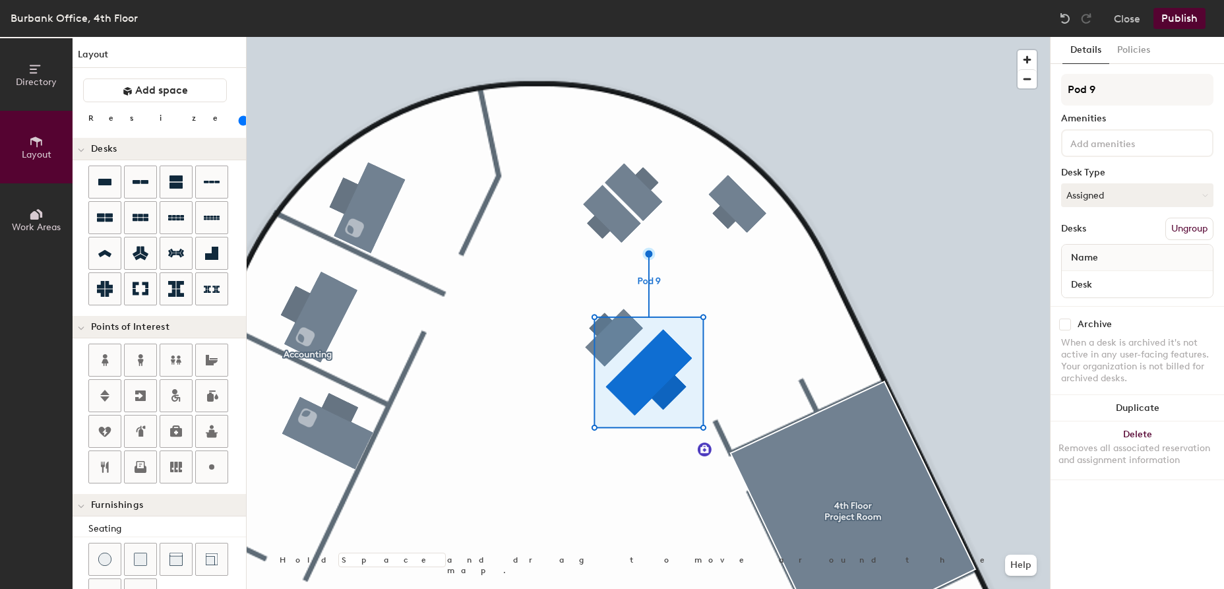
click at [239, 120] on input "range" at bounding box center [239, 120] width 0 height 11
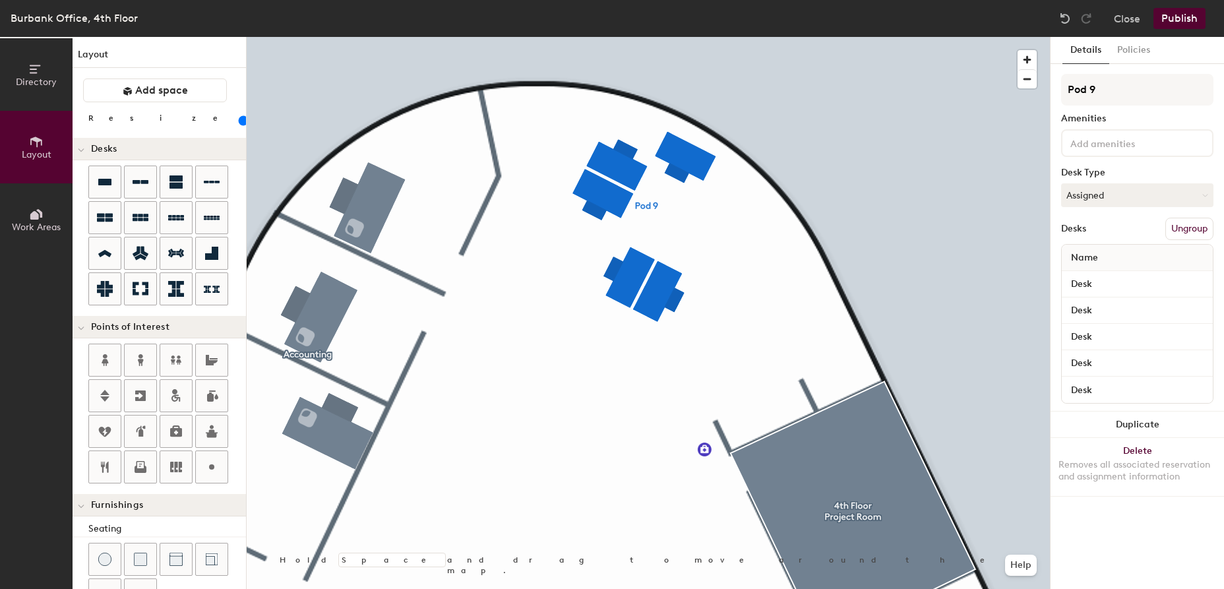
type input "100"
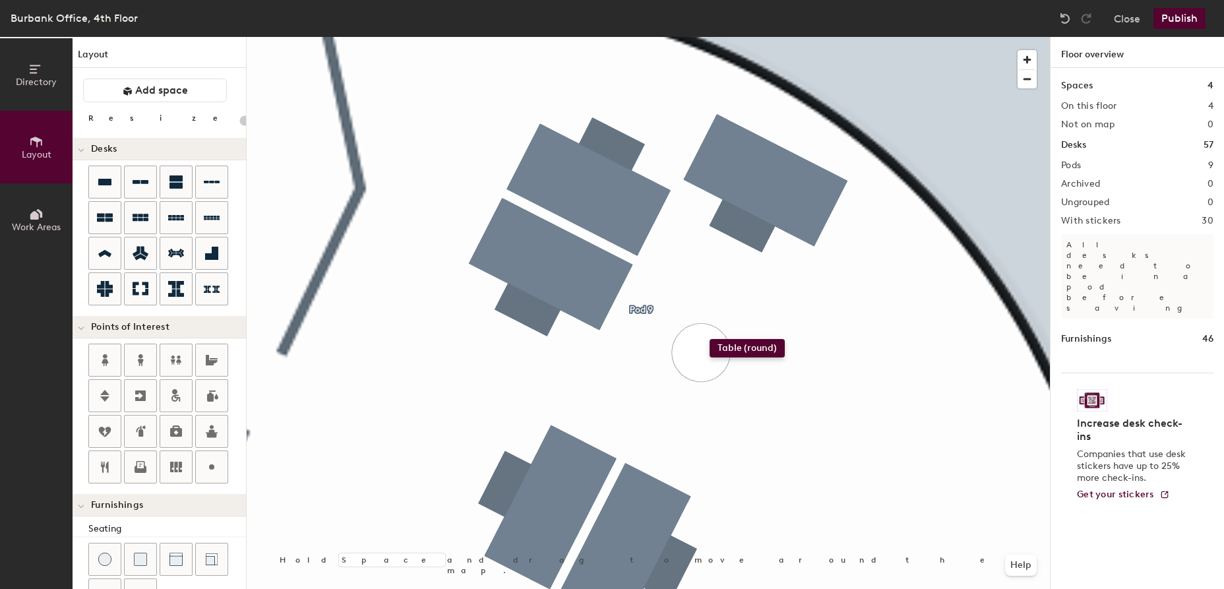
scroll to position [244, 0]
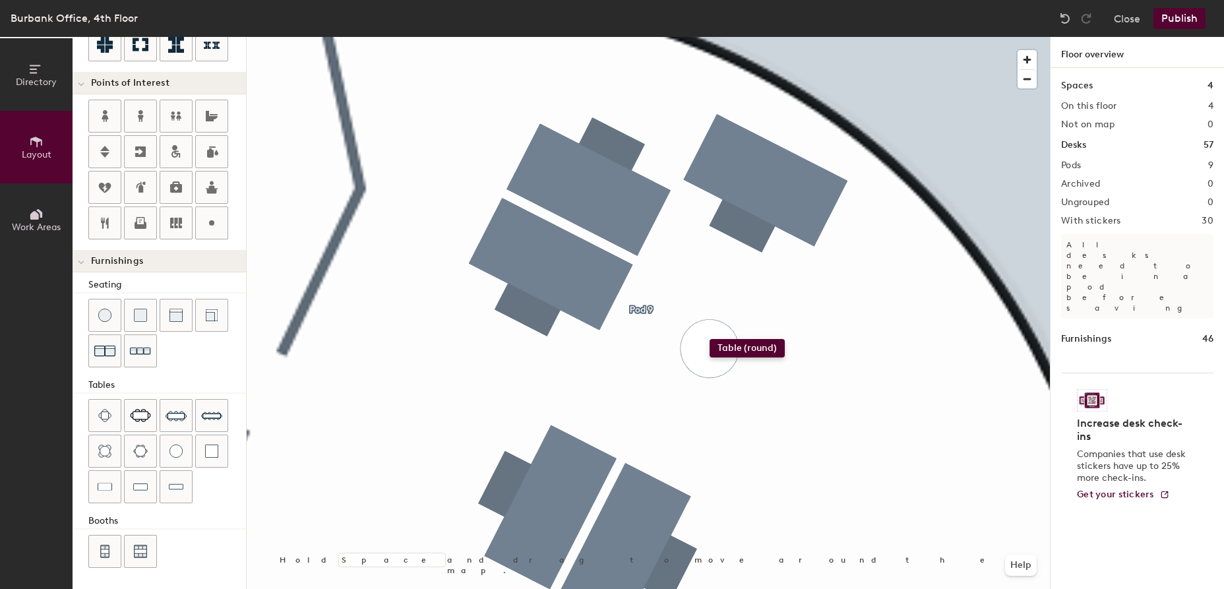
click at [709, 339] on div "Directory Layout Work Areas Layout Add space Resize Desks Points of Interest Fu…" at bounding box center [612, 313] width 1224 height 552
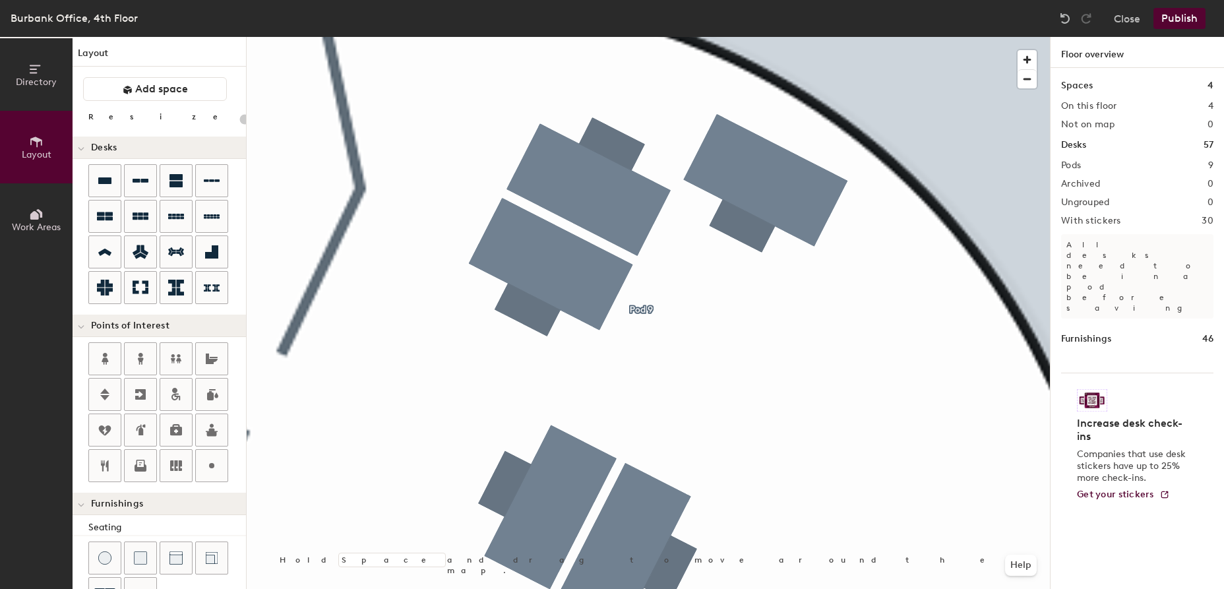
scroll to position [0, 0]
click at [104, 181] on icon at bounding box center [104, 182] width 13 height 7
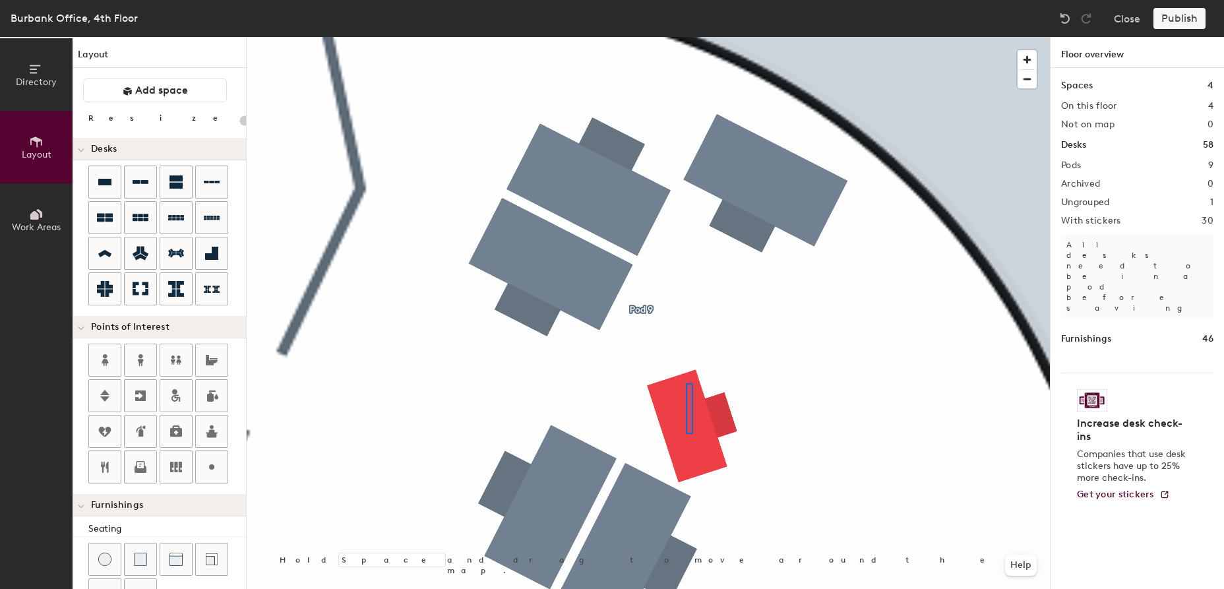
click at [684, 37] on div at bounding box center [648, 37] width 803 height 0
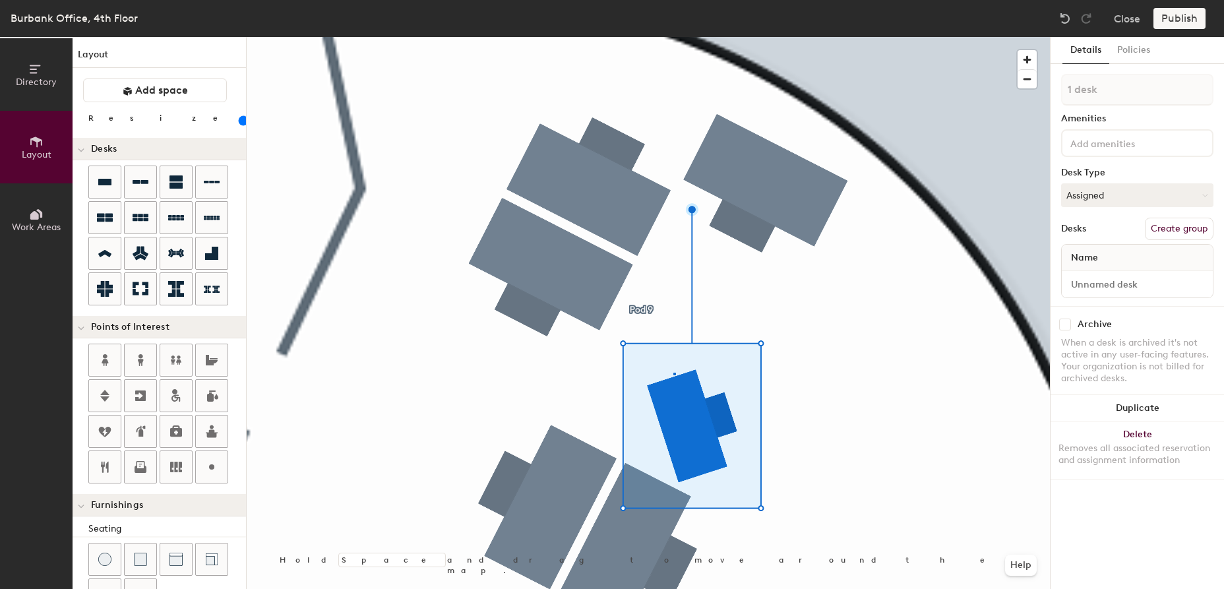
click at [675, 37] on div at bounding box center [648, 37] width 803 height 0
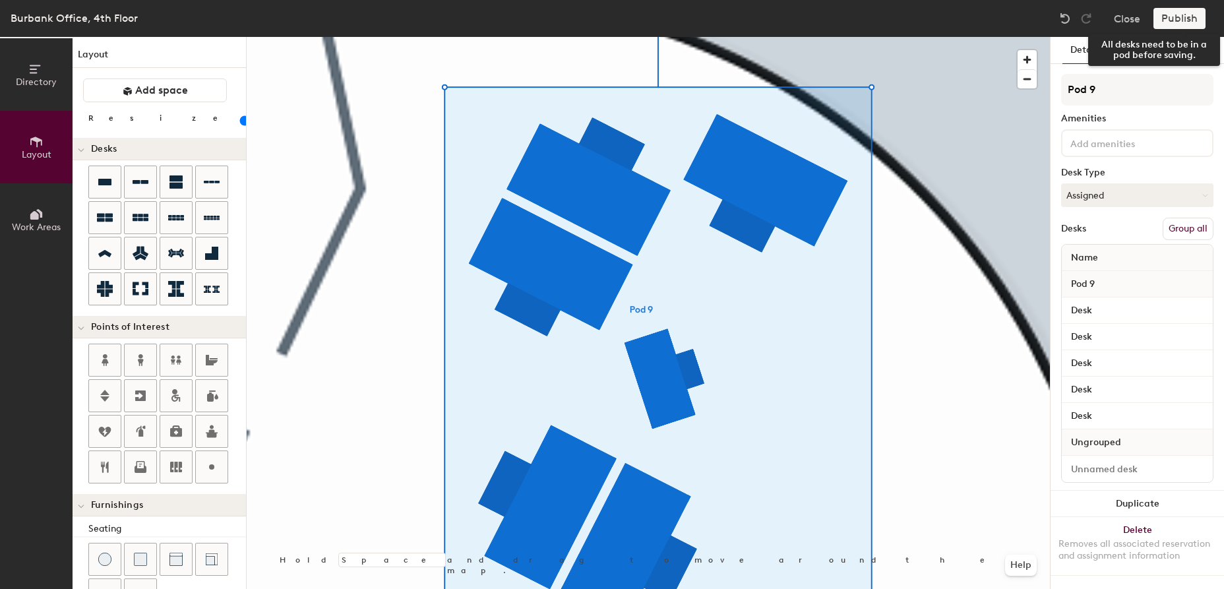
click at [1182, 16] on div "Publish" at bounding box center [1183, 18] width 60 height 21
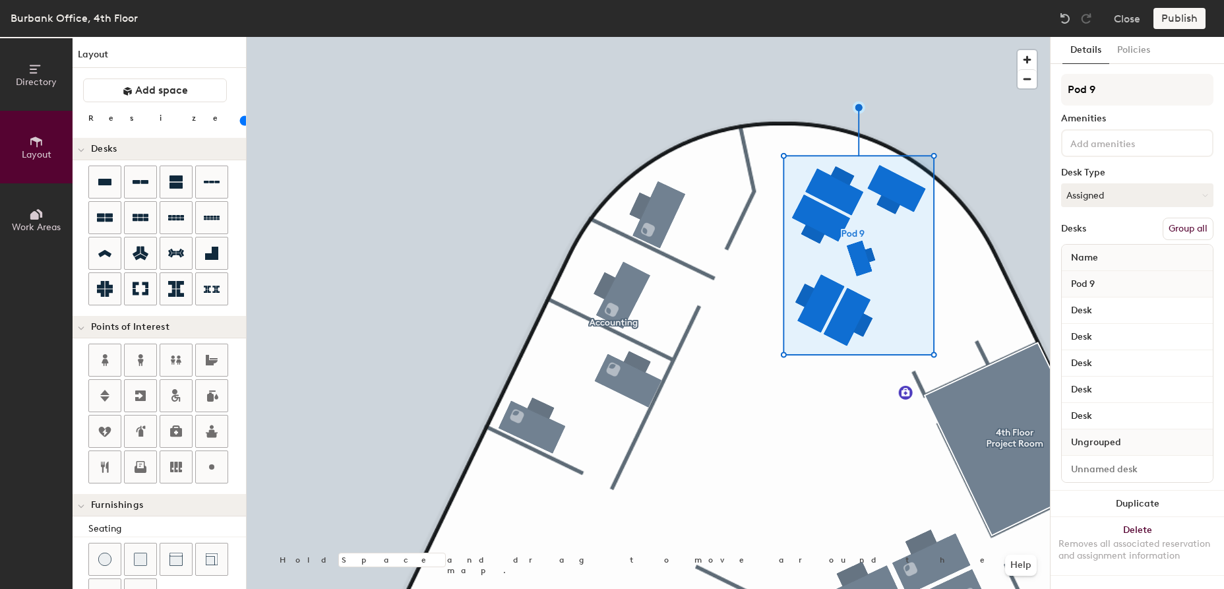
click at [1187, 227] on button "Group all" at bounding box center [1187, 229] width 51 height 22
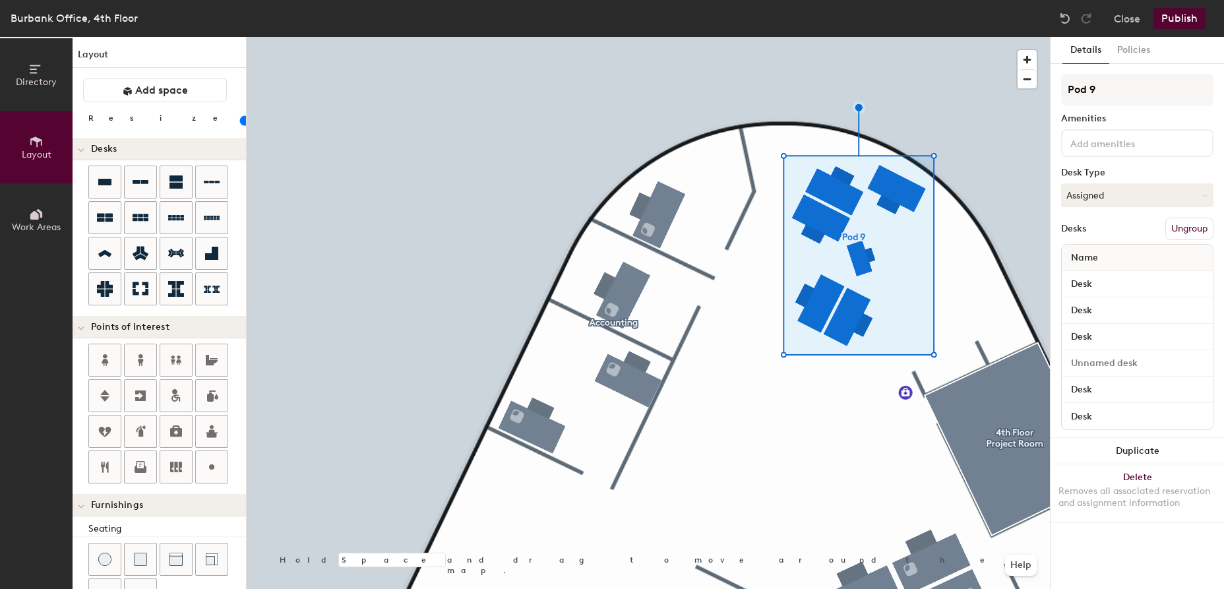
click at [1185, 18] on button "Publish" at bounding box center [1179, 18] width 52 height 21
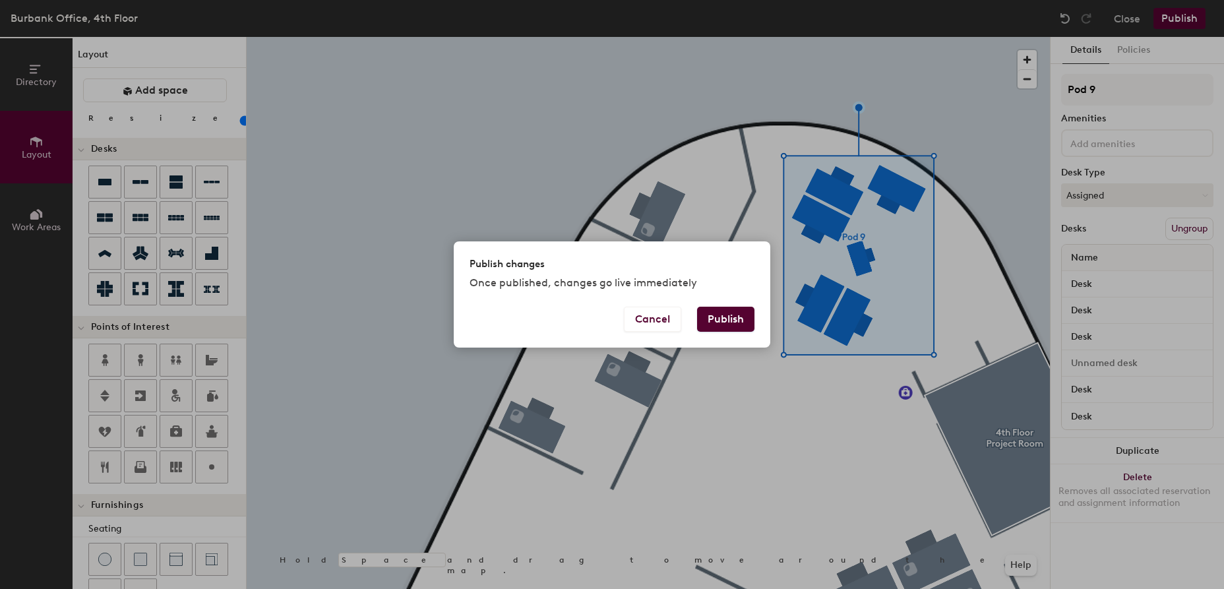
click at [724, 322] on button "Publish" at bounding box center [725, 319] width 57 height 25
type input "20"
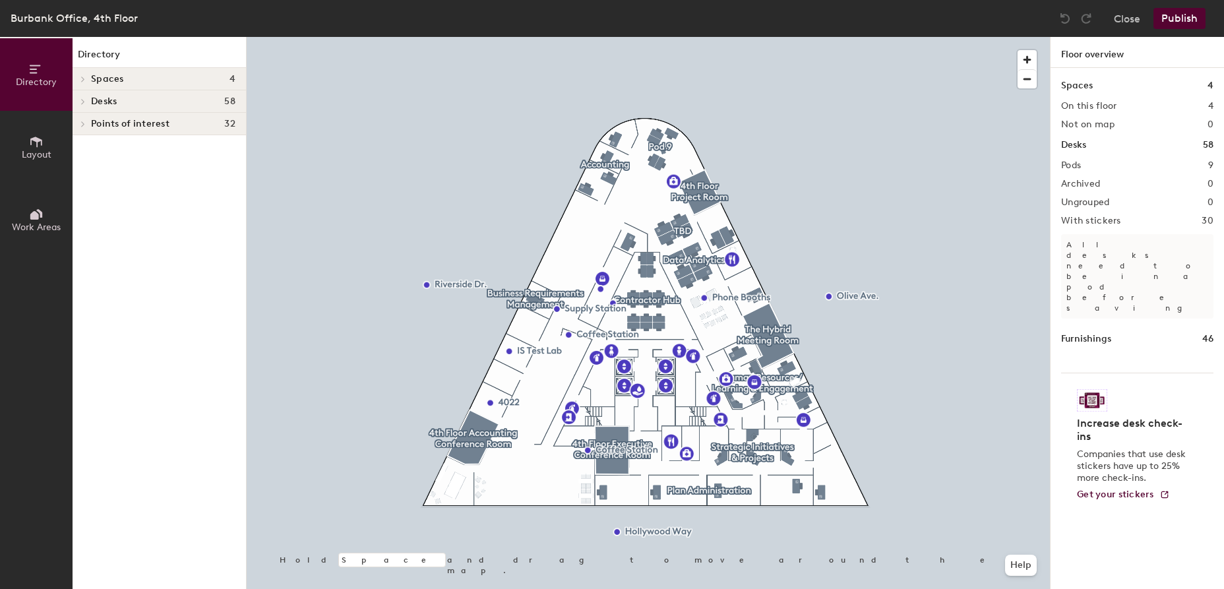
click at [84, 126] on icon at bounding box center [82, 124] width 5 height 7
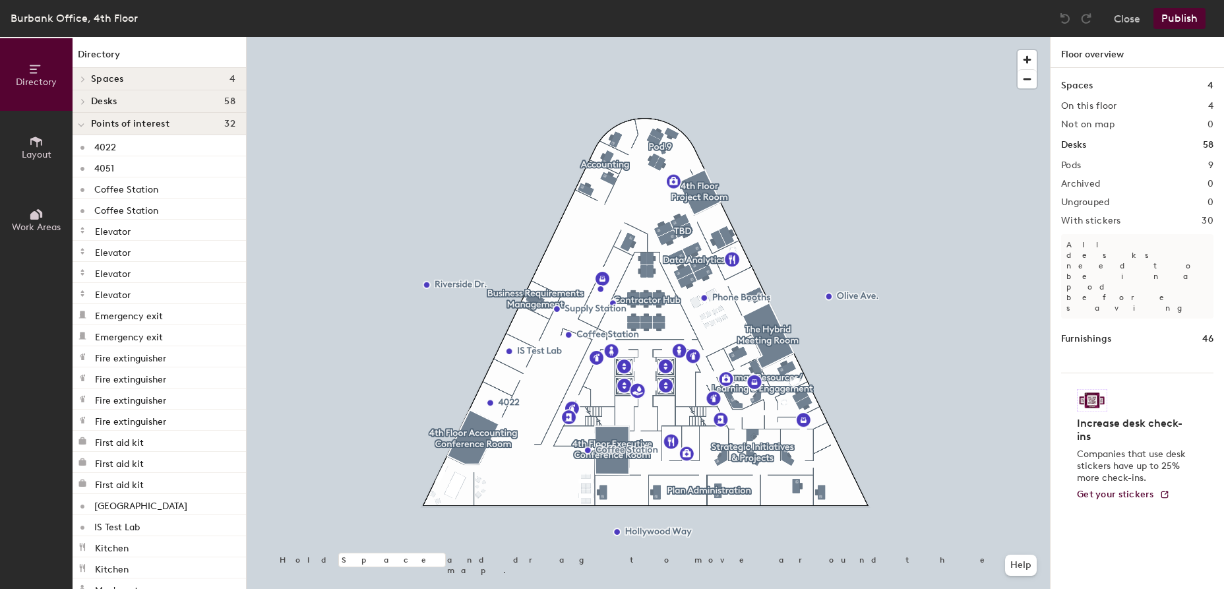
click at [84, 126] on div at bounding box center [81, 124] width 17 height 22
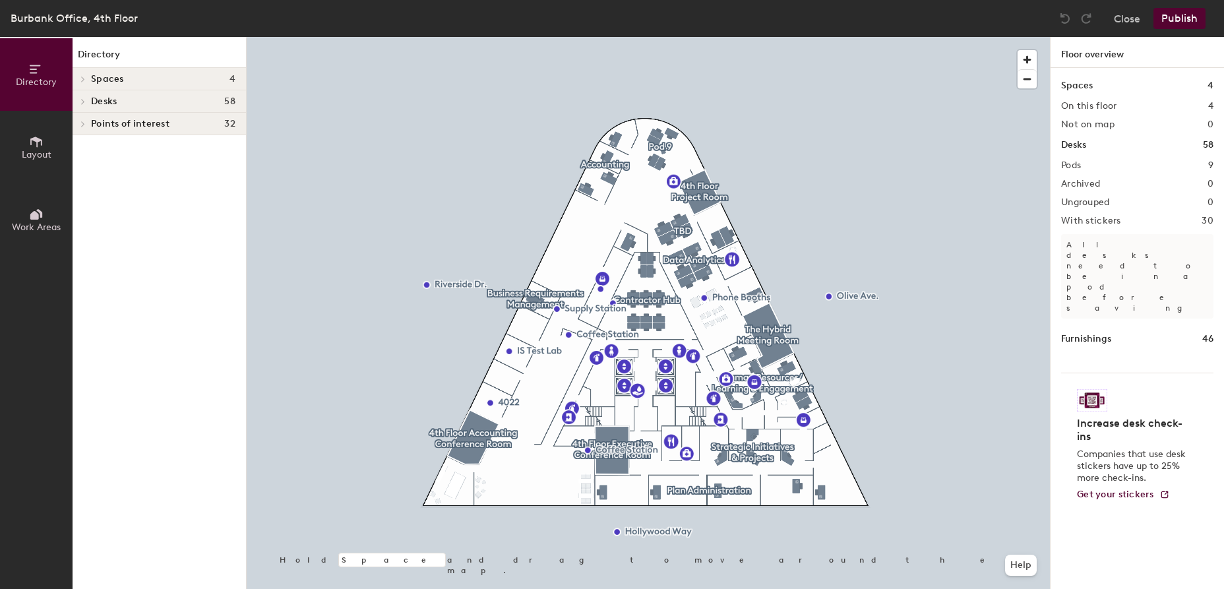
click at [84, 98] on div at bounding box center [81, 101] width 17 height 22
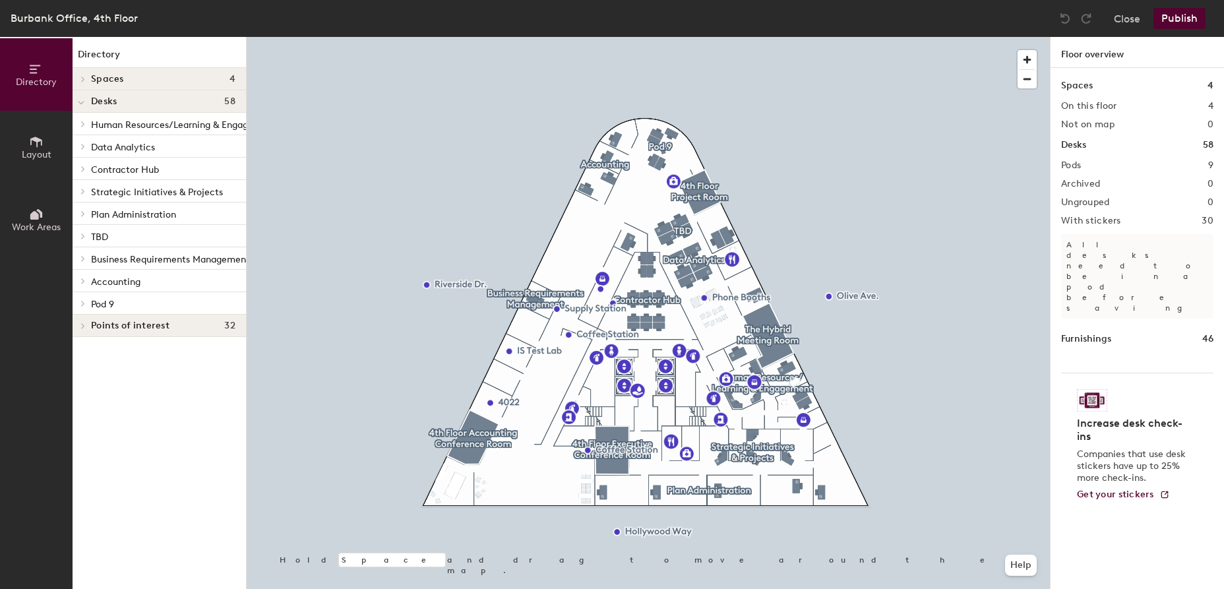
click at [84, 98] on div at bounding box center [81, 101] width 17 height 22
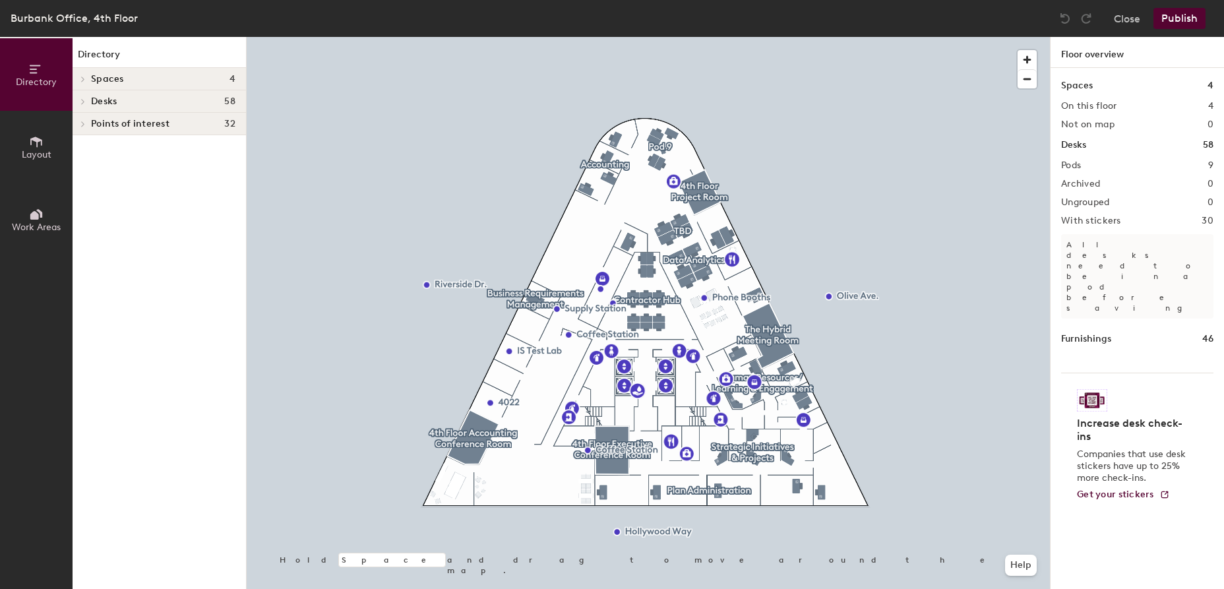
click at [40, 150] on span "Layout" at bounding box center [37, 154] width 30 height 11
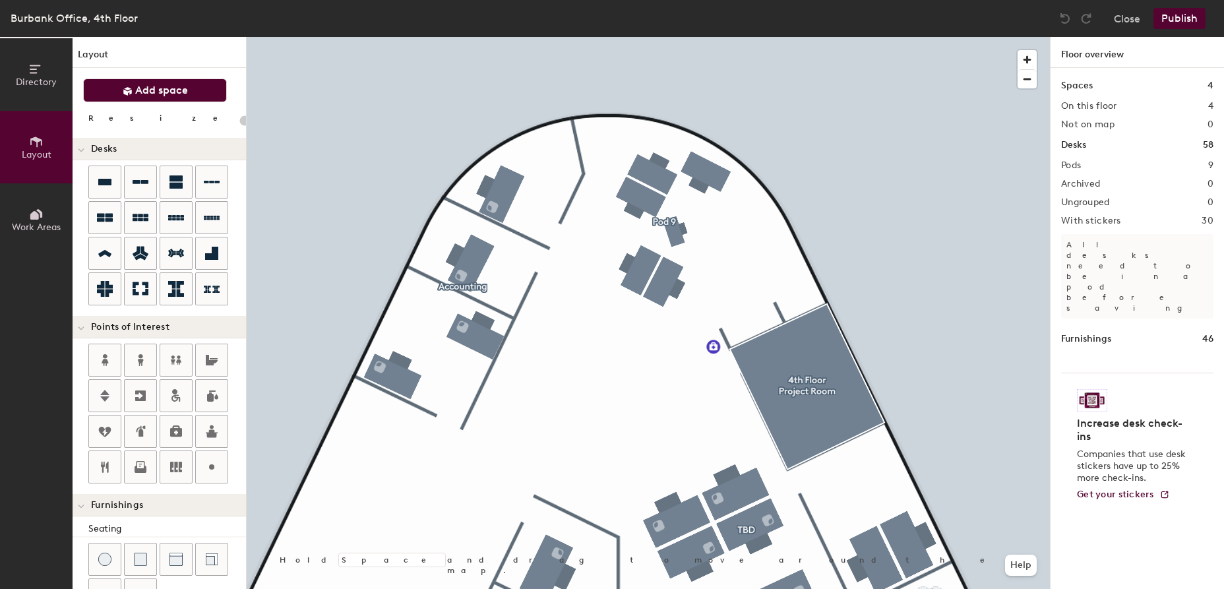
click at [140, 92] on span "Add space" at bounding box center [161, 90] width 53 height 13
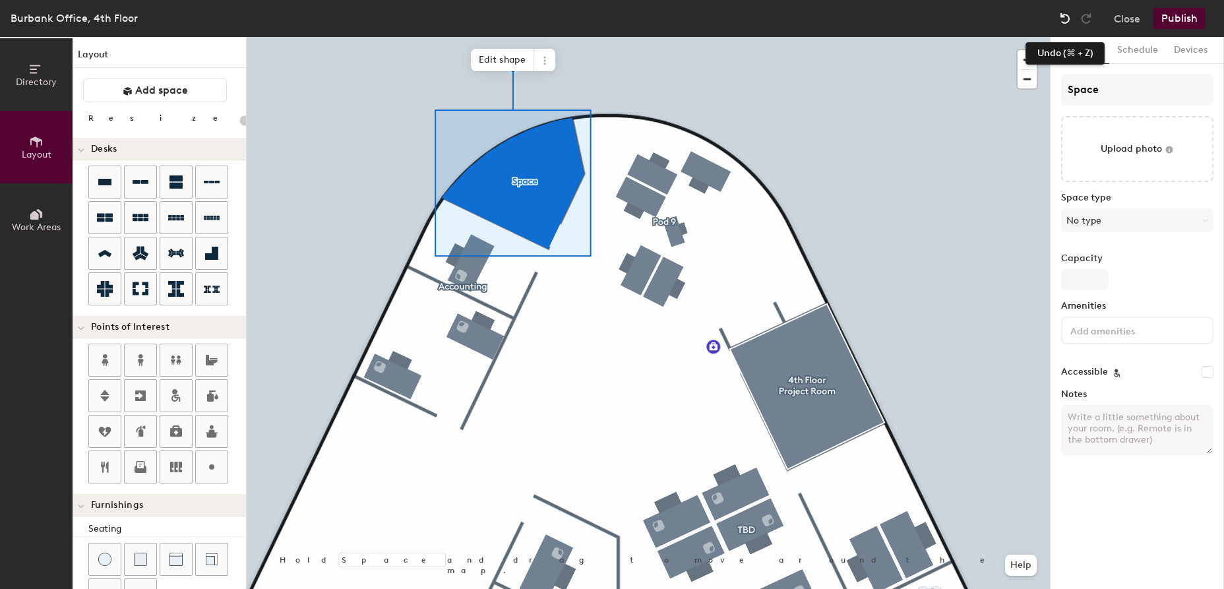
click at [1068, 20] on img at bounding box center [1064, 18] width 13 height 13
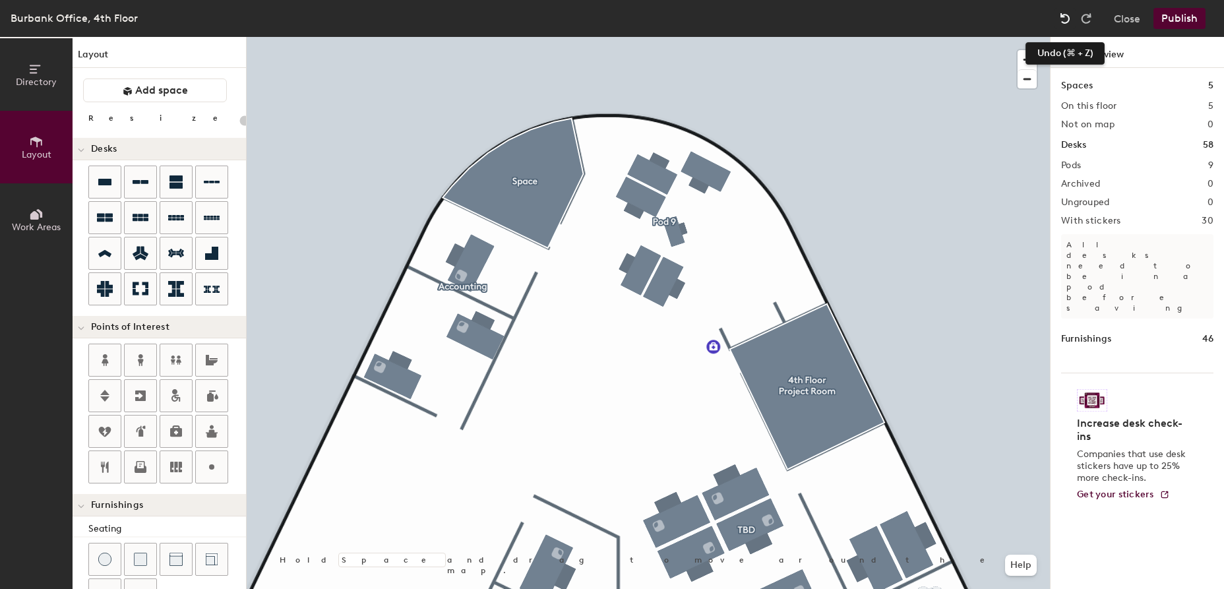
click at [1066, 20] on img at bounding box center [1064, 18] width 13 height 13
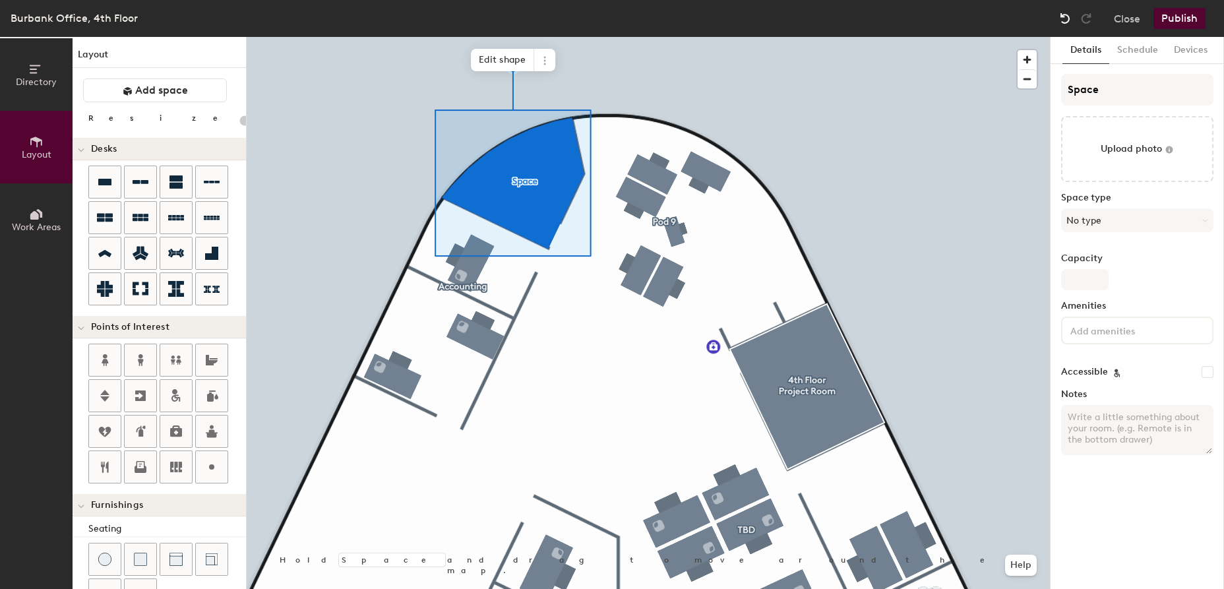
click at [1066, 20] on img at bounding box center [1064, 18] width 13 height 13
type input "20"
click at [545, 59] on icon at bounding box center [544, 60] width 11 height 11
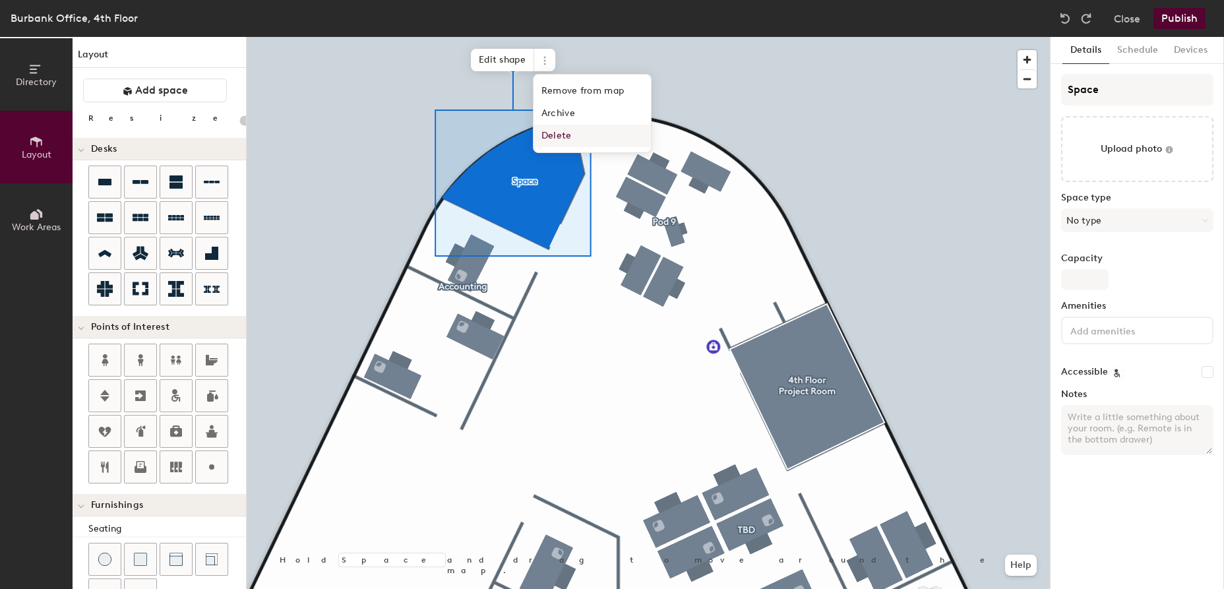
click at [560, 136] on span "Delete" at bounding box center [591, 136] width 117 height 22
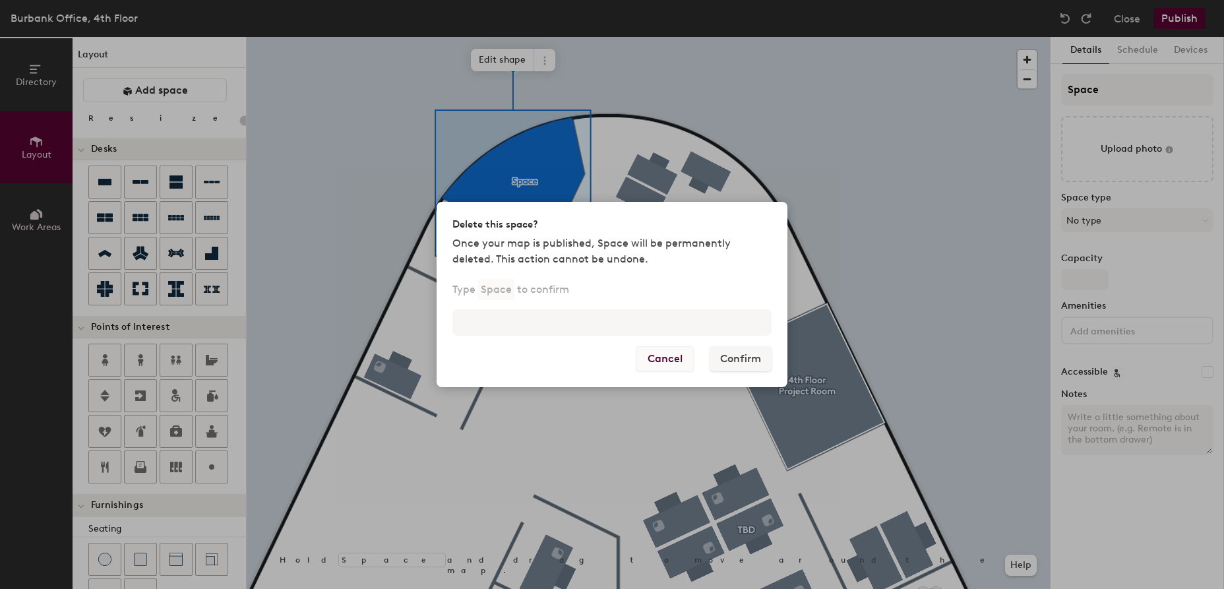
click at [669, 357] on button "Cancel" at bounding box center [664, 358] width 57 height 25
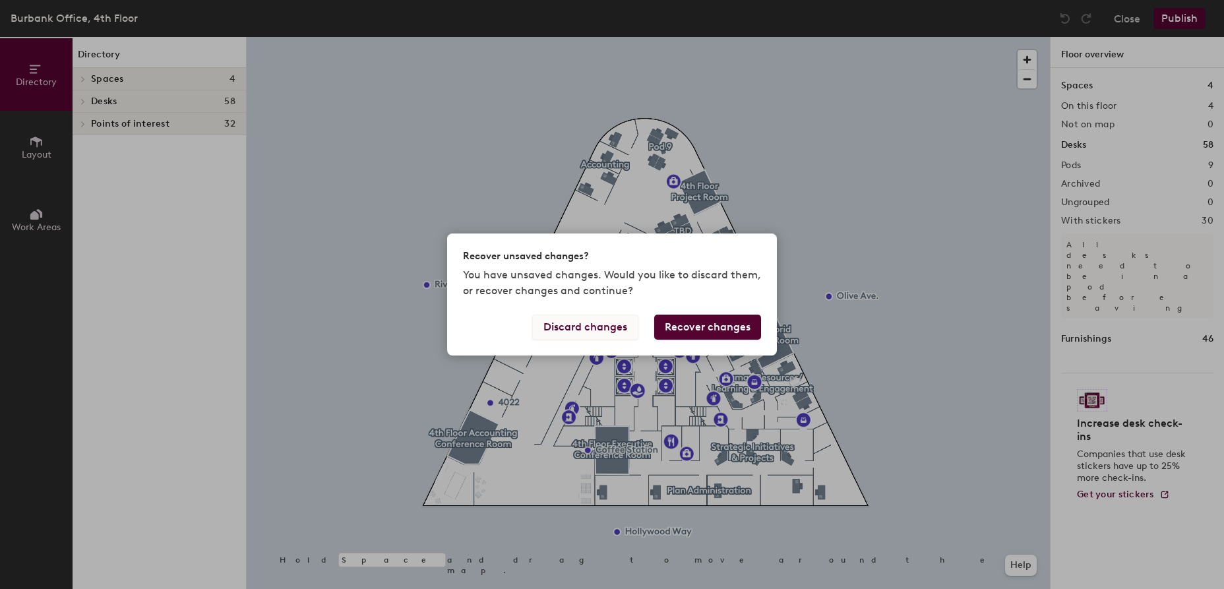
click at [590, 333] on button "Discard changes" at bounding box center [585, 326] width 106 height 25
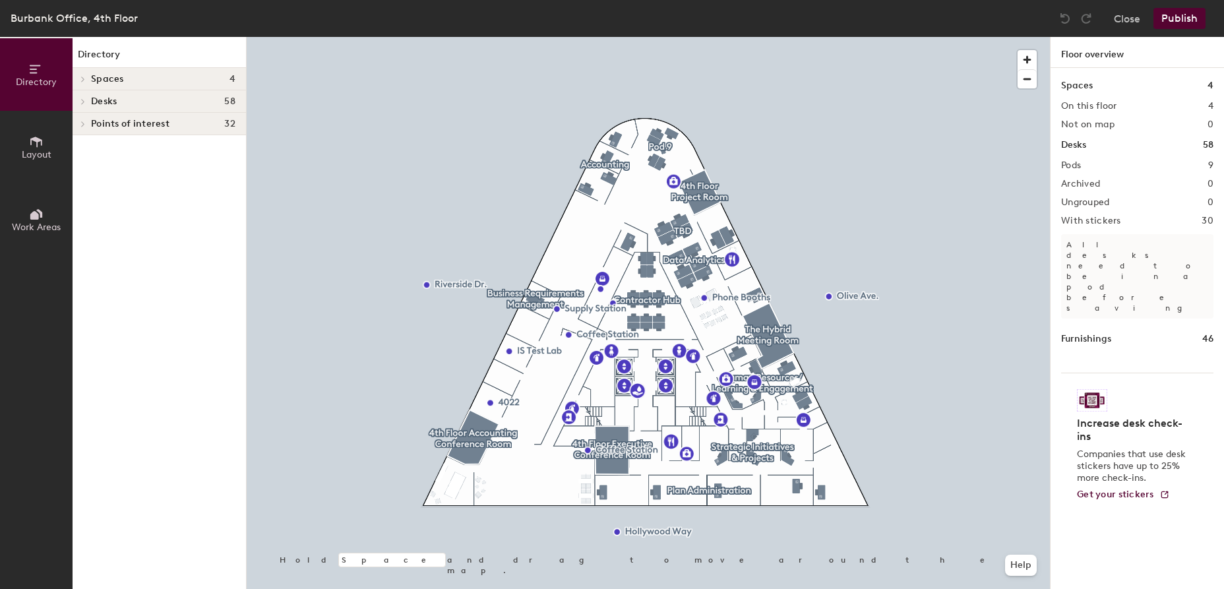
click at [1184, 16] on button "Publish" at bounding box center [1179, 18] width 52 height 21
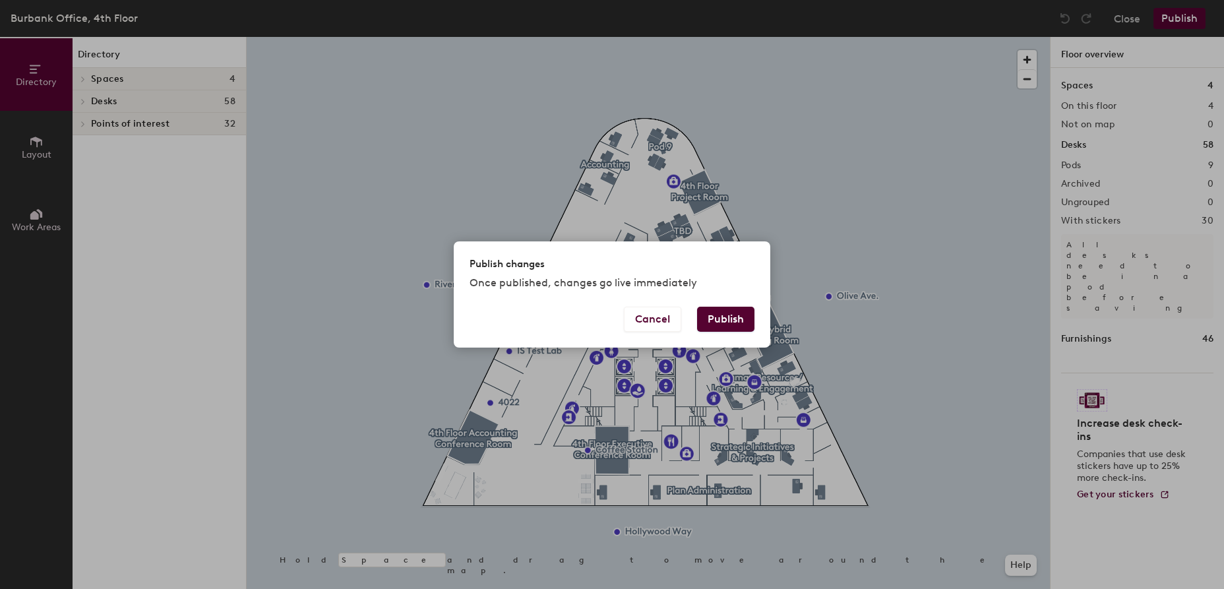
click at [721, 317] on button "Publish" at bounding box center [725, 319] width 57 height 25
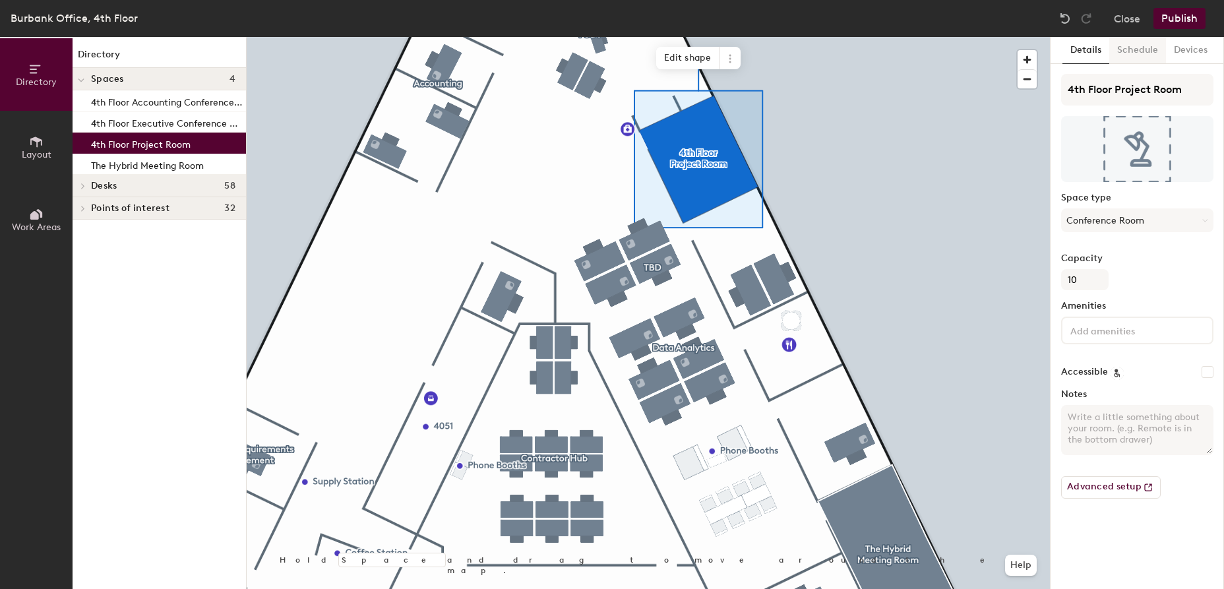
click at [1141, 47] on button "Schedule" at bounding box center [1137, 50] width 57 height 27
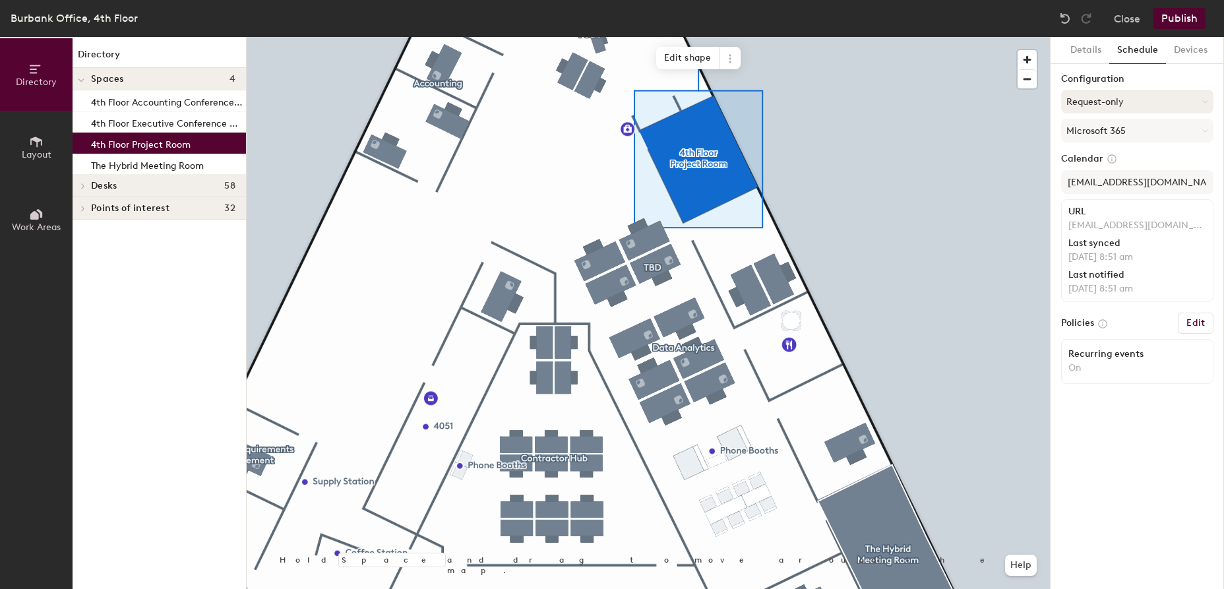
click at [1203, 101] on icon at bounding box center [1205, 101] width 5 height 2
click at [1147, 74] on label "Configuration" at bounding box center [1137, 79] width 152 height 11
click at [1094, 49] on button "Details" at bounding box center [1085, 50] width 47 height 27
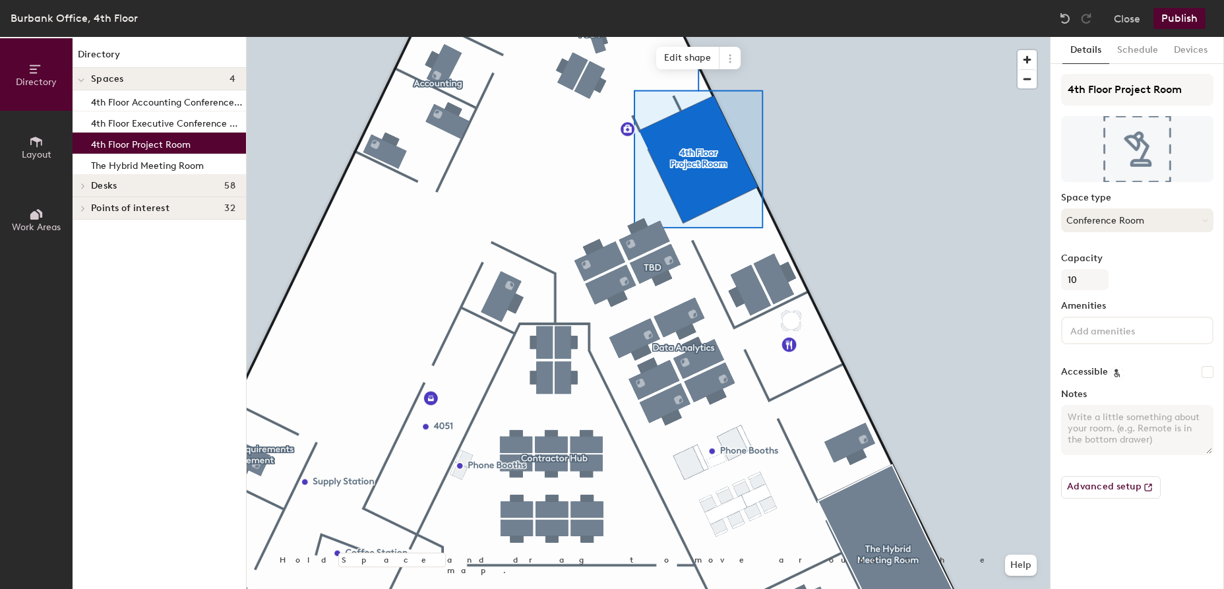
click at [1168, 221] on button "Conference Room" at bounding box center [1137, 220] width 152 height 24
click at [732, 49] on span at bounding box center [729, 58] width 21 height 22
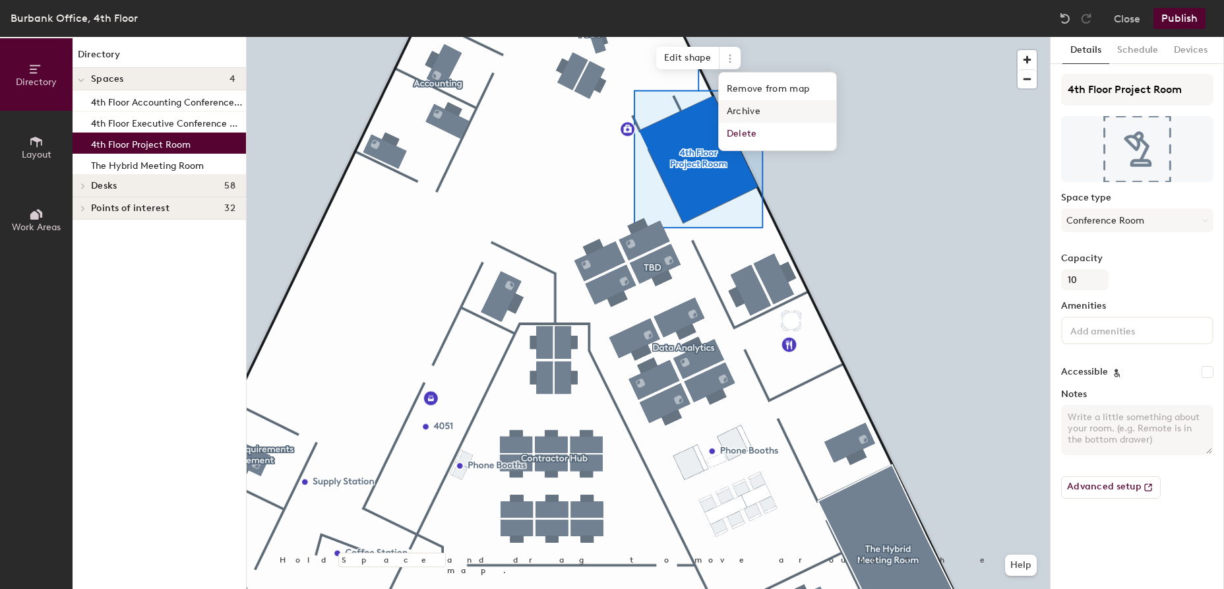
click at [761, 109] on span "Archive" at bounding box center [777, 111] width 117 height 22
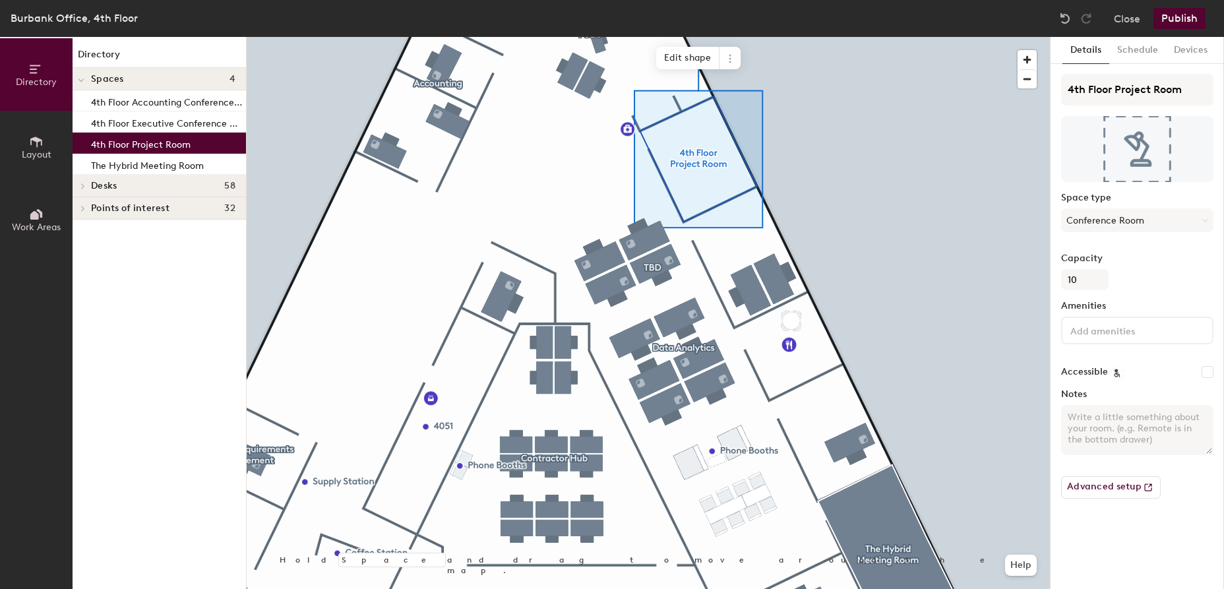
click at [1183, 16] on button "Publish" at bounding box center [1179, 18] width 52 height 21
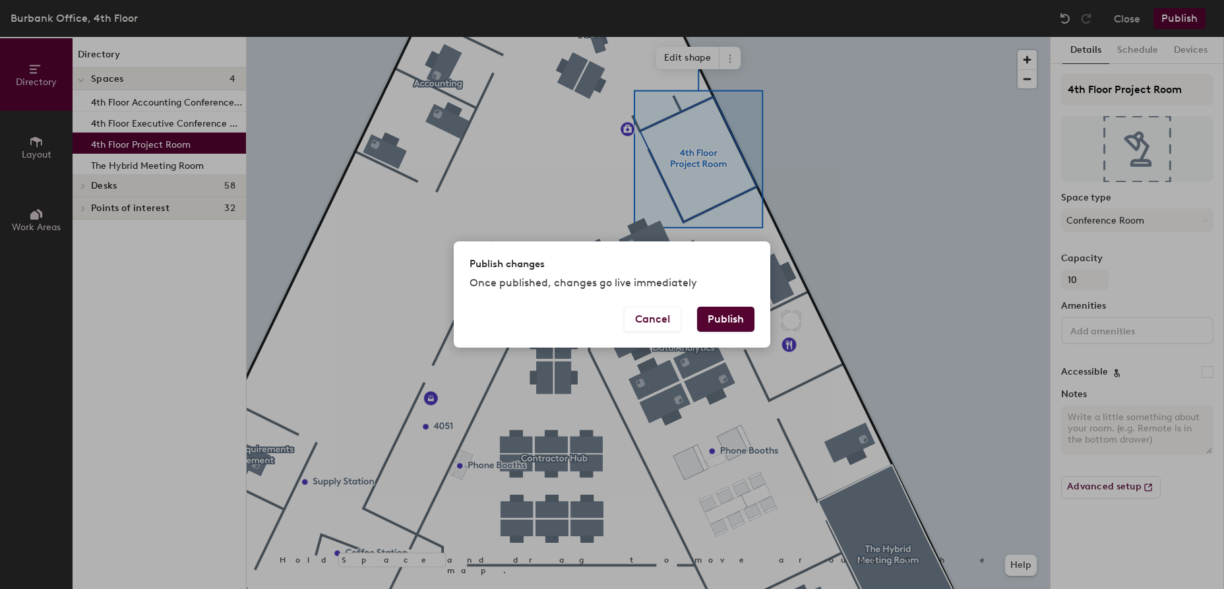
click at [727, 316] on button "Publish" at bounding box center [725, 319] width 57 height 25
